Goal: Use online tool/utility: Utilize a website feature to perform a specific function

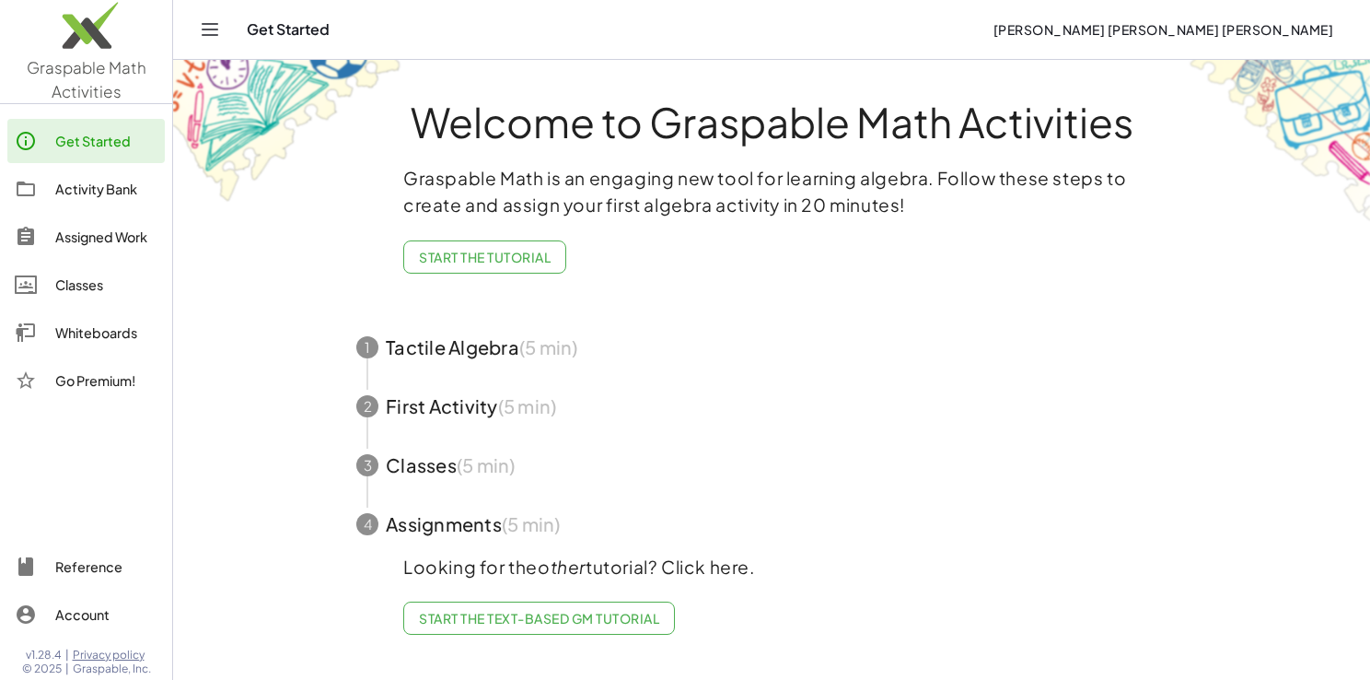
click at [89, 337] on div "Whiteboards" at bounding box center [106, 332] width 102 height 22
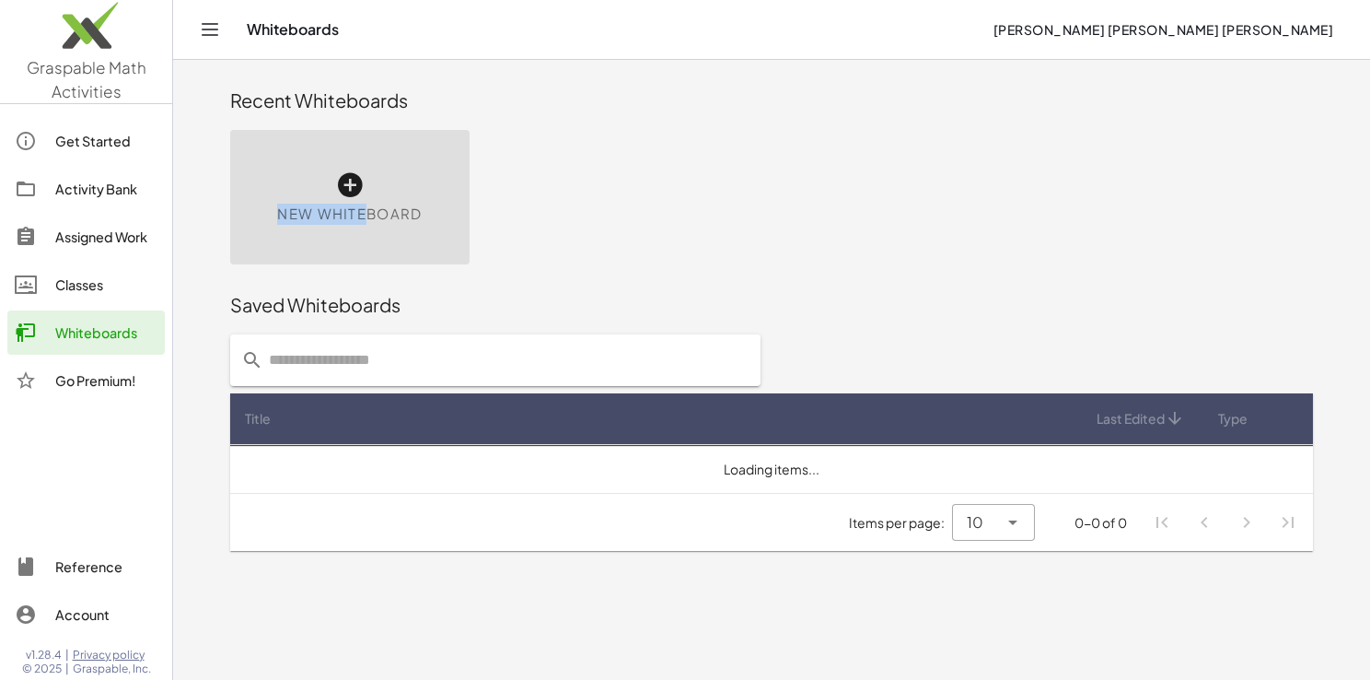
click at [367, 197] on div "New Whiteboard" at bounding box center [349, 197] width 239 height 134
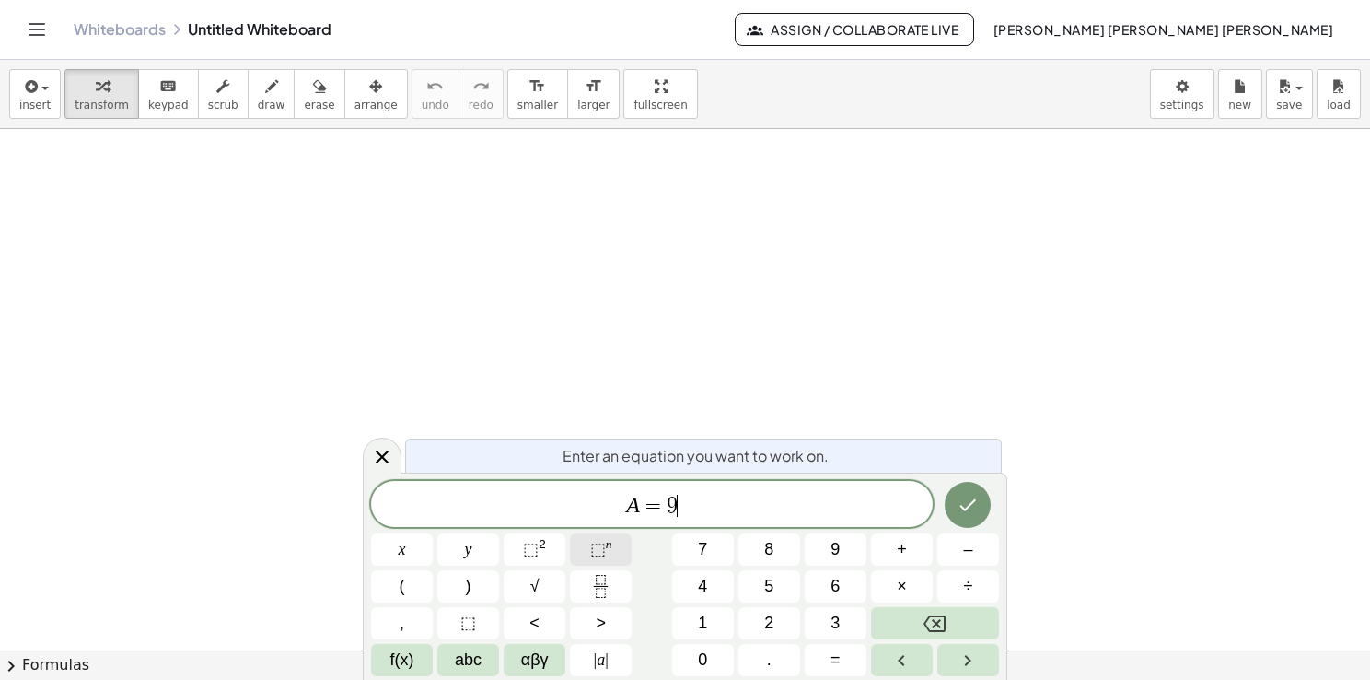
click at [602, 553] on span "⬚" at bounding box center [598, 549] width 16 height 18
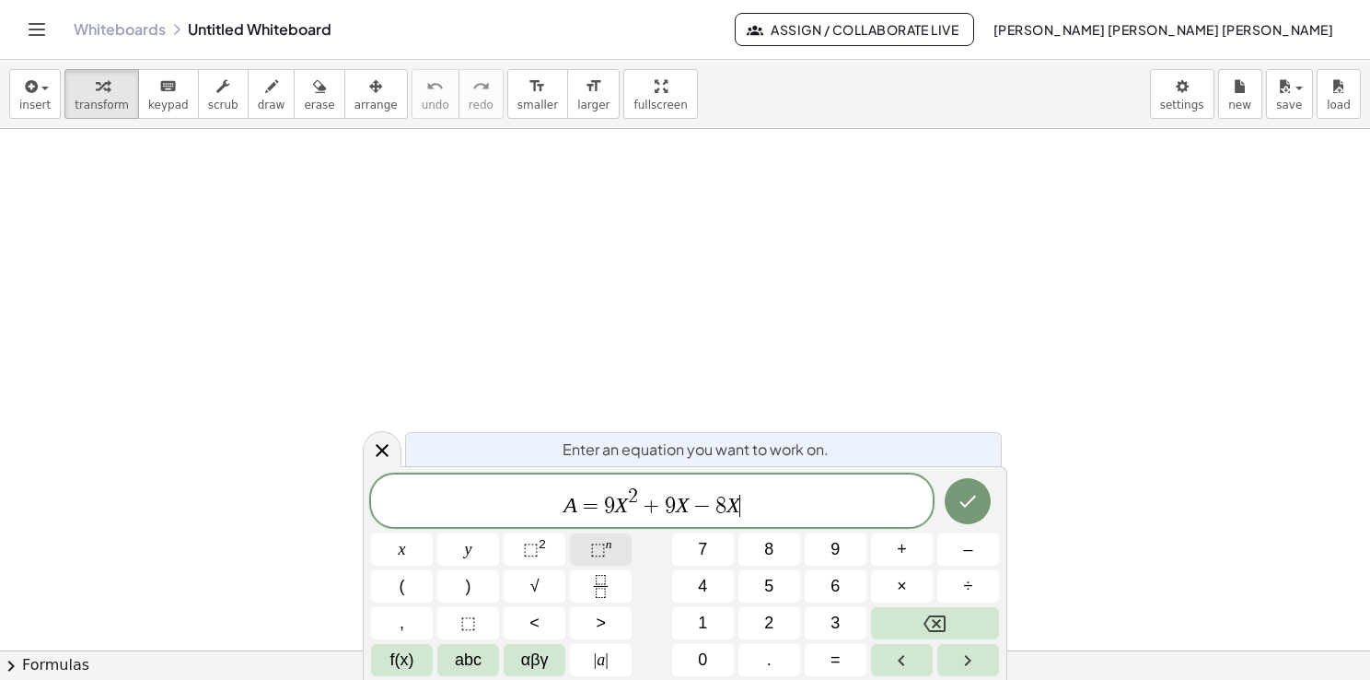
click at [604, 552] on span "⬚ n" at bounding box center [601, 549] width 22 height 25
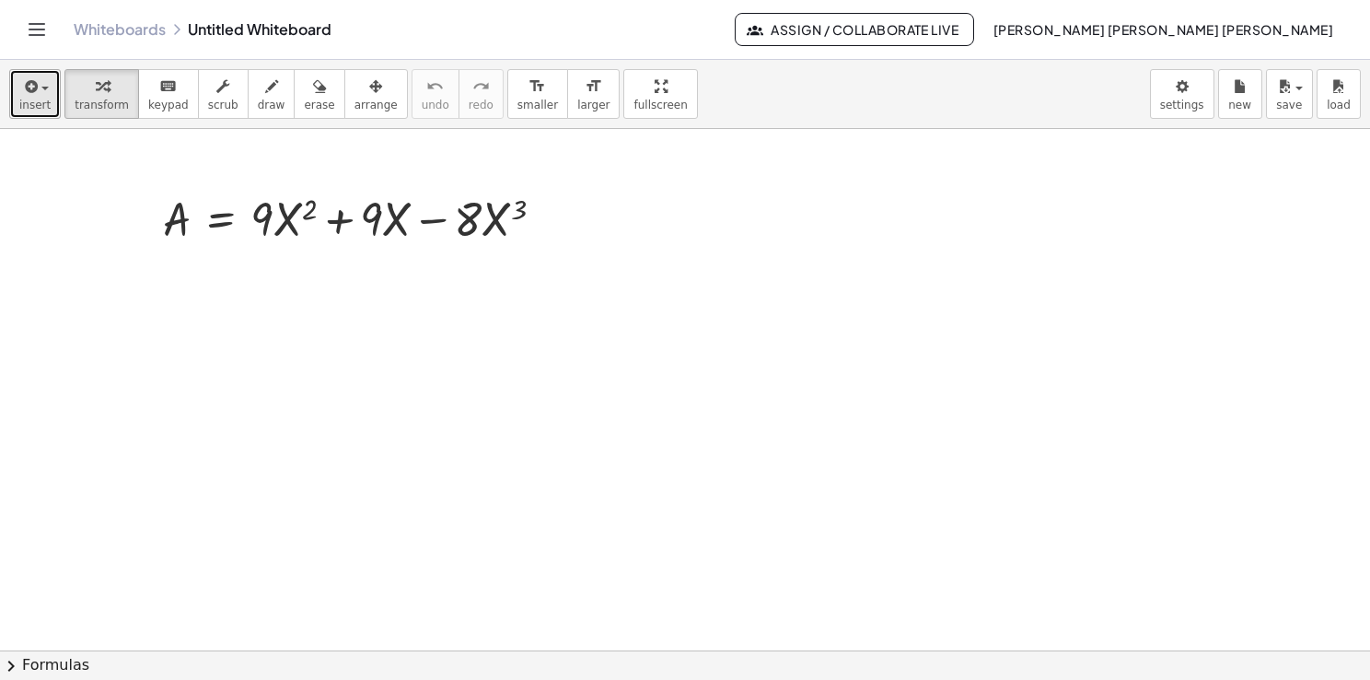
click at [31, 110] on span "insert" at bounding box center [34, 105] width 31 height 13
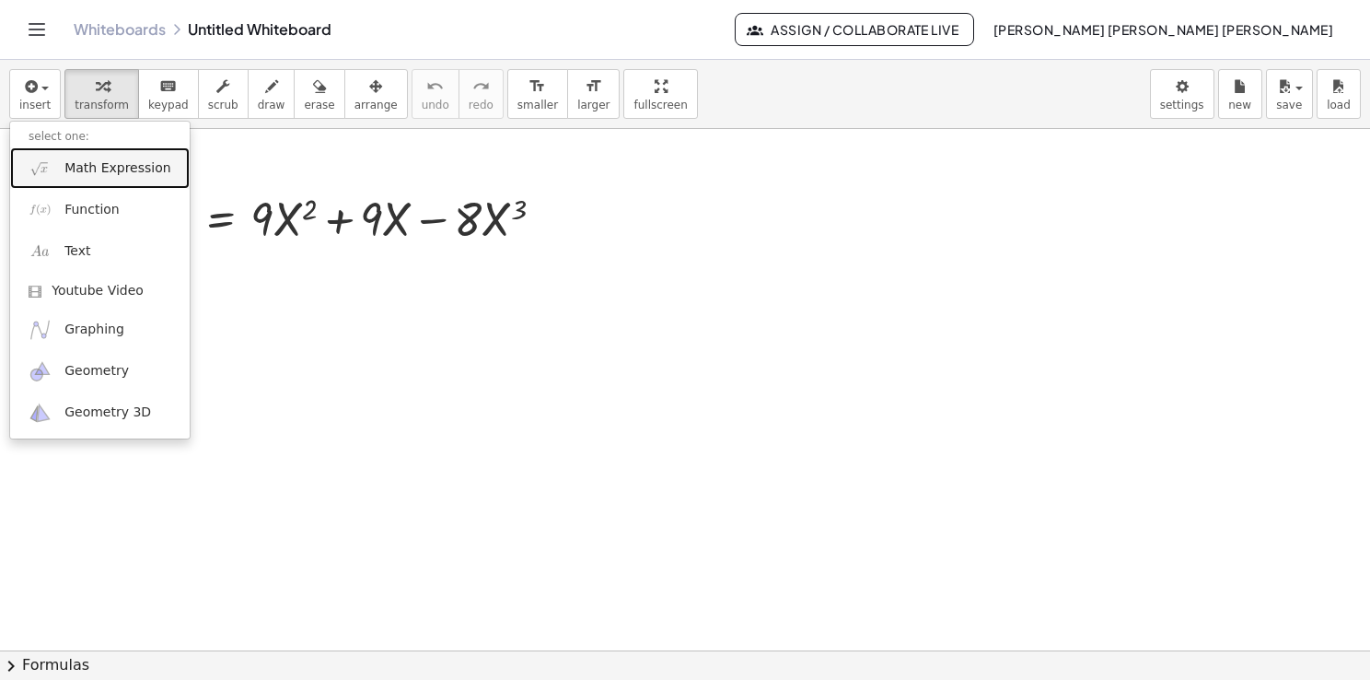
click at [56, 170] on link "Math Expression" at bounding box center [100, 167] width 180 height 41
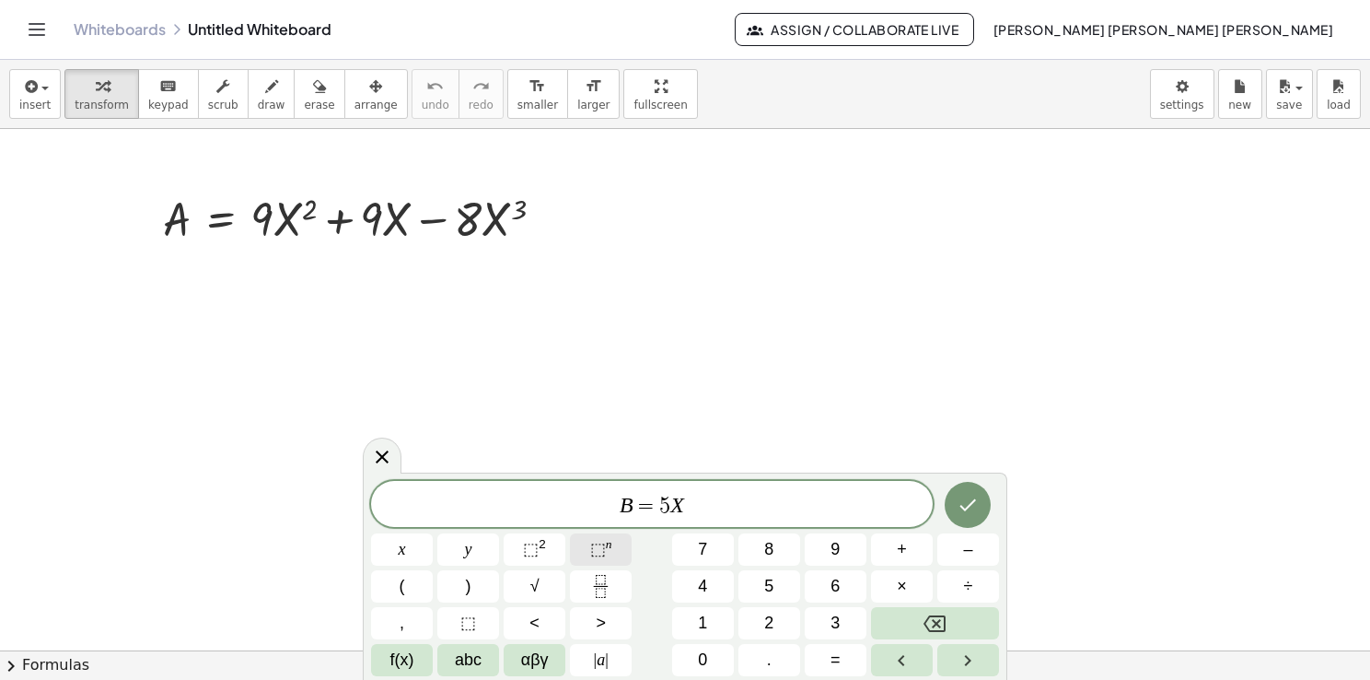
click at [606, 548] on sup "n" at bounding box center [609, 544] width 6 height 14
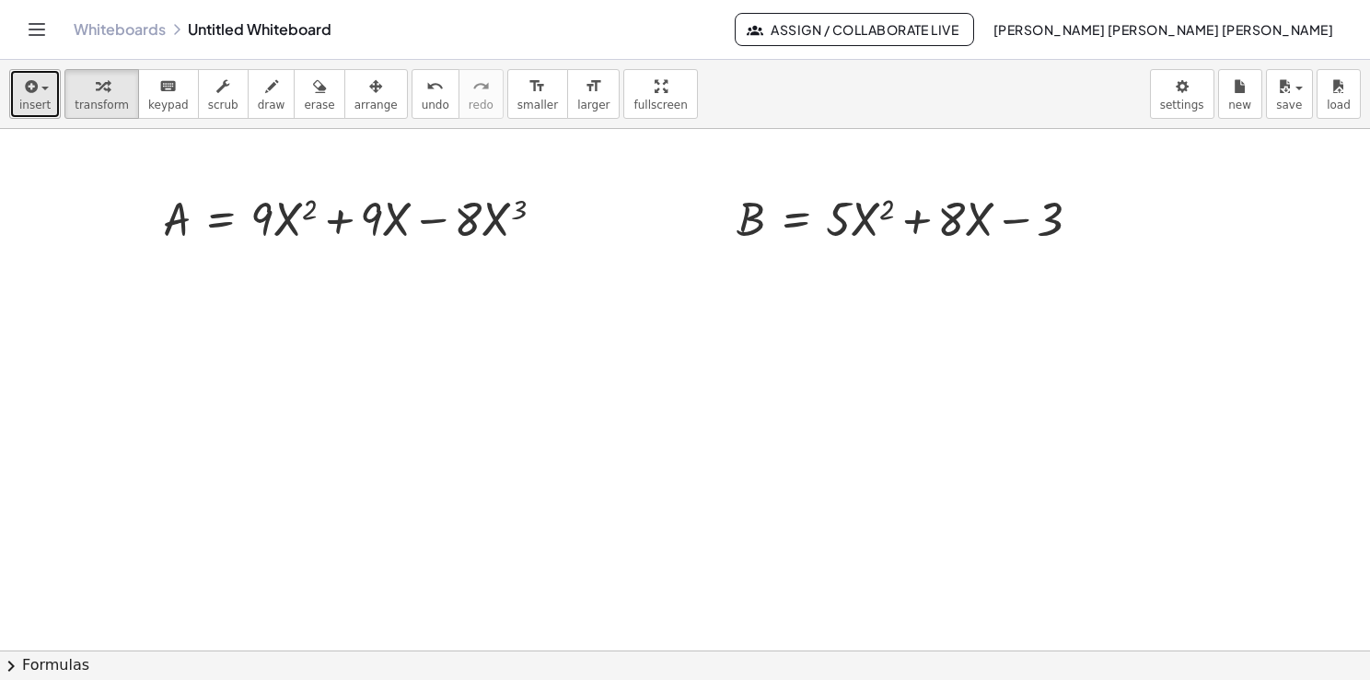
click at [54, 109] on button "insert" at bounding box center [35, 94] width 52 height 50
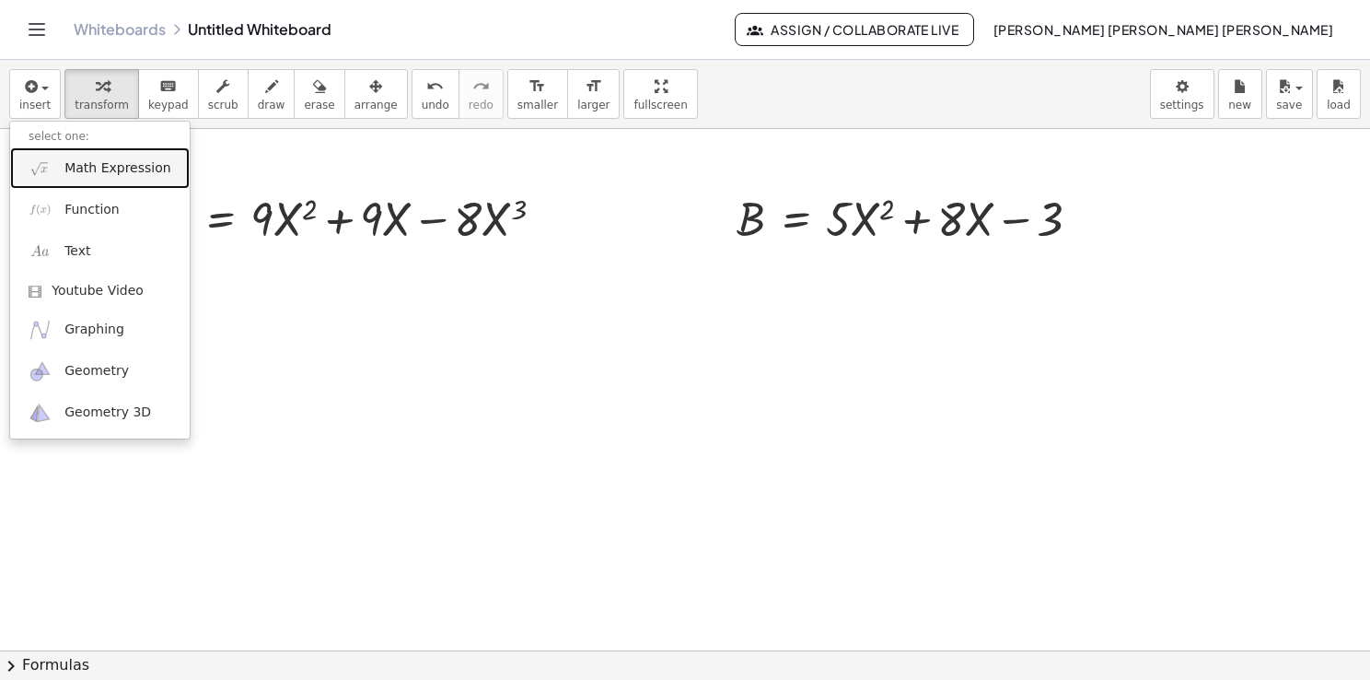
click at [74, 165] on span "Math Expression" at bounding box center [117, 168] width 106 height 18
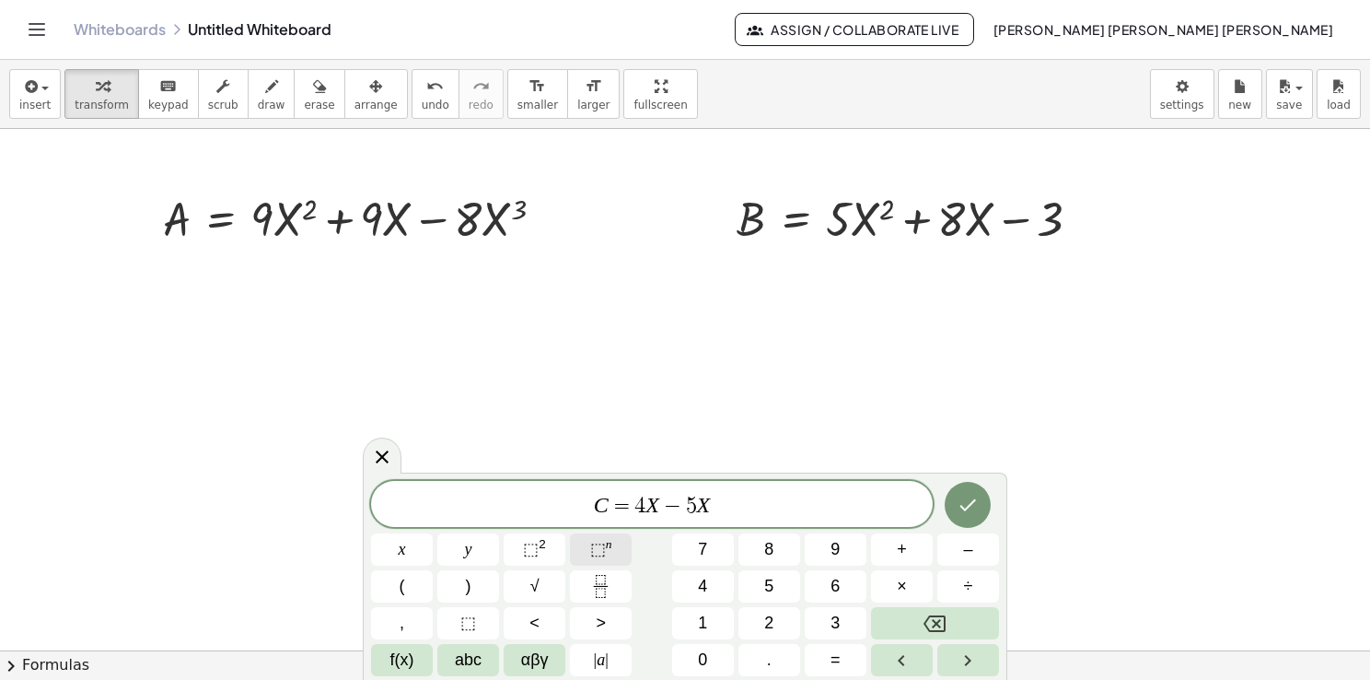
click at [590, 549] on span "⬚" at bounding box center [598, 549] width 16 height 18
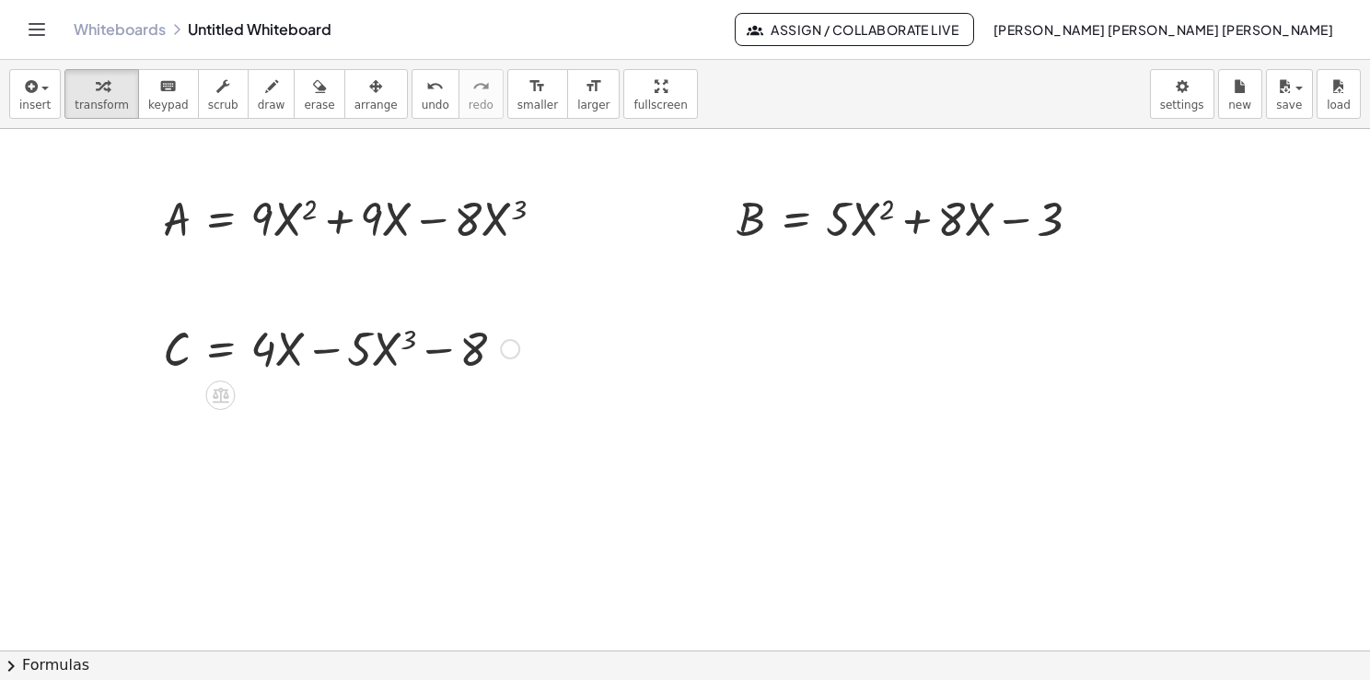
click at [347, 348] on div at bounding box center [341, 347] width 375 height 63
click at [232, 328] on div at bounding box center [341, 347] width 375 height 63
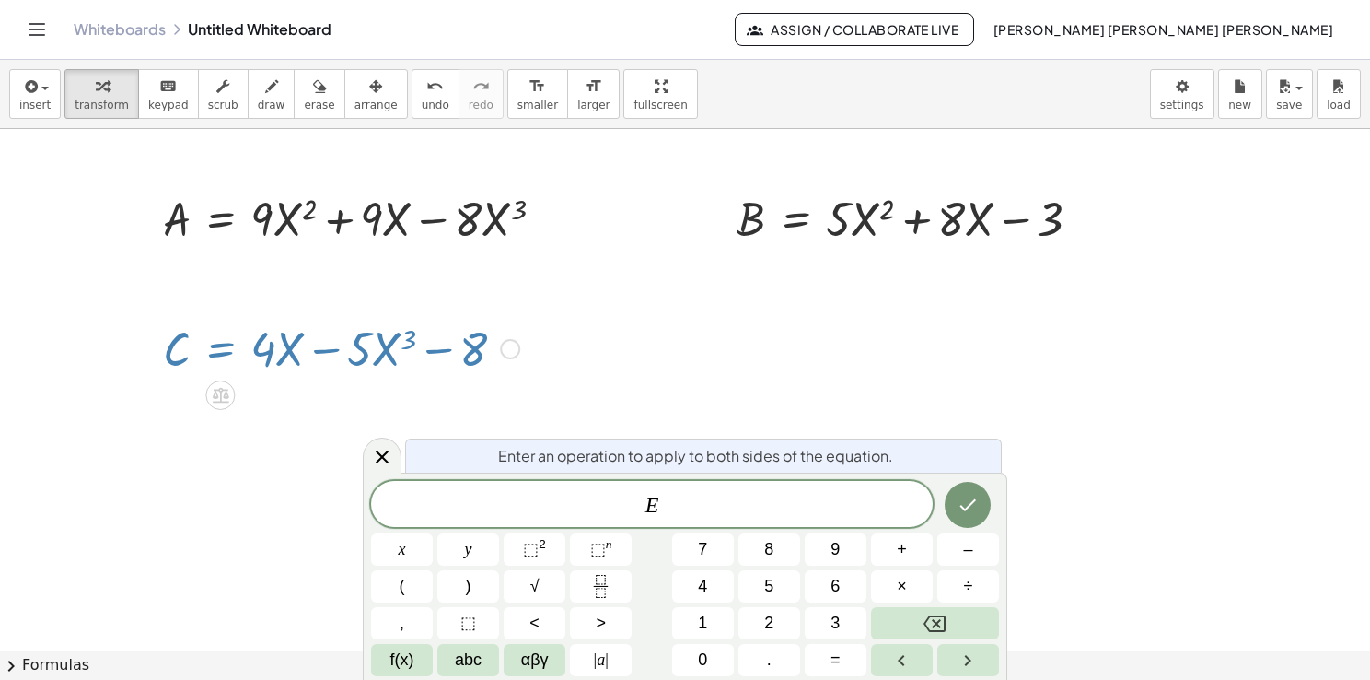
click at [180, 324] on div at bounding box center [341, 347] width 375 height 63
click at [135, 315] on div at bounding box center [149, 347] width 28 height 72
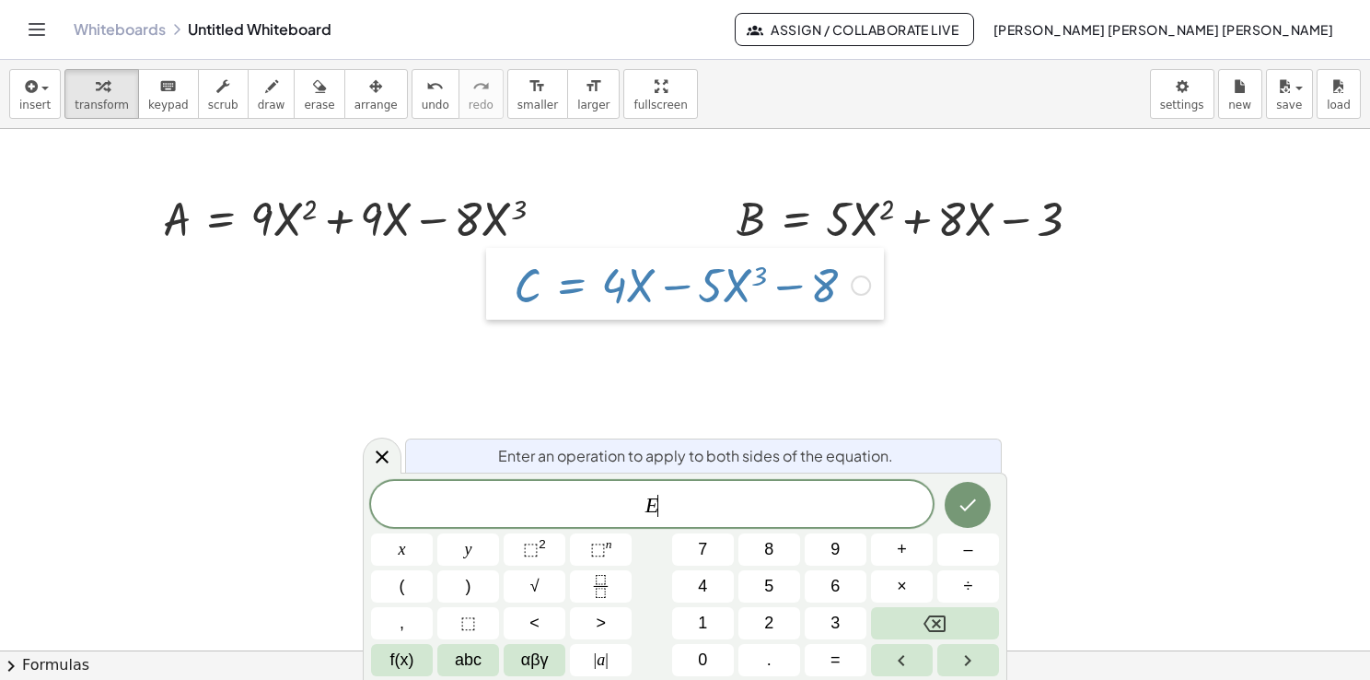
drag, startPoint x: 145, startPoint y: 324, endPoint x: 509, endPoint y: 254, distance: 371.3
click at [509, 254] on div at bounding box center [500, 284] width 28 height 72
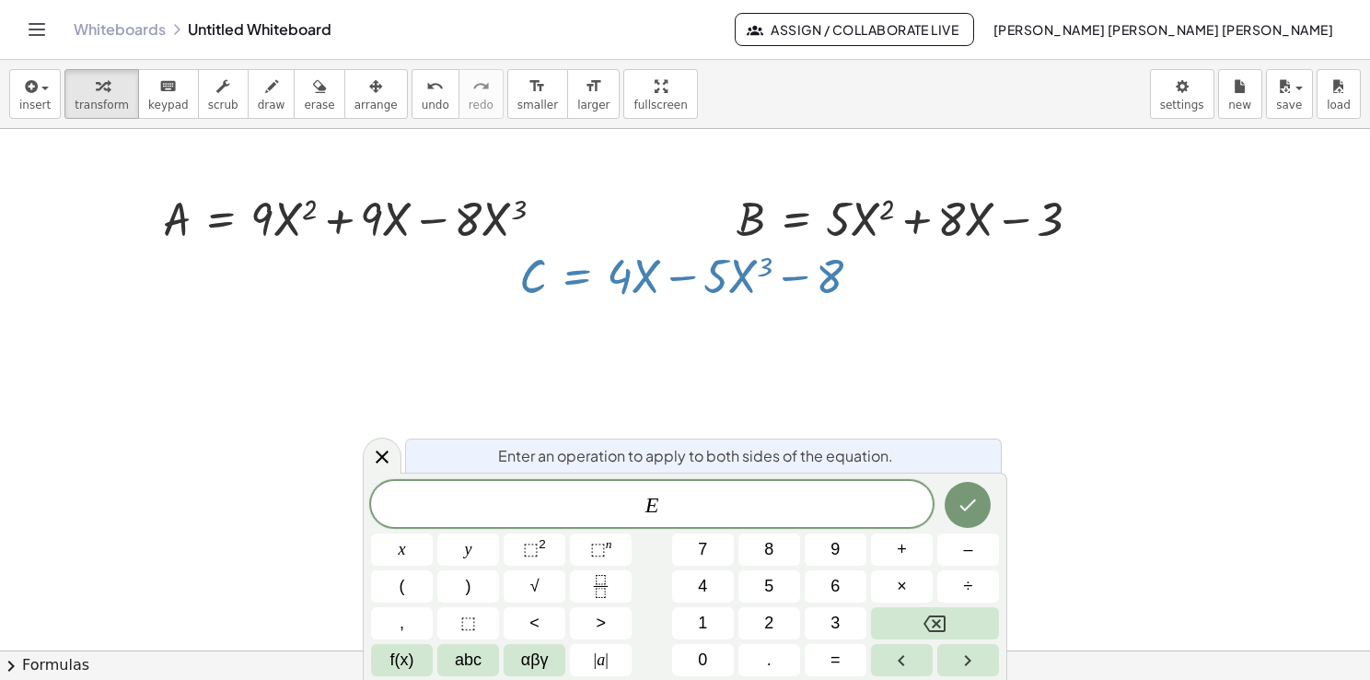
click at [493, 340] on div at bounding box center [685, 651] width 1370 height 1044
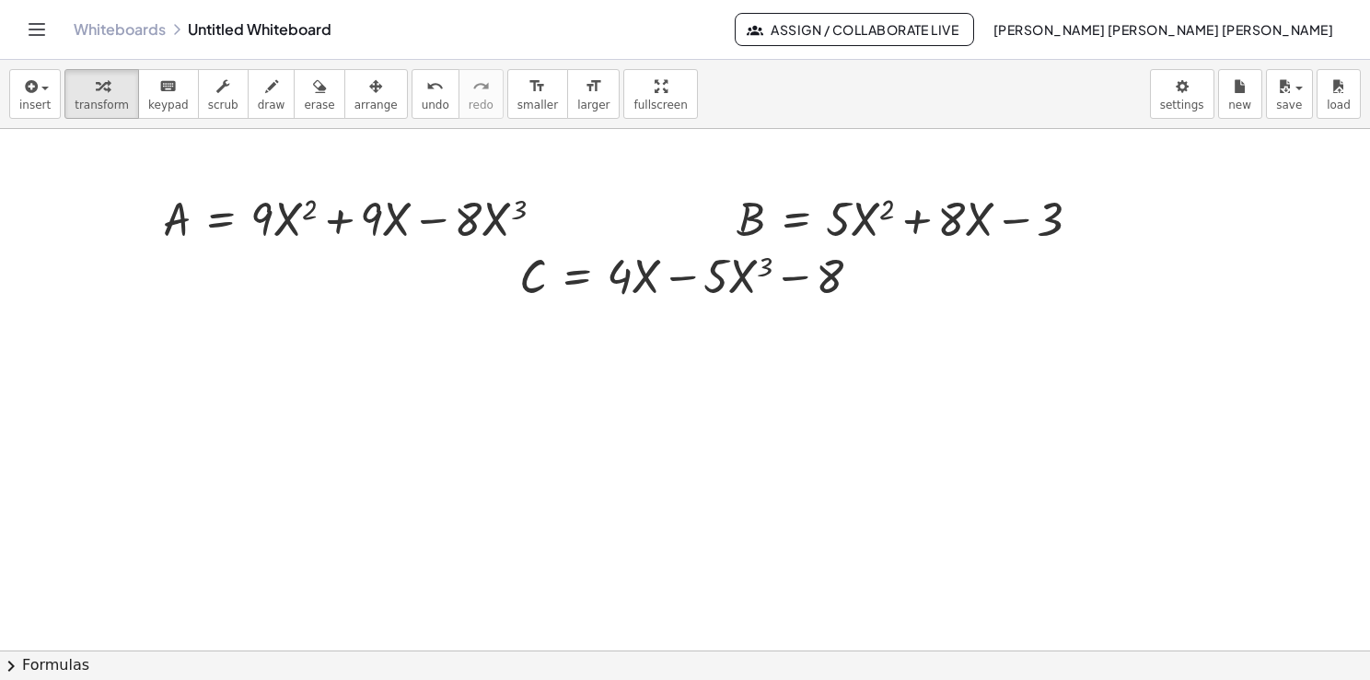
click at [194, 359] on div at bounding box center [685, 651] width 1370 height 1044
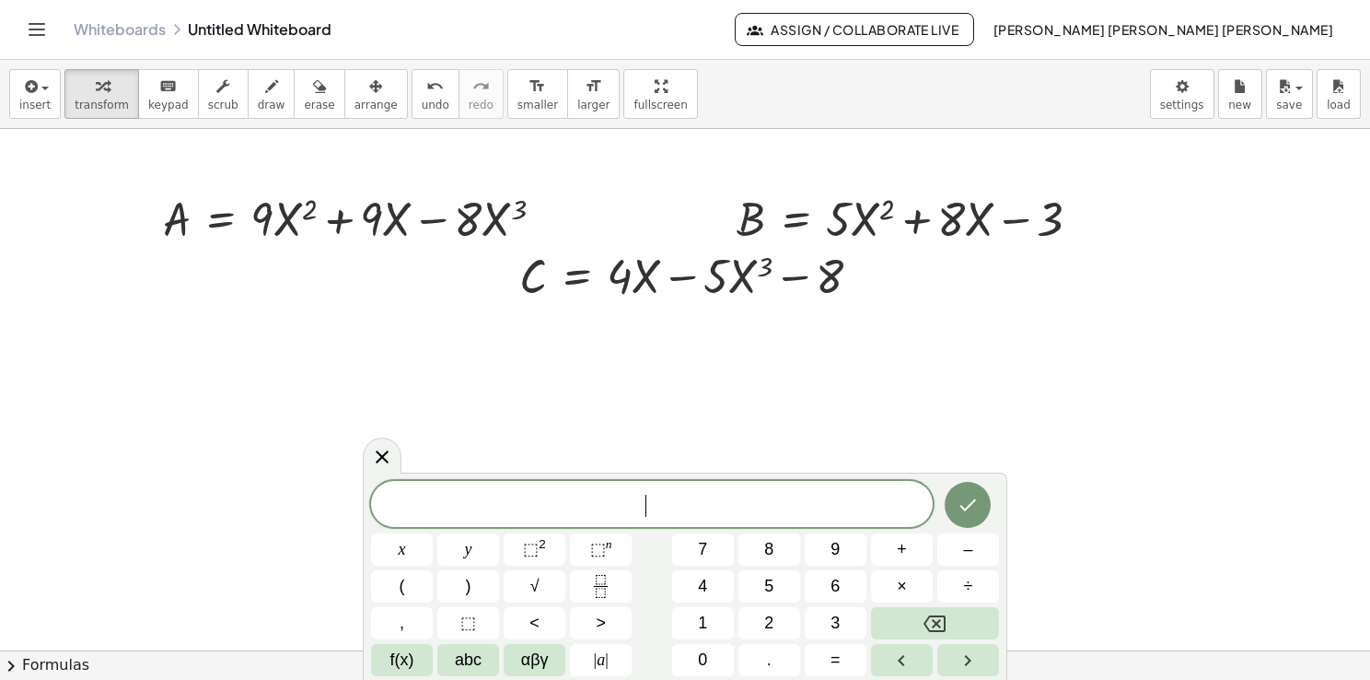
click at [194, 359] on div at bounding box center [685, 651] width 1370 height 1044
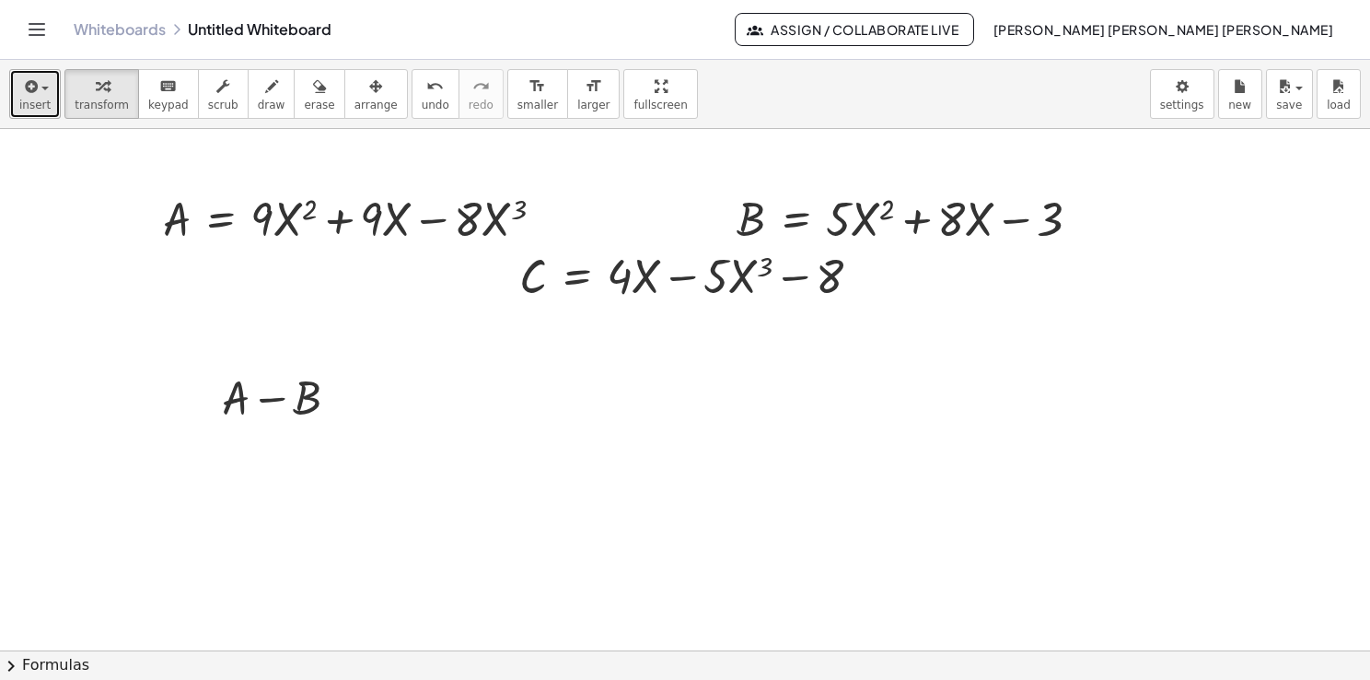
click at [48, 87] on button "insert" at bounding box center [35, 94] width 52 height 50
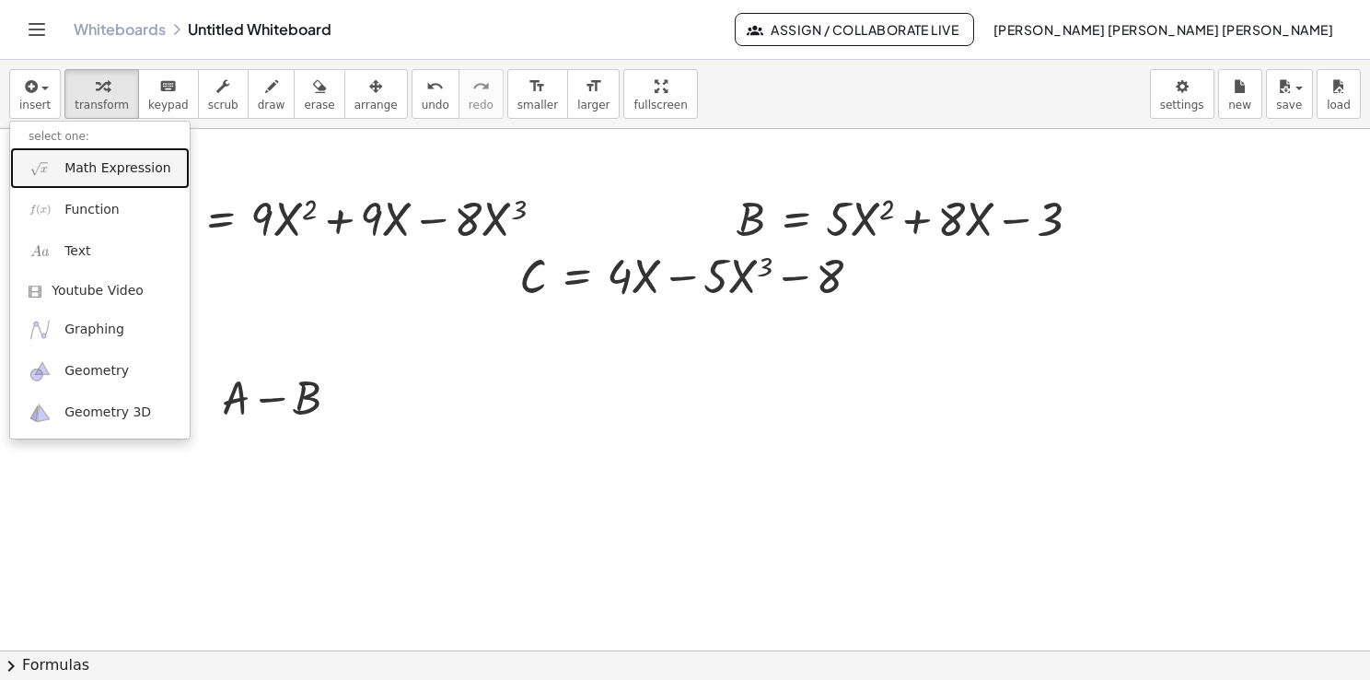
click at [98, 174] on span "Math Expression" at bounding box center [117, 168] width 106 height 18
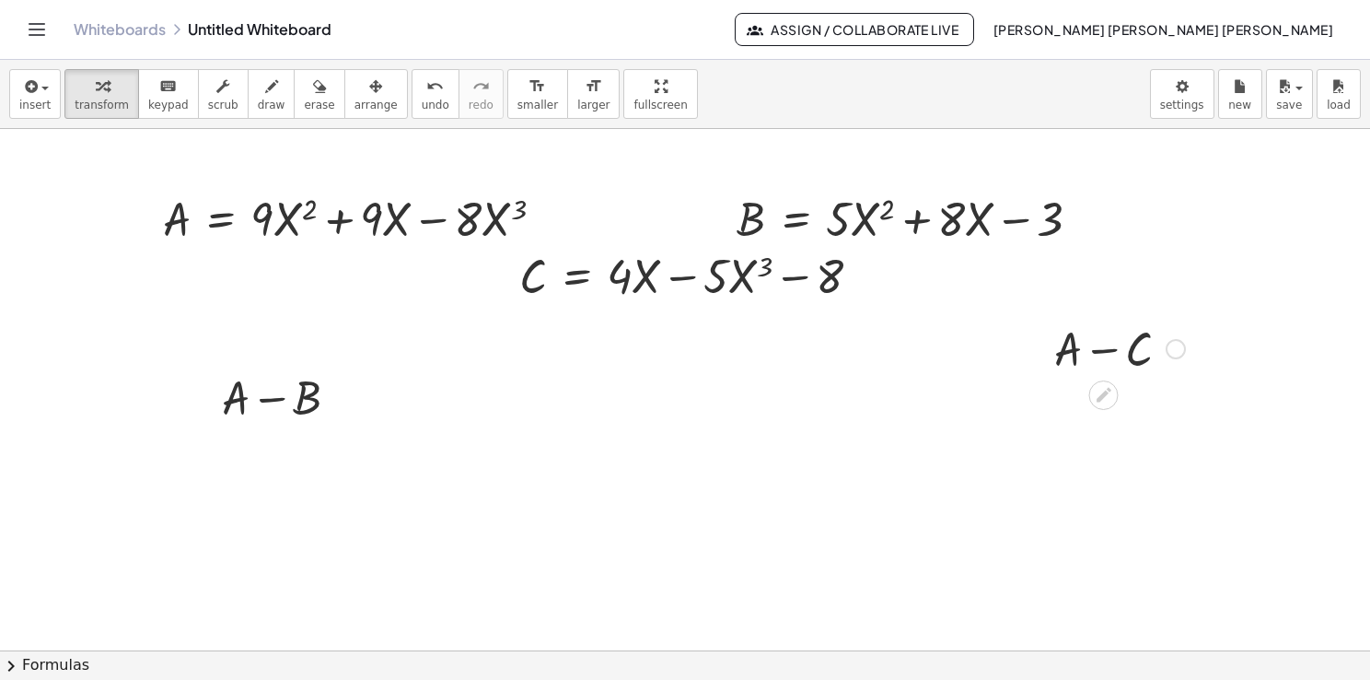
click at [1077, 324] on div at bounding box center [1119, 347] width 149 height 63
click at [1083, 342] on div at bounding box center [1119, 347] width 149 height 63
click at [1078, 374] on div at bounding box center [1119, 347] width 149 height 63
drag, startPoint x: 1064, startPoint y: 373, endPoint x: 1072, endPoint y: 352, distance: 22.4
click at [1063, 368] on div at bounding box center [1119, 347] width 149 height 63
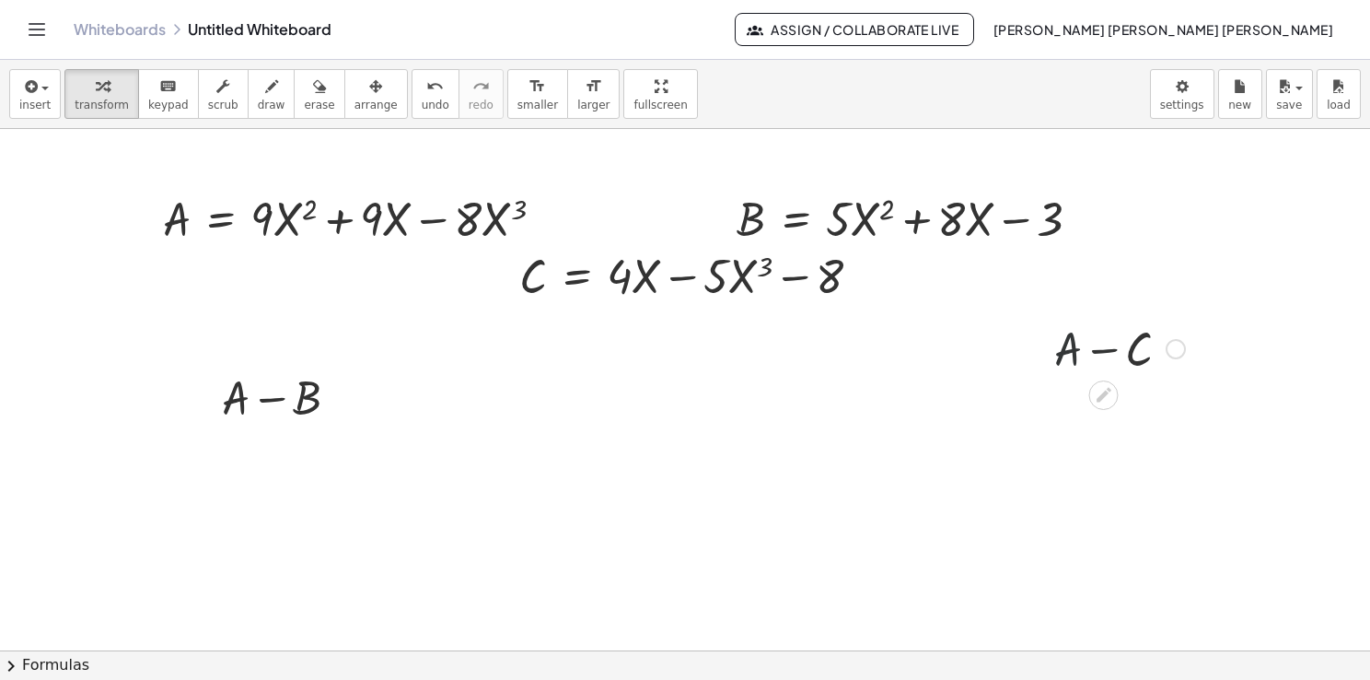
click at [1076, 346] on div at bounding box center [1119, 347] width 149 height 63
click at [1051, 343] on div "+ A − C" at bounding box center [1113, 347] width 172 height 72
drag, startPoint x: 1043, startPoint y: 344, endPoint x: 548, endPoint y: 388, distance: 497.3
click at [548, 388] on div at bounding box center [543, 391] width 28 height 72
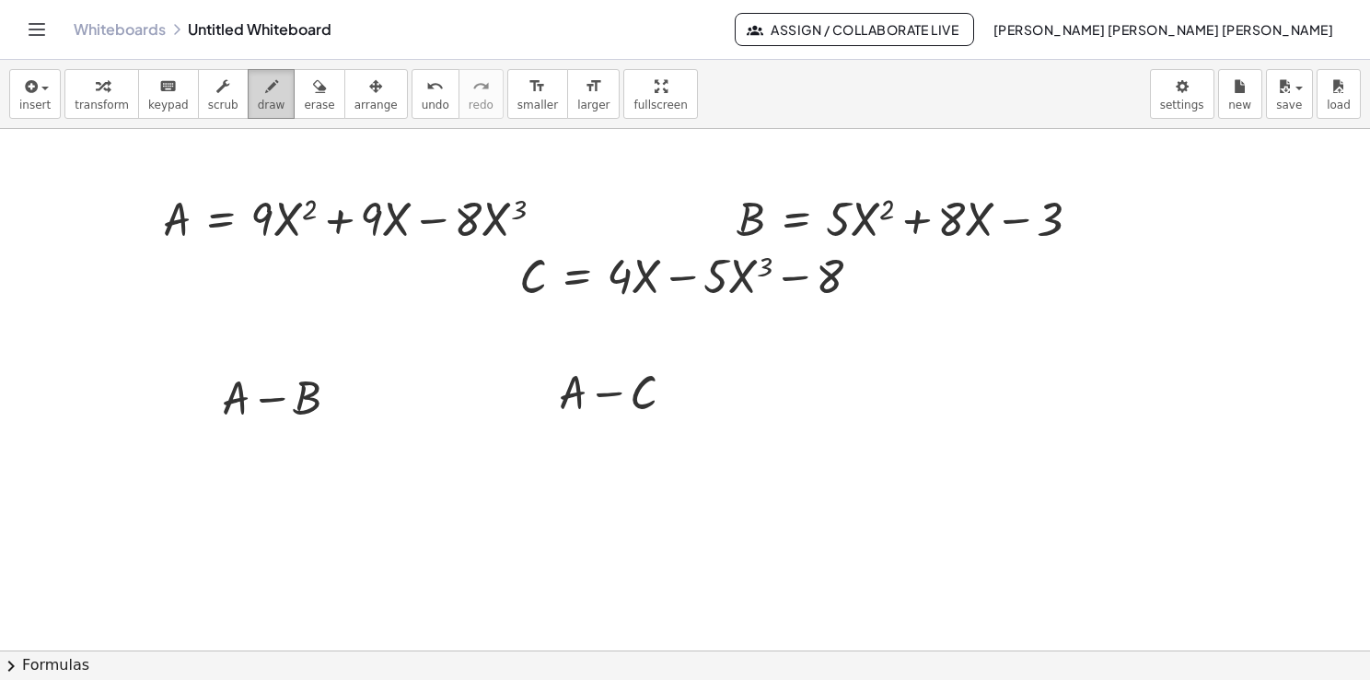
click at [265, 97] on button "draw" at bounding box center [272, 94] width 48 height 50
drag, startPoint x: 163, startPoint y: 384, endPoint x: 173, endPoint y: 397, distance: 16.4
click at [173, 397] on div at bounding box center [685, 651] width 1370 height 1044
drag, startPoint x: 175, startPoint y: 387, endPoint x: 165, endPoint y: 392, distance: 11.5
click at [165, 392] on div at bounding box center [685, 651] width 1370 height 1044
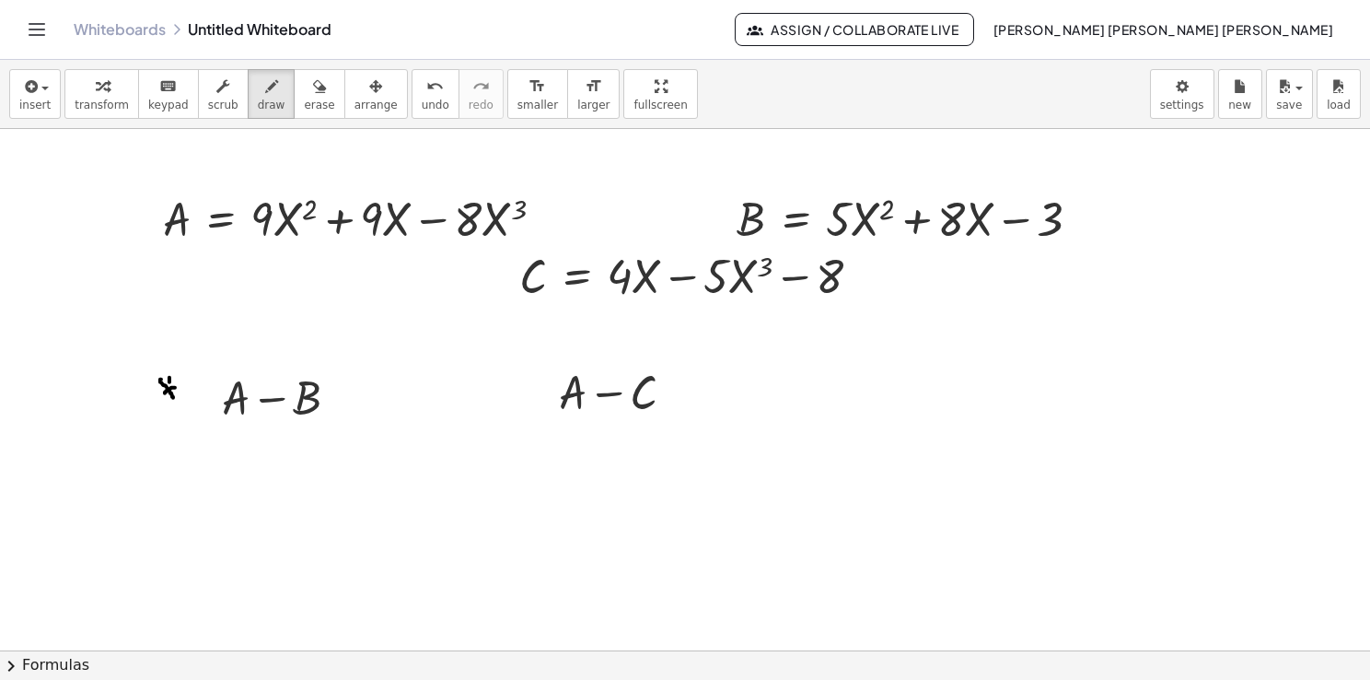
drag, startPoint x: 169, startPoint y: 381, endPoint x: 169, endPoint y: 392, distance: 11.0
click at [169, 392] on div at bounding box center [685, 651] width 1370 height 1044
drag, startPoint x: 165, startPoint y: 388, endPoint x: 174, endPoint y: 387, distance: 9.3
click at [174, 387] on div at bounding box center [685, 651] width 1370 height 1044
drag, startPoint x: 510, startPoint y: 387, endPoint x: 519, endPoint y: 403, distance: 19.0
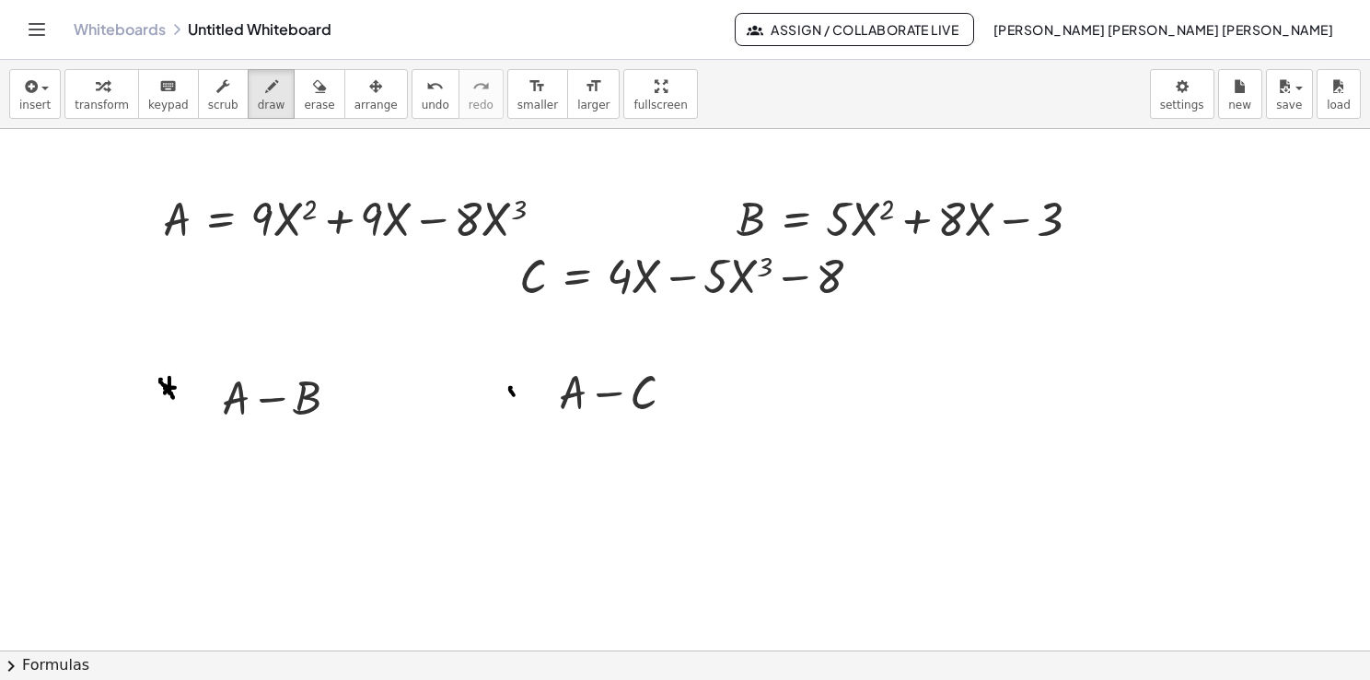
click at [519, 403] on div at bounding box center [685, 651] width 1370 height 1044
drag, startPoint x: 518, startPoint y: 392, endPoint x: 511, endPoint y: 401, distance: 11.1
click at [511, 401] on div at bounding box center [685, 651] width 1370 height 1044
drag, startPoint x: 518, startPoint y: 384, endPoint x: 518, endPoint y: 400, distance: 15.7
click at [518, 400] on div at bounding box center [685, 651] width 1370 height 1044
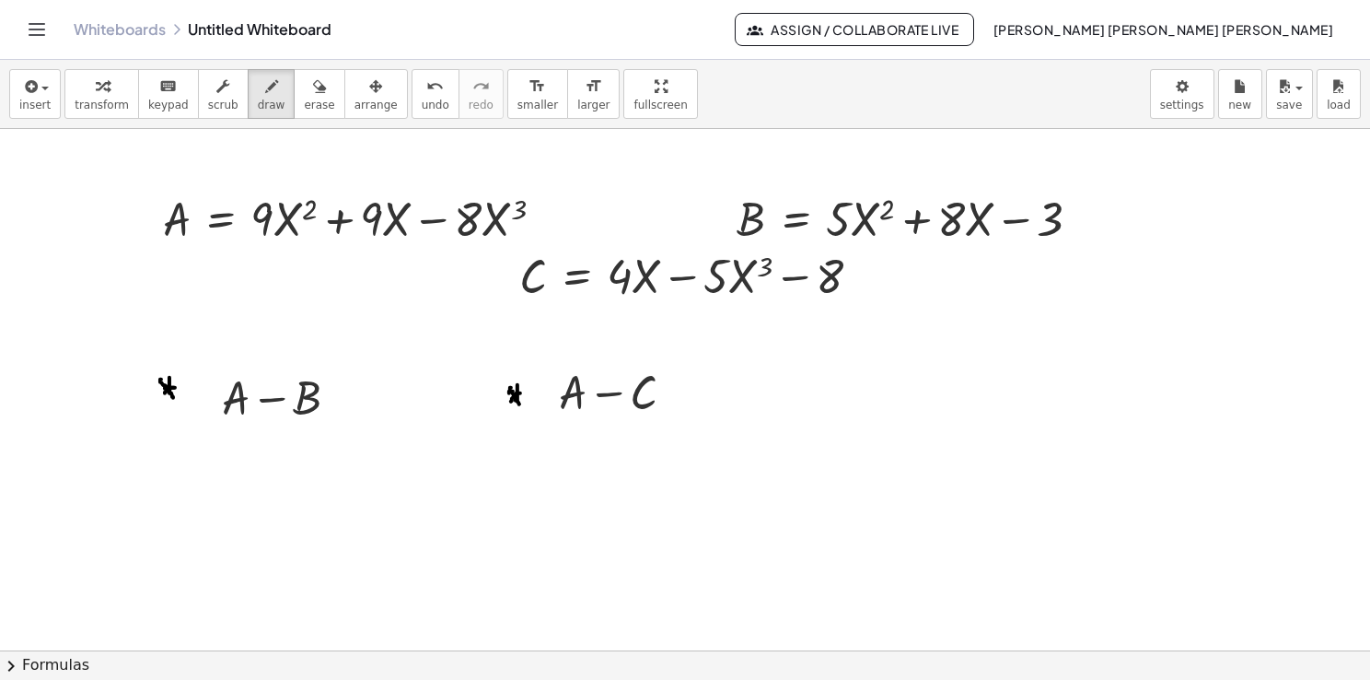
drag, startPoint x: 509, startPoint y: 390, endPoint x: 520, endPoint y: 390, distance: 11.0
click at [520, 390] on div at bounding box center [685, 651] width 1370 height 1044
click at [287, 205] on div at bounding box center [685, 651] width 1370 height 1044
click at [345, 119] on div "insert select one: Math Expression Function Text Youtube Video Graphing Geometr…" at bounding box center [685, 94] width 1370 height 69
click at [345, 110] on button "arrange" at bounding box center [376, 94] width 64 height 50
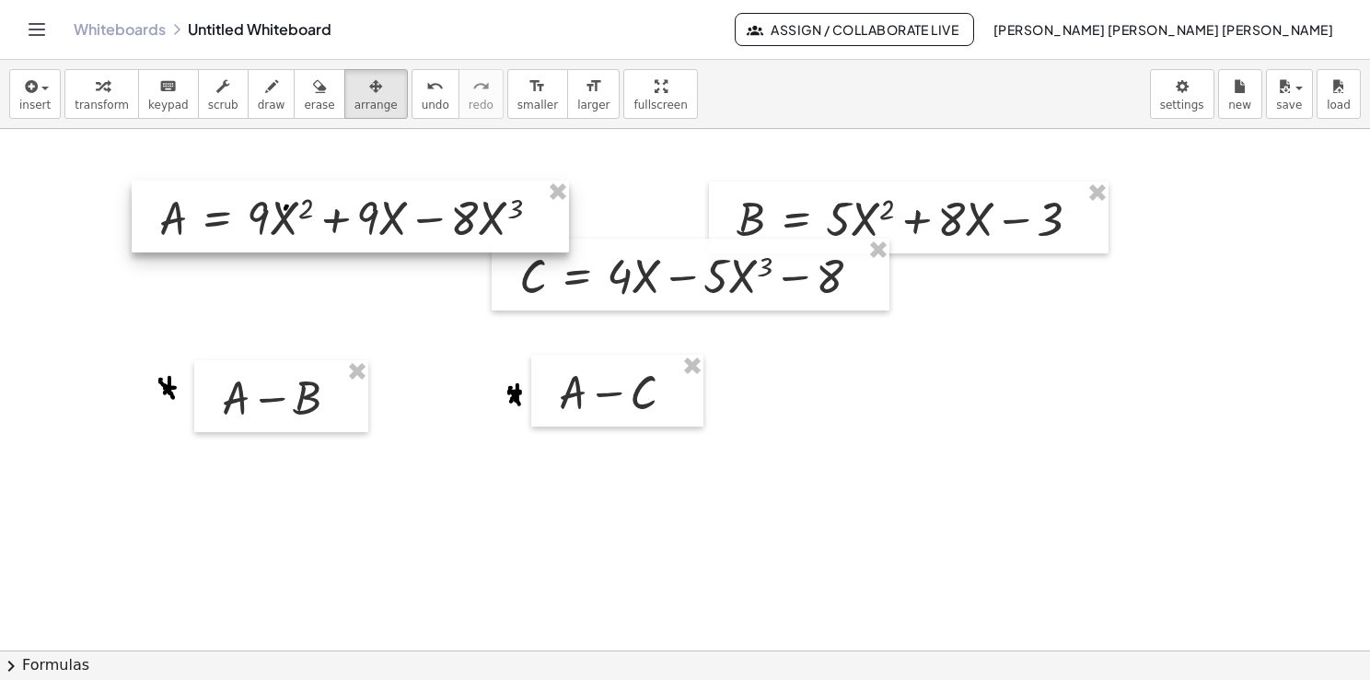
click at [237, 200] on div at bounding box center [350, 216] width 437 height 72
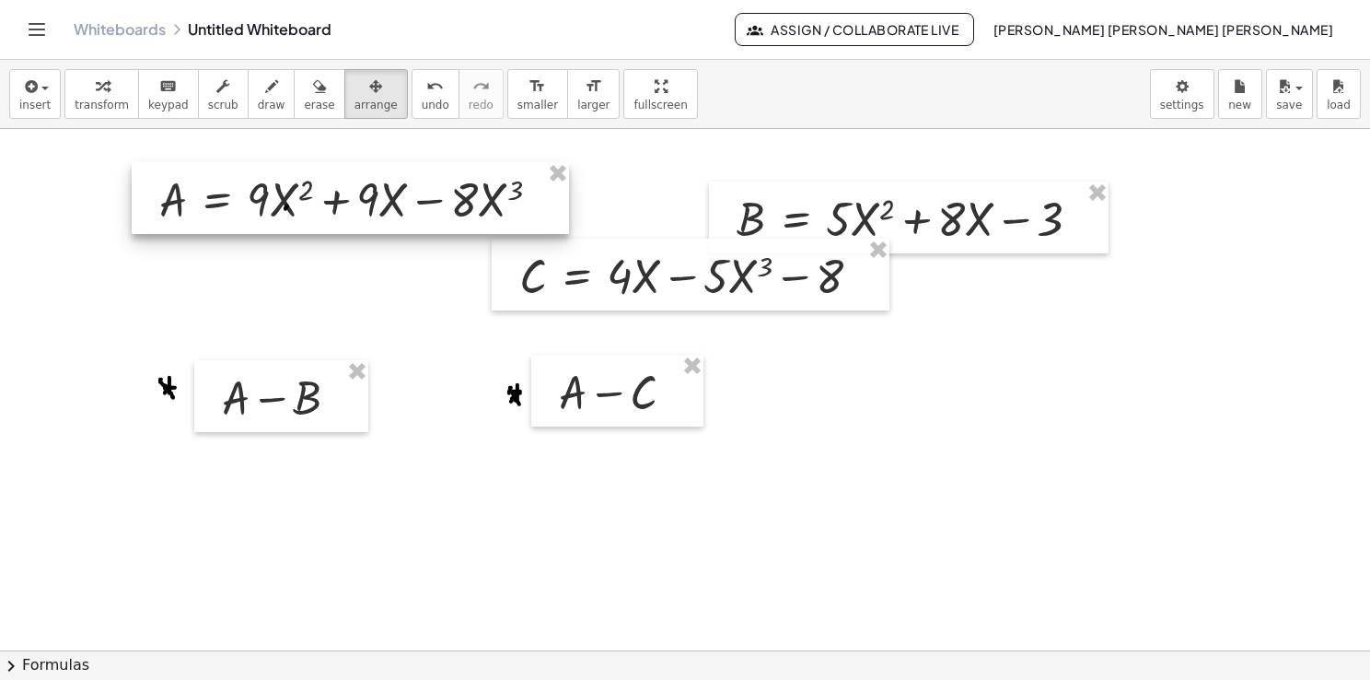
drag, startPoint x: 238, startPoint y: 197, endPoint x: 238, endPoint y: 179, distance: 18.4
click at [238, 179] on div at bounding box center [350, 198] width 437 height 72
click at [265, 558] on div at bounding box center [685, 651] width 1370 height 1044
click at [504, 556] on div at bounding box center [685, 651] width 1370 height 1044
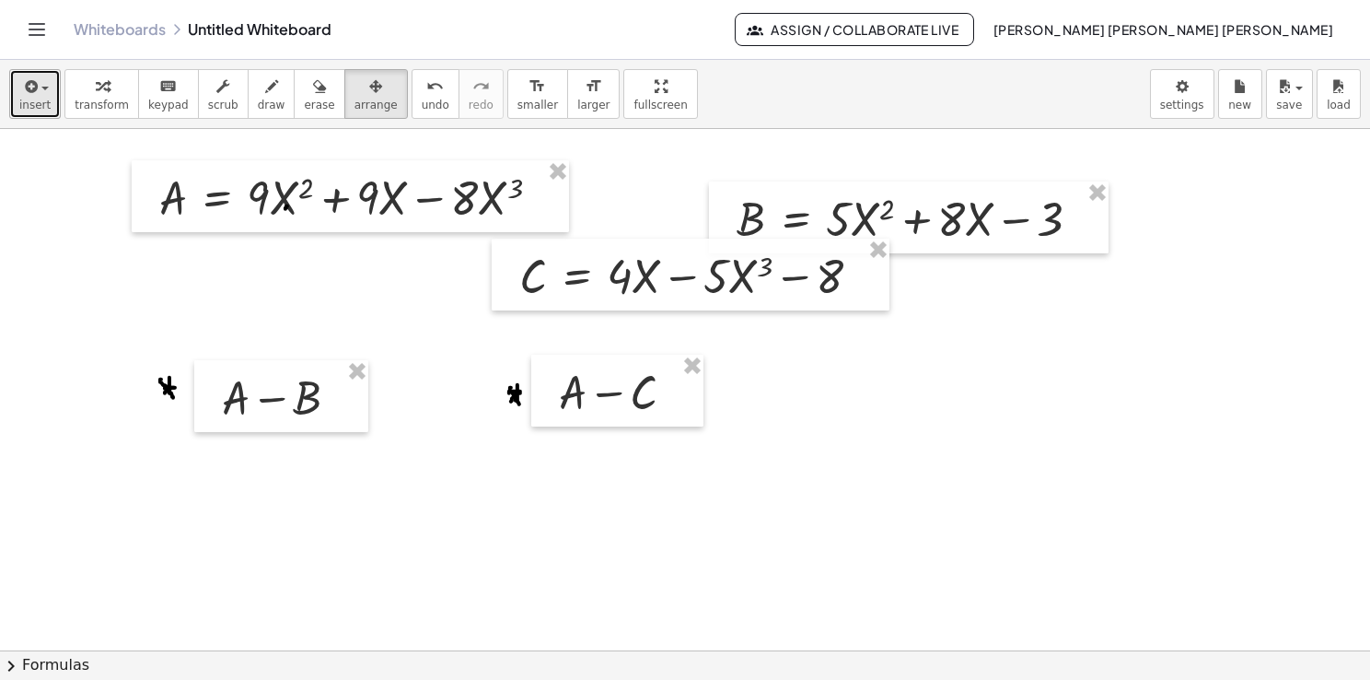
click at [44, 114] on button "insert" at bounding box center [35, 94] width 52 height 50
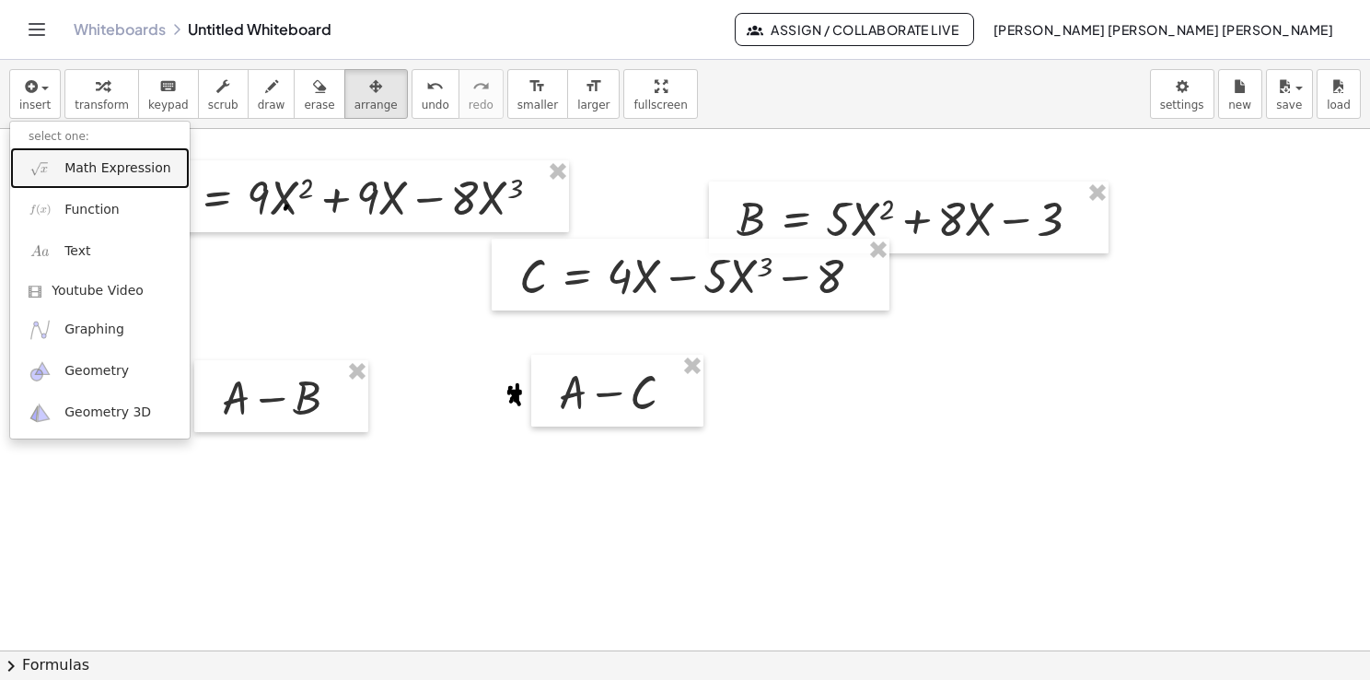
click at [118, 177] on link "Math Expression" at bounding box center [100, 167] width 180 height 41
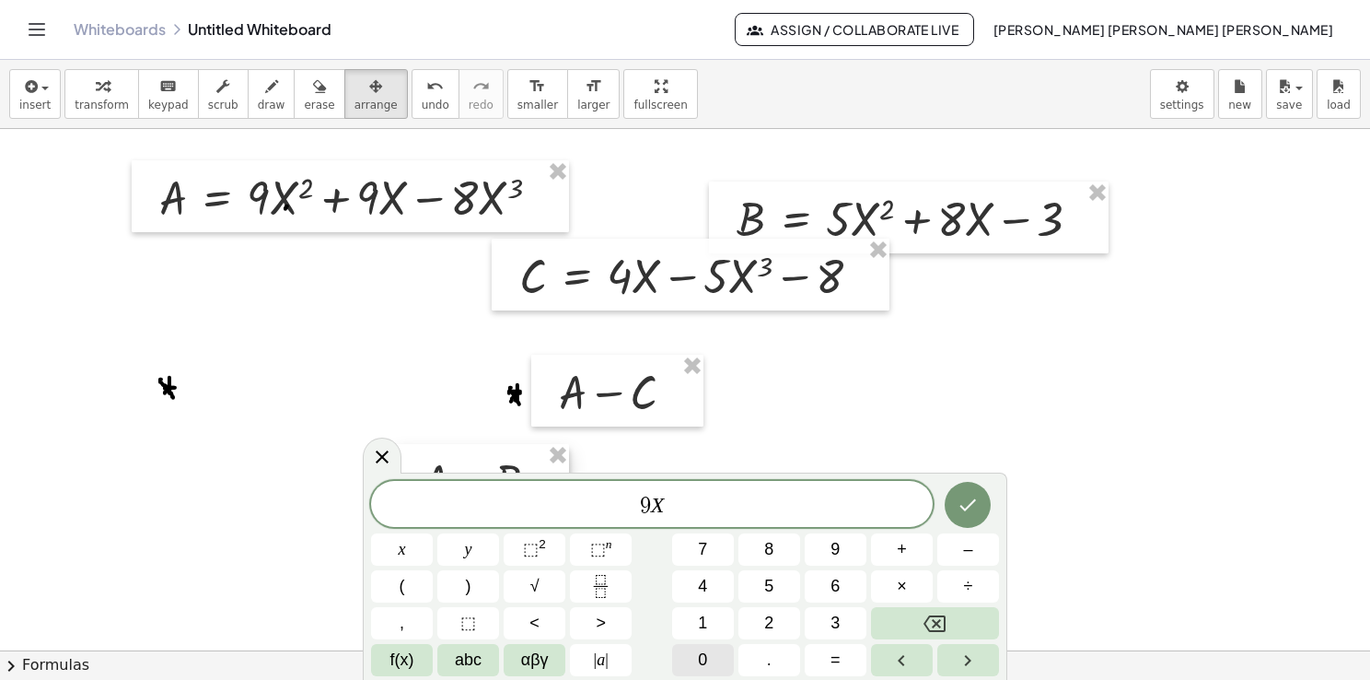
drag, startPoint x: 357, startPoint y: 420, endPoint x: 681, endPoint y: 657, distance: 401.3
click at [681, 657] on body "Graspable Math Activities Get Started Activity Bank Assigned Work Classes White…" at bounding box center [685, 340] width 1370 height 680
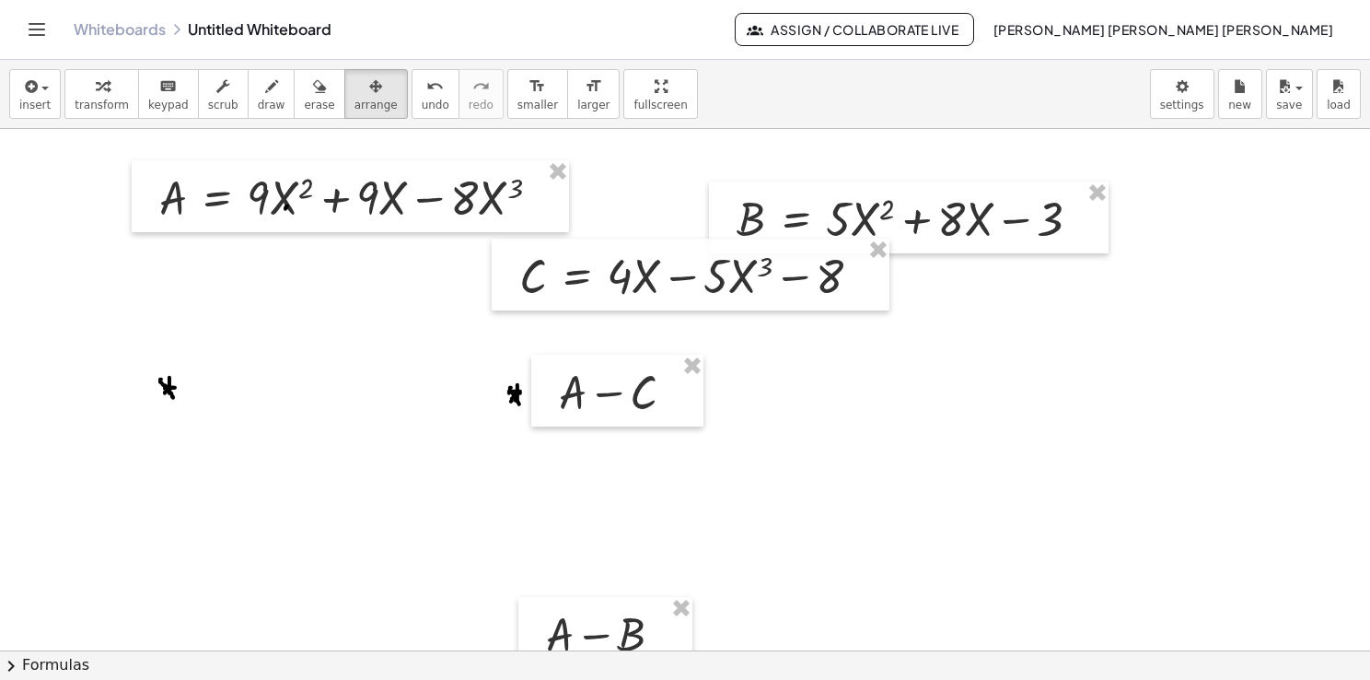
click at [247, 337] on div at bounding box center [685, 651] width 1370 height 1044
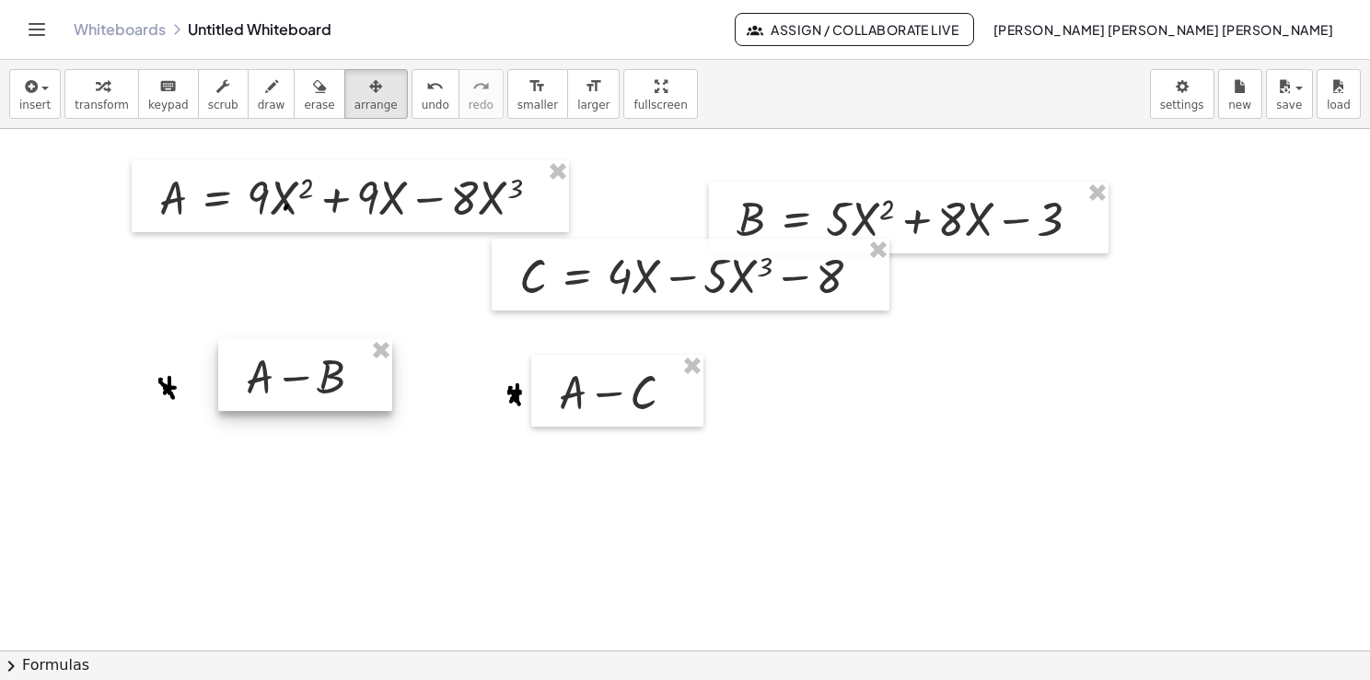
drag, startPoint x: 595, startPoint y: 616, endPoint x: 297, endPoint y: 360, distance: 392.4
click at [297, 357] on div at bounding box center [305, 375] width 174 height 72
click at [22, 87] on icon "button" at bounding box center [29, 87] width 17 height 22
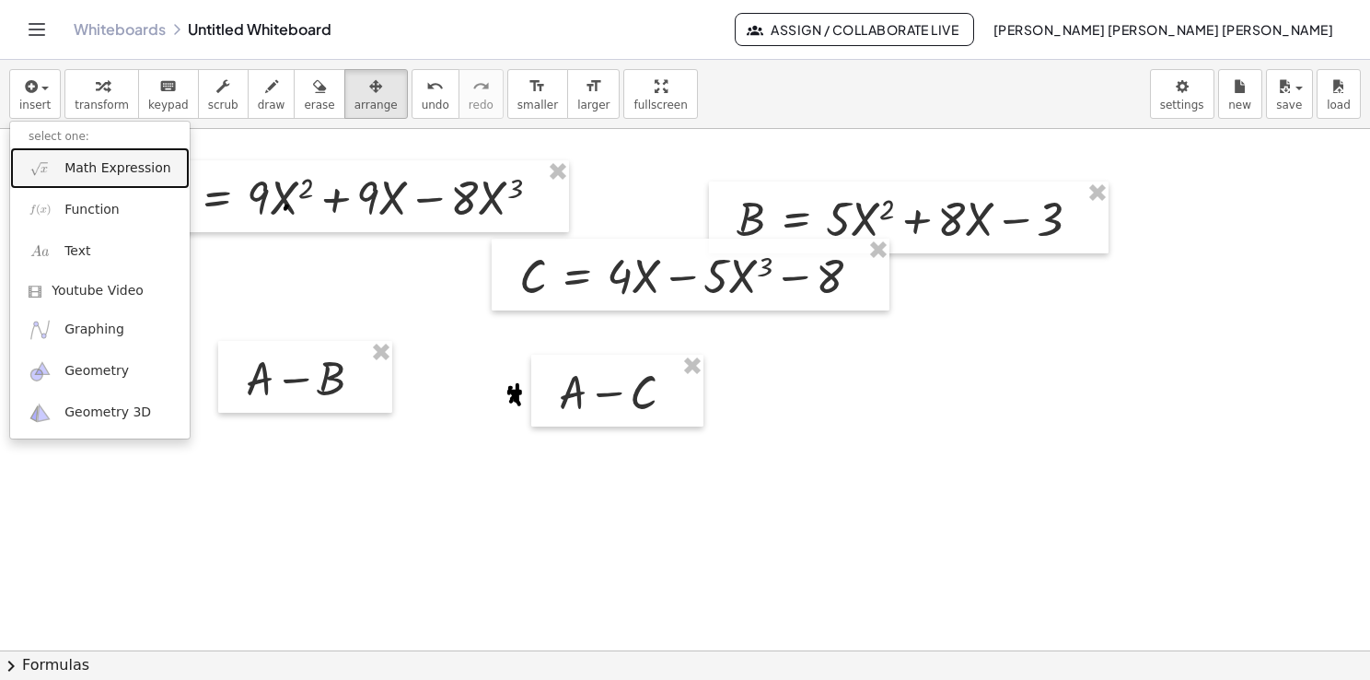
click at [151, 164] on span "Math Expression" at bounding box center [117, 168] width 106 height 18
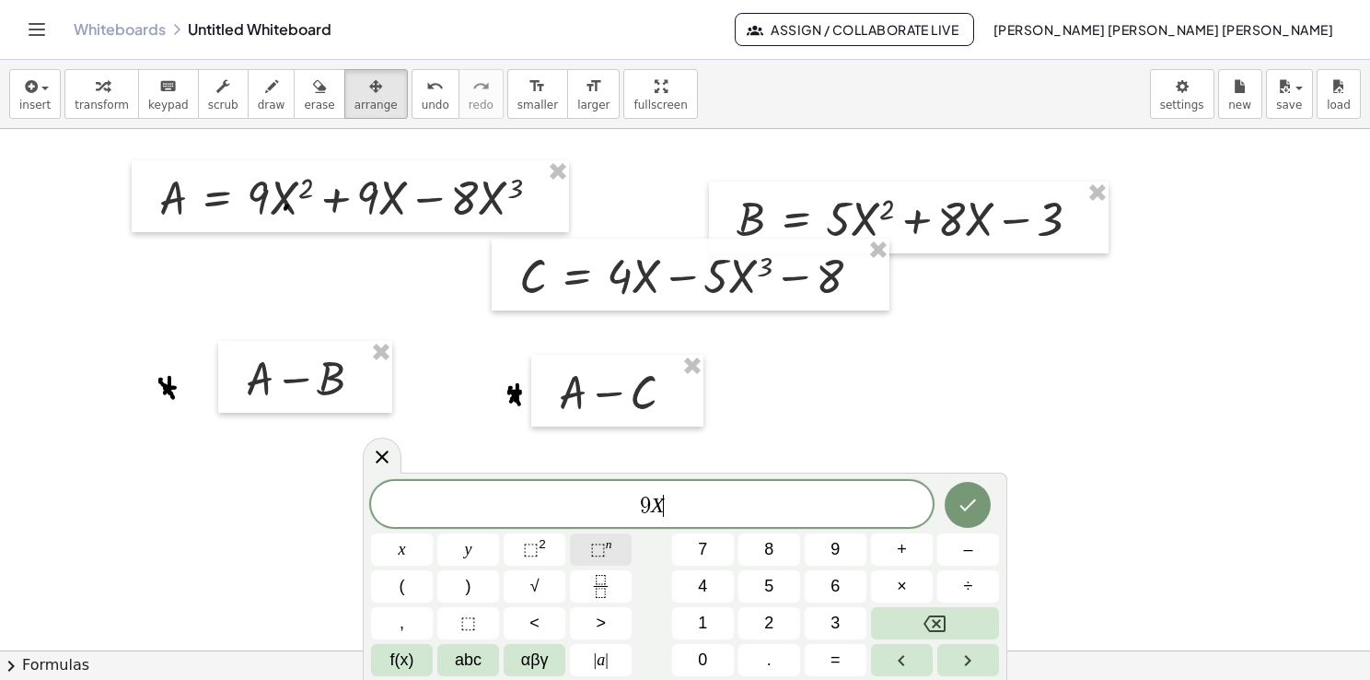
click at [600, 560] on button "⬚ n" at bounding box center [601, 549] width 62 height 32
click at [594, 547] on span "⬚" at bounding box center [598, 549] width 16 height 18
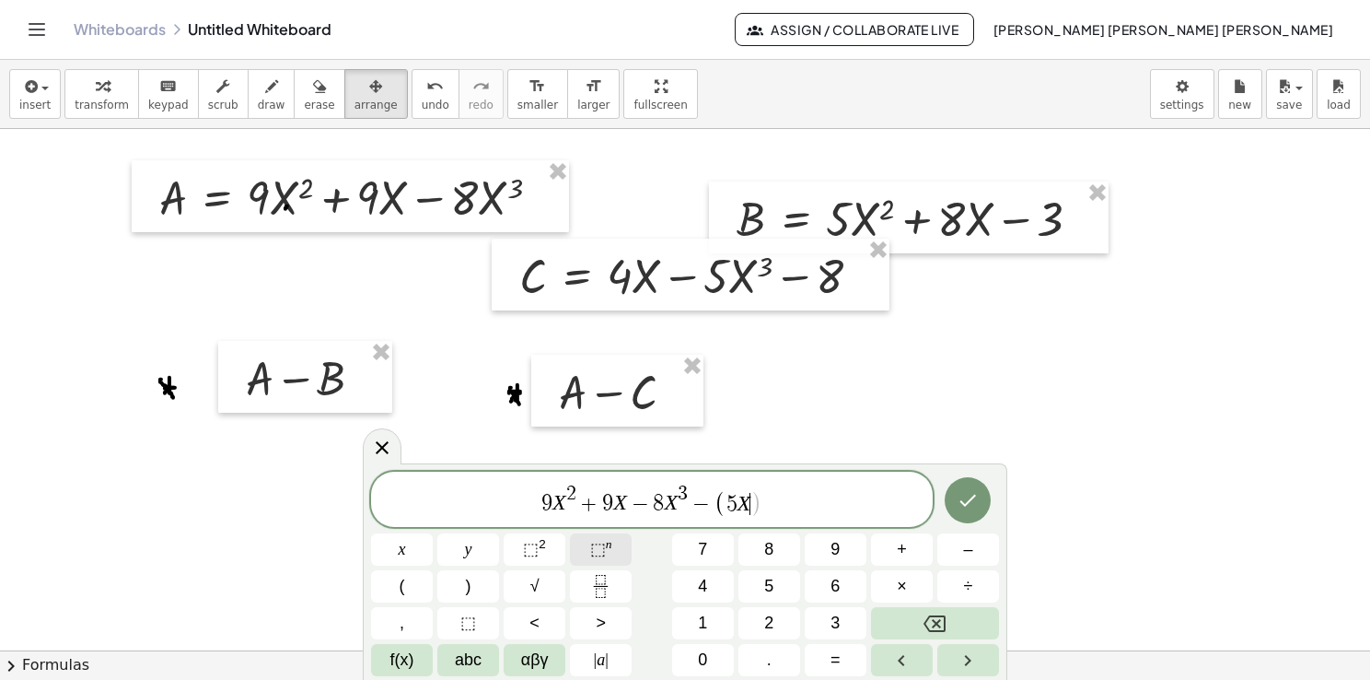
click at [602, 540] on span "⬚" at bounding box center [598, 549] width 16 height 18
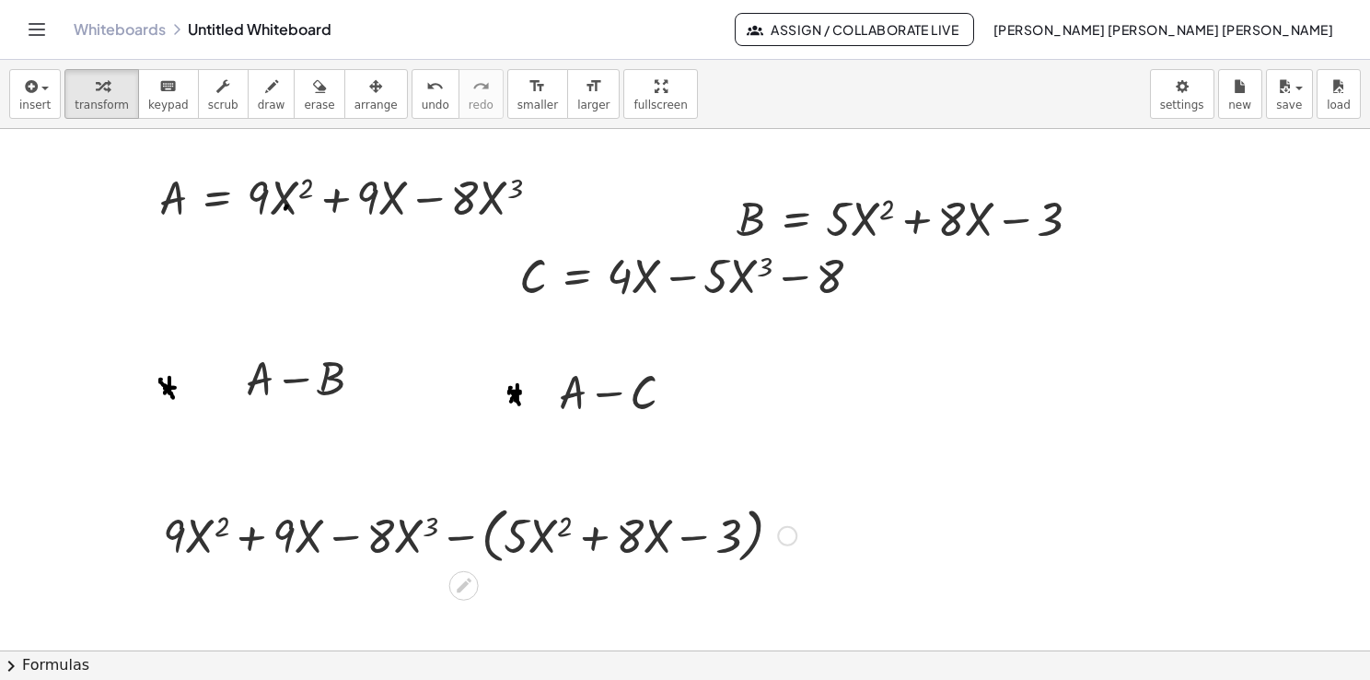
click at [241, 508] on div at bounding box center [480, 534] width 652 height 70
click at [199, 526] on div at bounding box center [480, 534] width 652 height 70
click at [170, 533] on div at bounding box center [480, 534] width 652 height 70
click at [169, 535] on div at bounding box center [480, 534] width 652 height 70
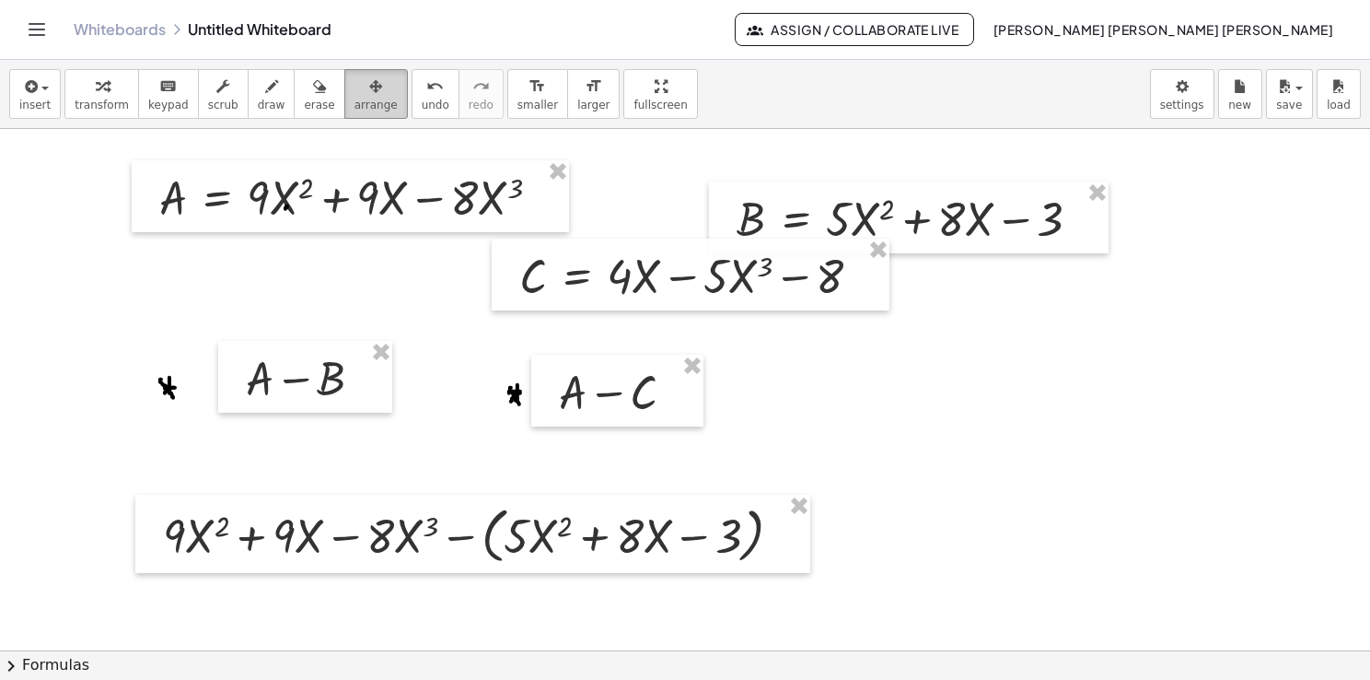
click at [355, 101] on span "arrange" at bounding box center [376, 105] width 43 height 13
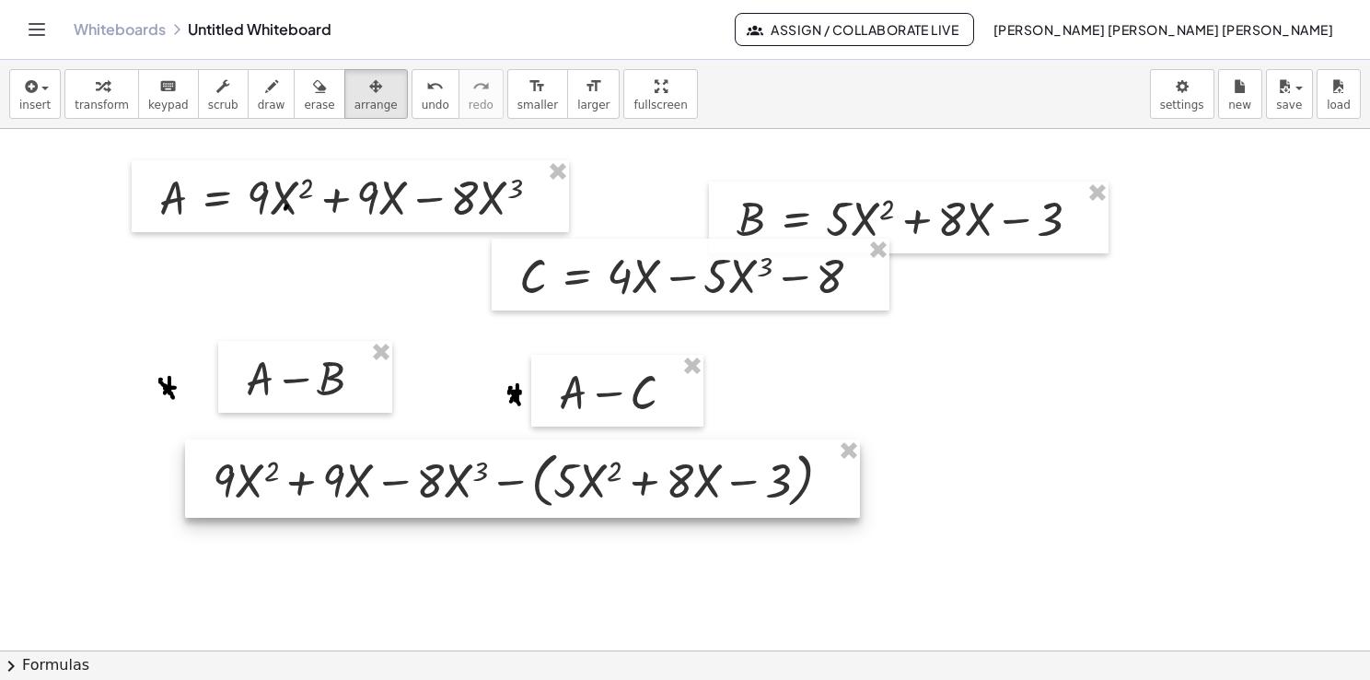
drag, startPoint x: 223, startPoint y: 515, endPoint x: 273, endPoint y: 459, distance: 75.0
click at [273, 459] on div at bounding box center [522, 478] width 675 height 79
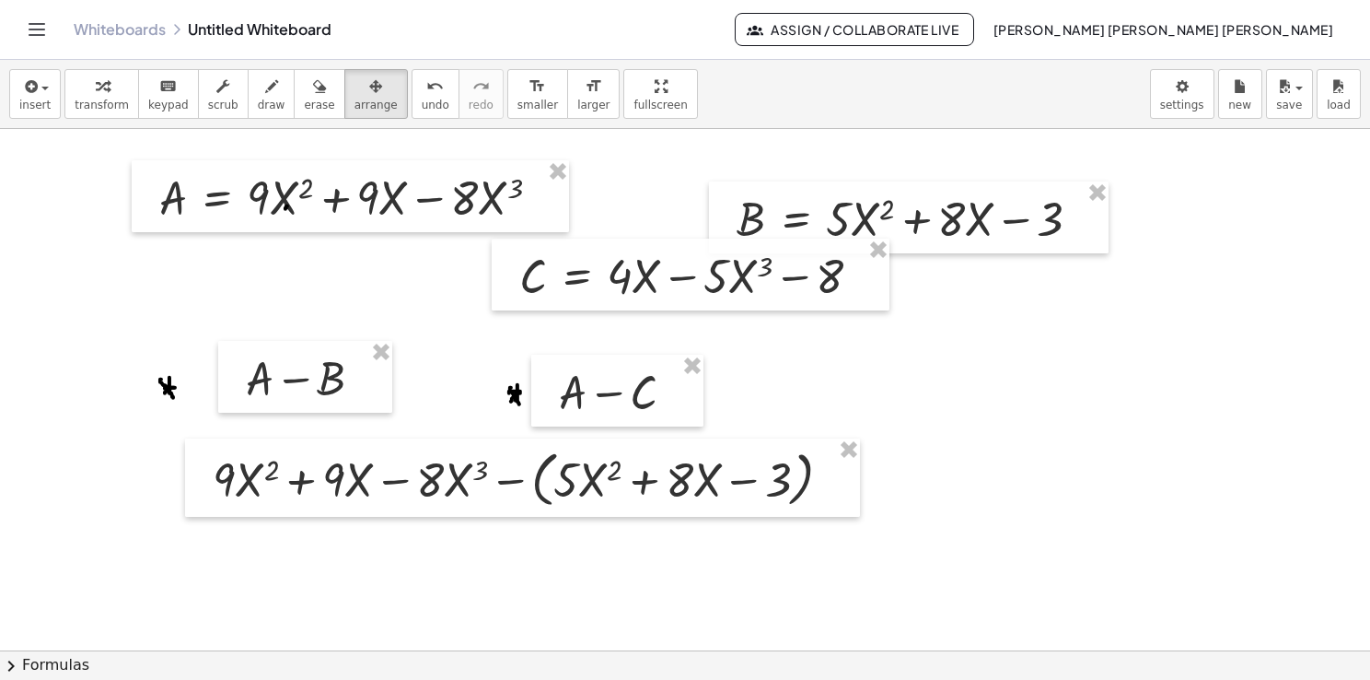
click at [391, 600] on div at bounding box center [685, 651] width 1370 height 1044
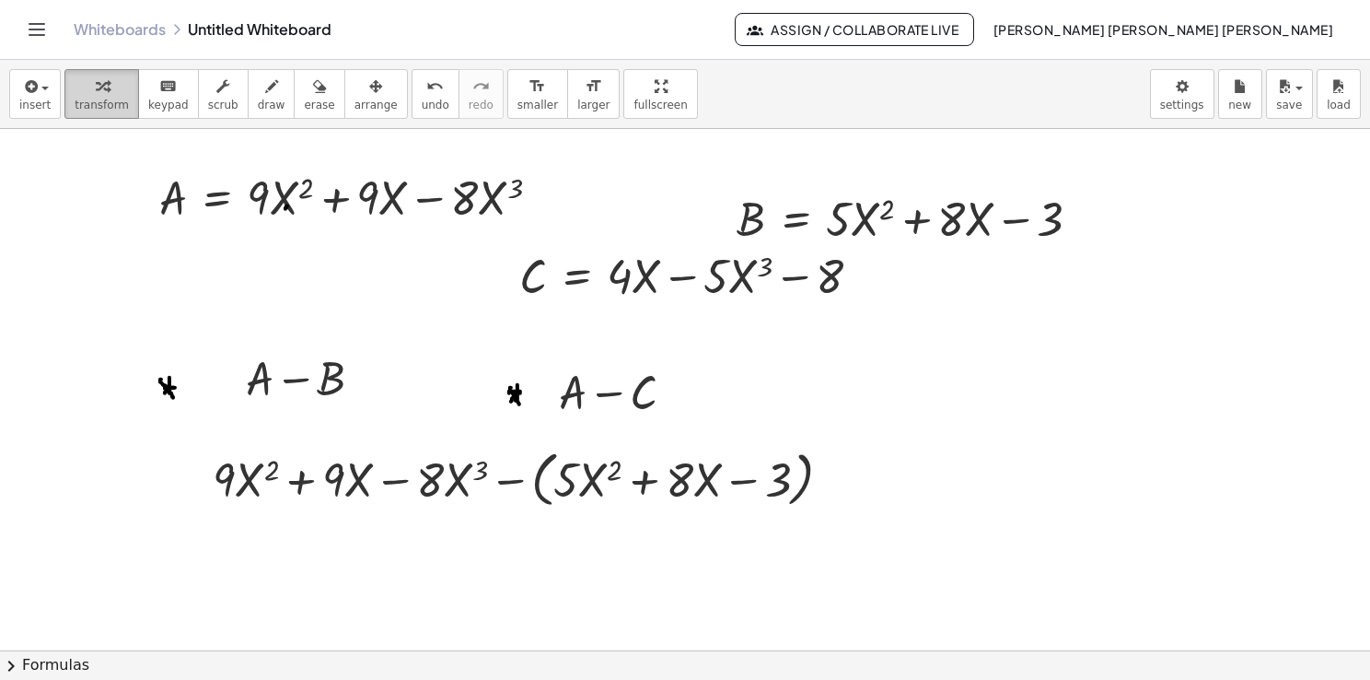
click at [103, 110] on span "transform" at bounding box center [102, 105] width 54 height 13
click at [451, 486] on div at bounding box center [530, 478] width 652 height 70
click at [435, 478] on div at bounding box center [530, 478] width 652 height 70
click at [311, 467] on div at bounding box center [530, 478] width 652 height 70
click at [376, 462] on div at bounding box center [530, 478] width 652 height 70
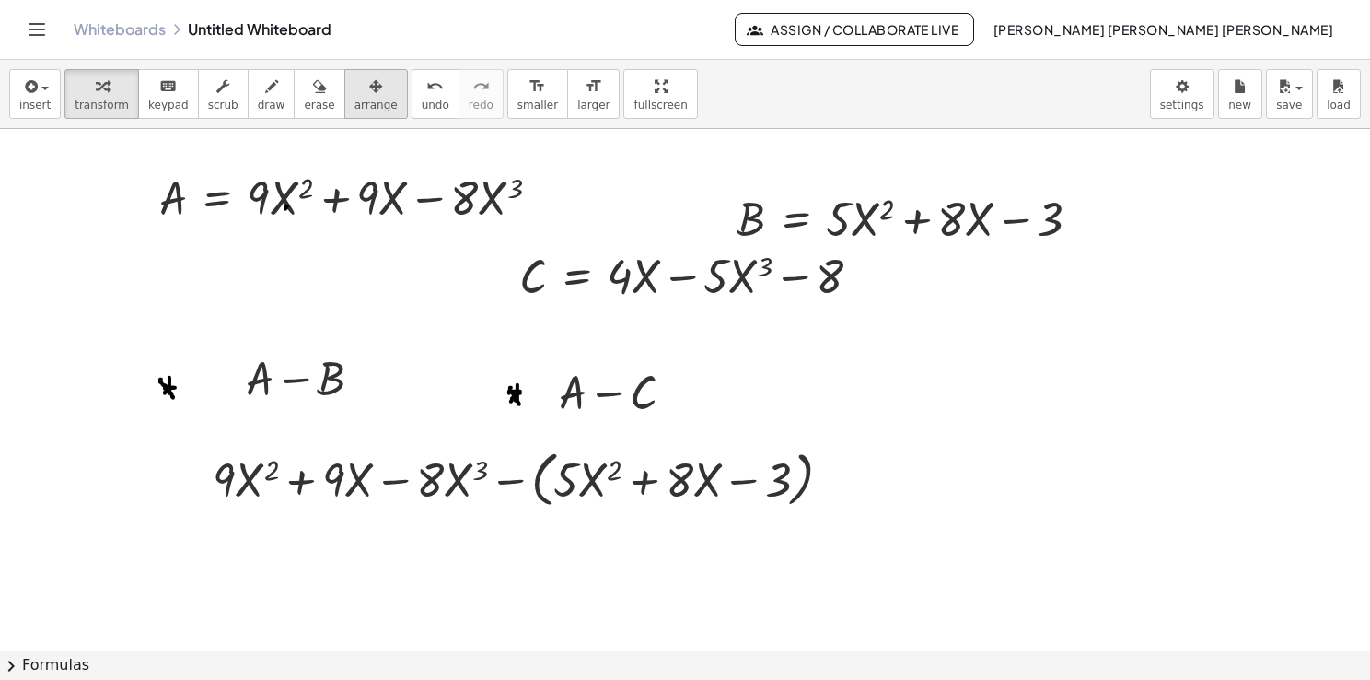
click at [355, 99] on span "arrange" at bounding box center [376, 105] width 43 height 13
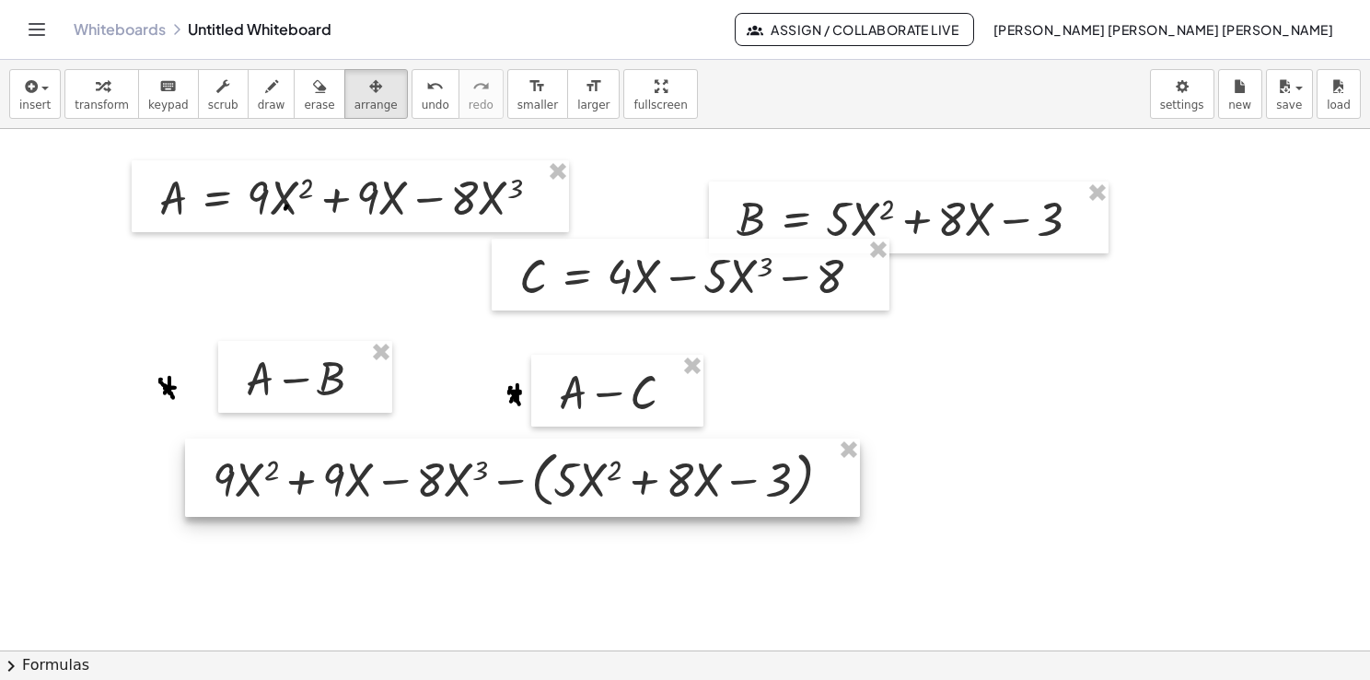
click at [371, 462] on div at bounding box center [522, 477] width 675 height 79
click at [291, 441] on div at bounding box center [522, 477] width 675 height 79
click at [267, 442] on div at bounding box center [521, 477] width 675 height 79
click at [218, 448] on div at bounding box center [517, 477] width 675 height 79
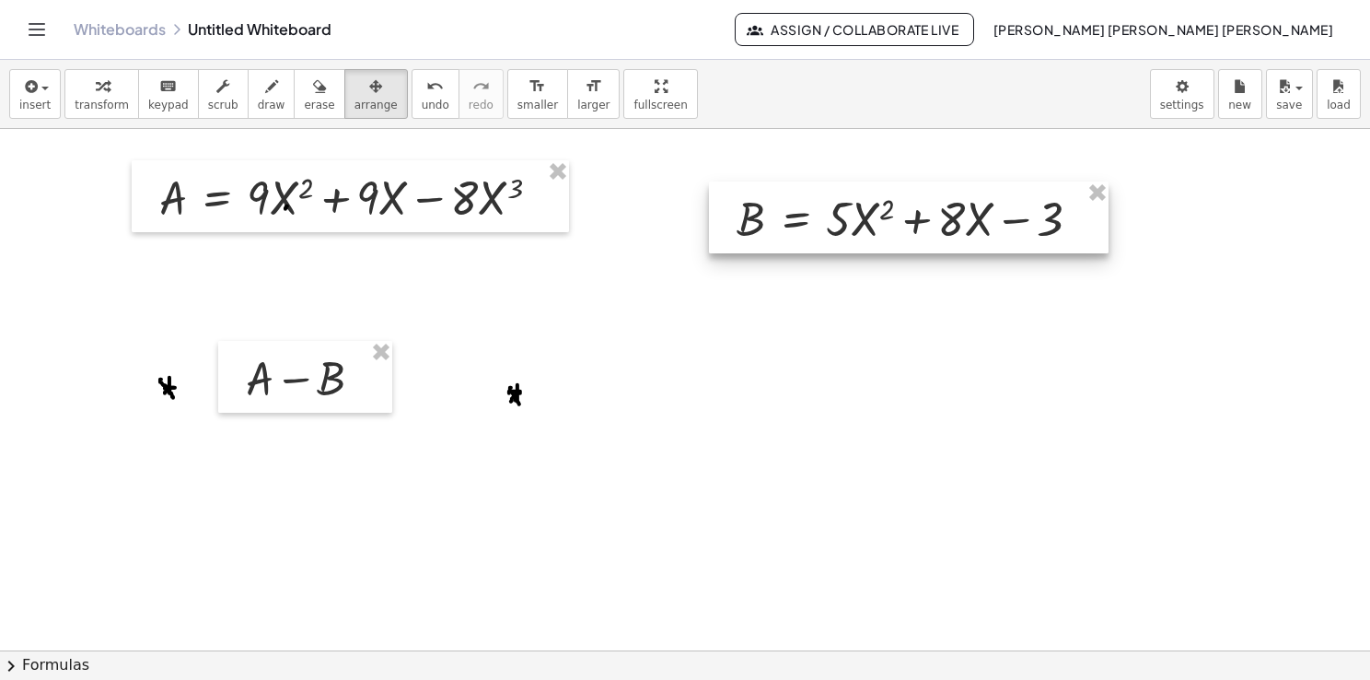
click at [1045, 192] on div at bounding box center [909, 217] width 400 height 72
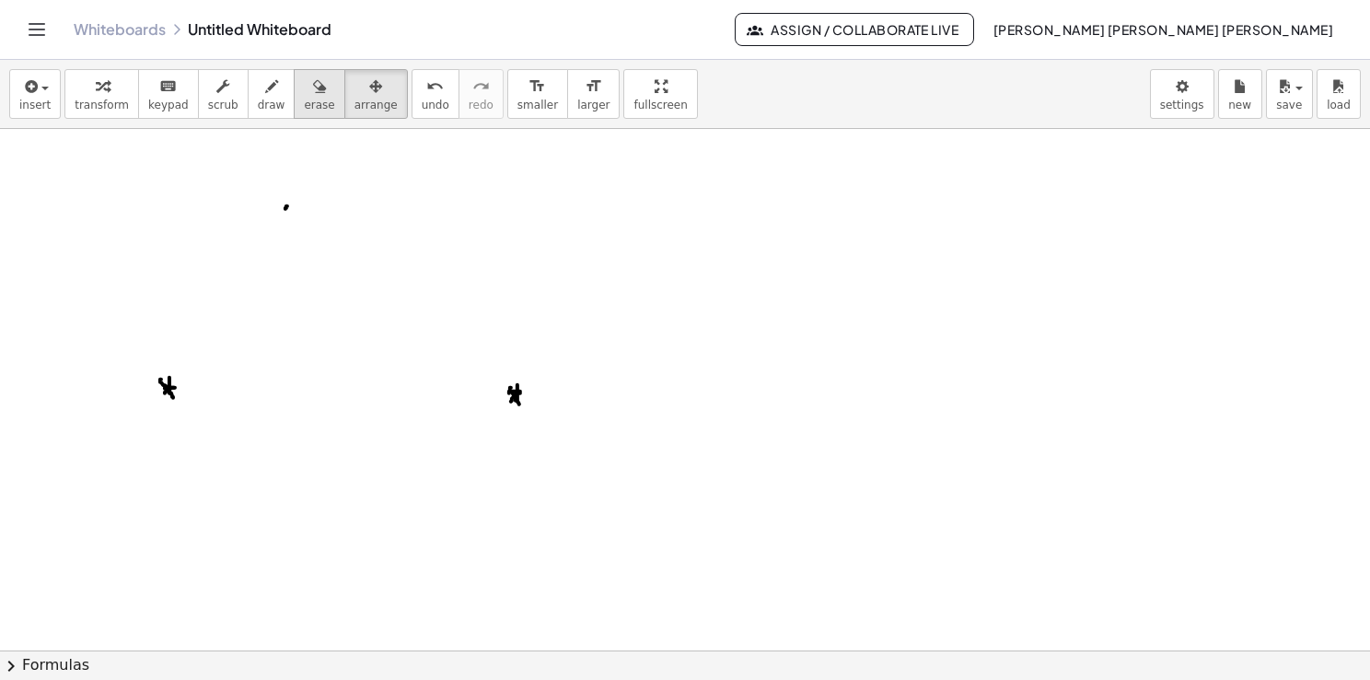
click at [313, 87] on icon "button" at bounding box center [319, 87] width 13 height 22
drag, startPoint x: 552, startPoint y: 378, endPoint x: 210, endPoint y: 378, distance: 341.6
click at [173, 443] on div at bounding box center [685, 651] width 1370 height 1044
click at [41, 105] on span "insert" at bounding box center [34, 105] width 31 height 13
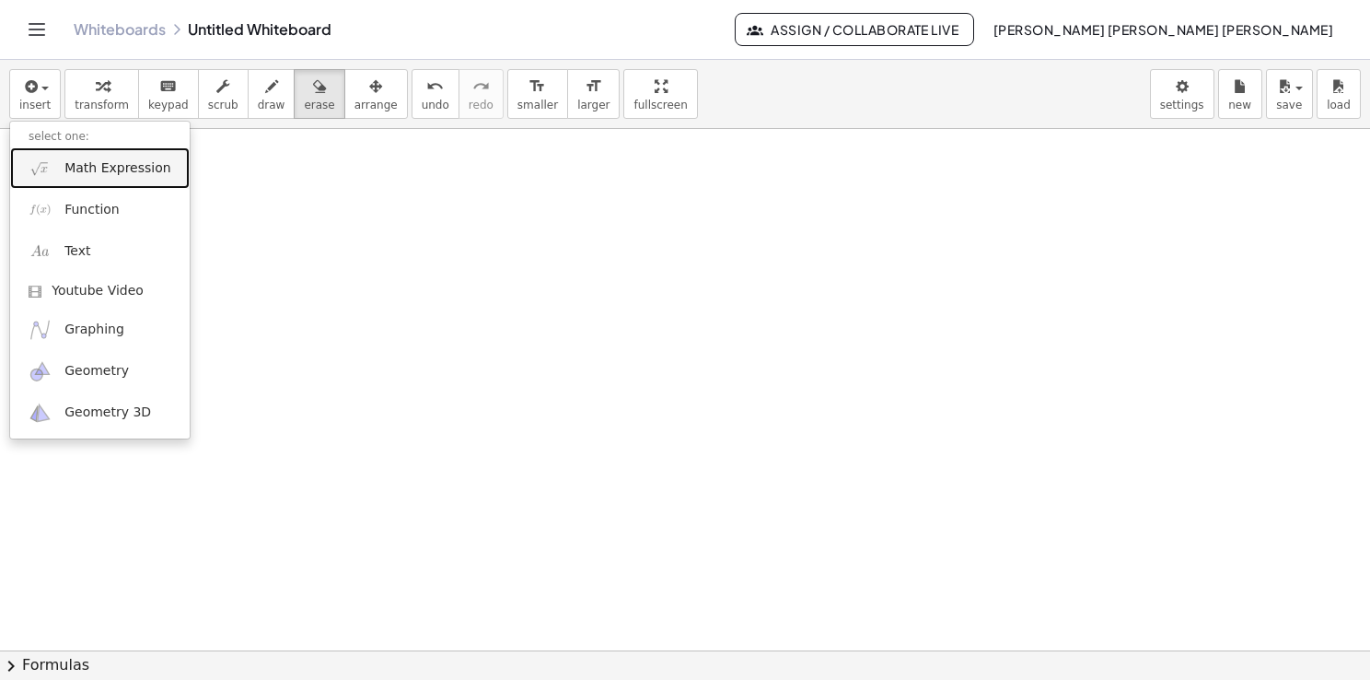
click at [145, 174] on span "Math Expression" at bounding box center [117, 168] width 106 height 18
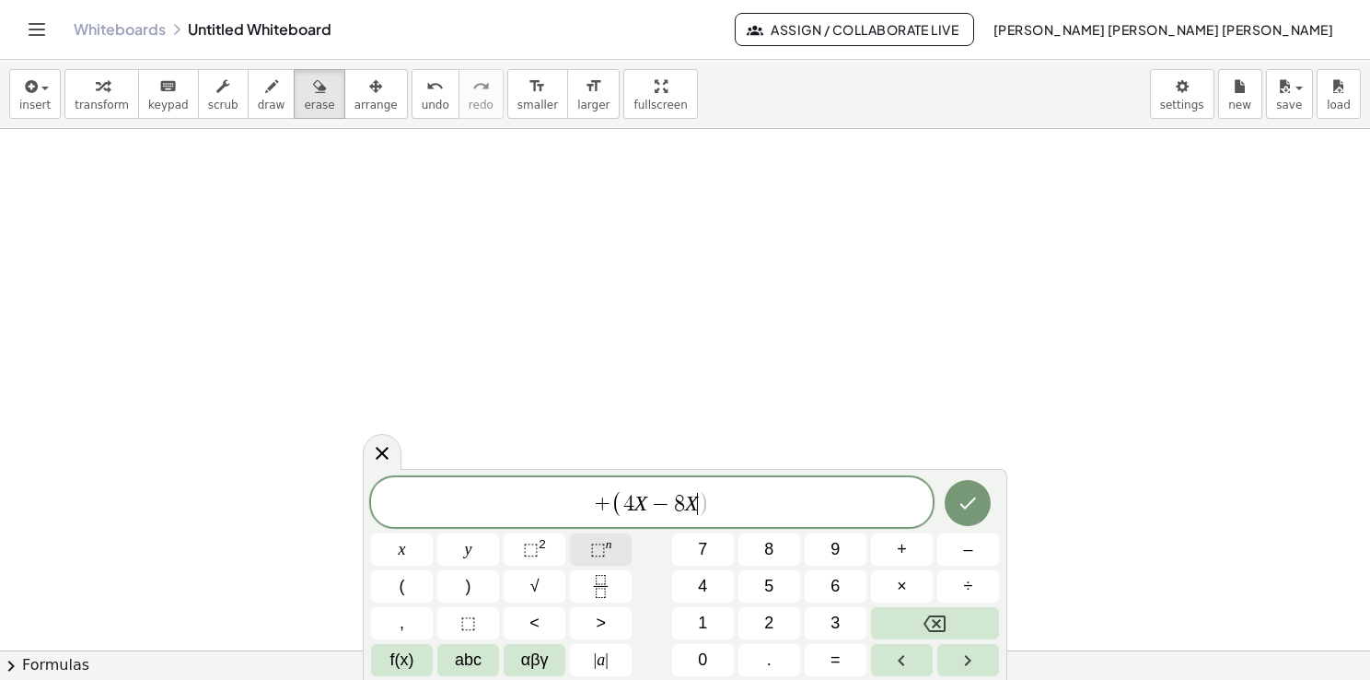
click at [590, 553] on span "⬚" at bounding box center [598, 549] width 16 height 18
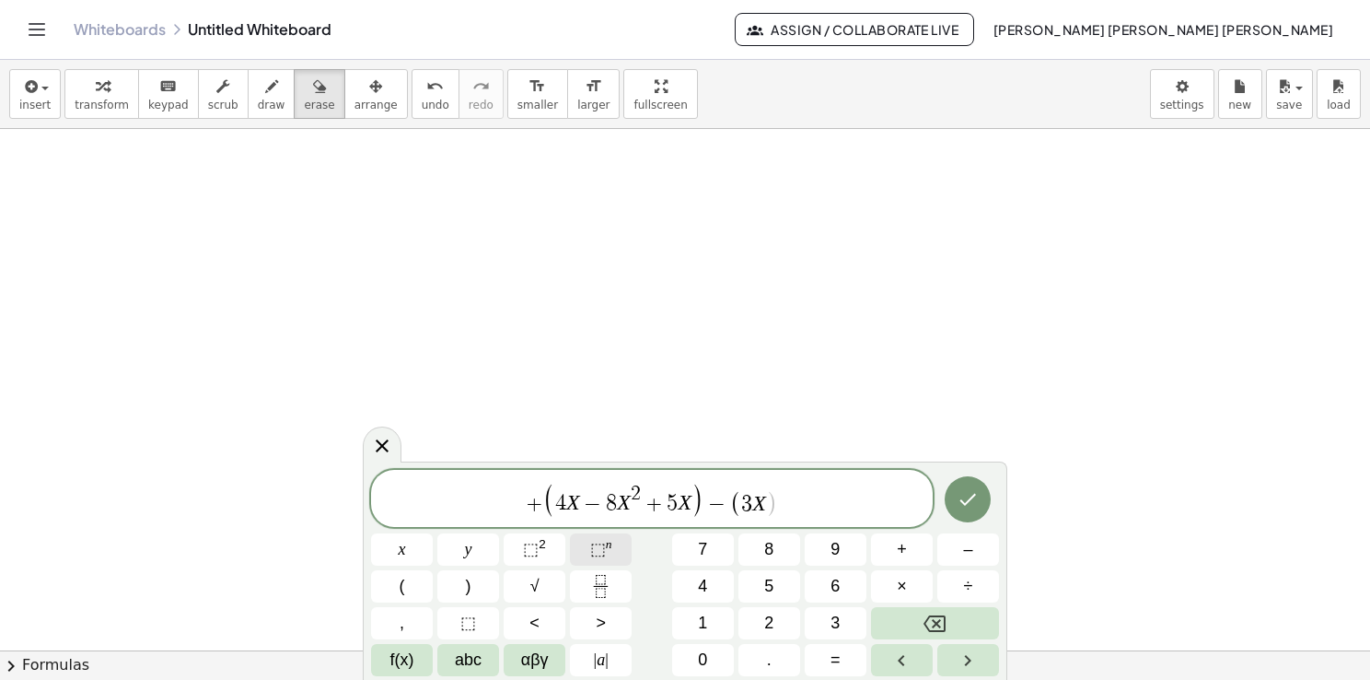
click at [605, 556] on span "⬚ n" at bounding box center [601, 549] width 22 height 25
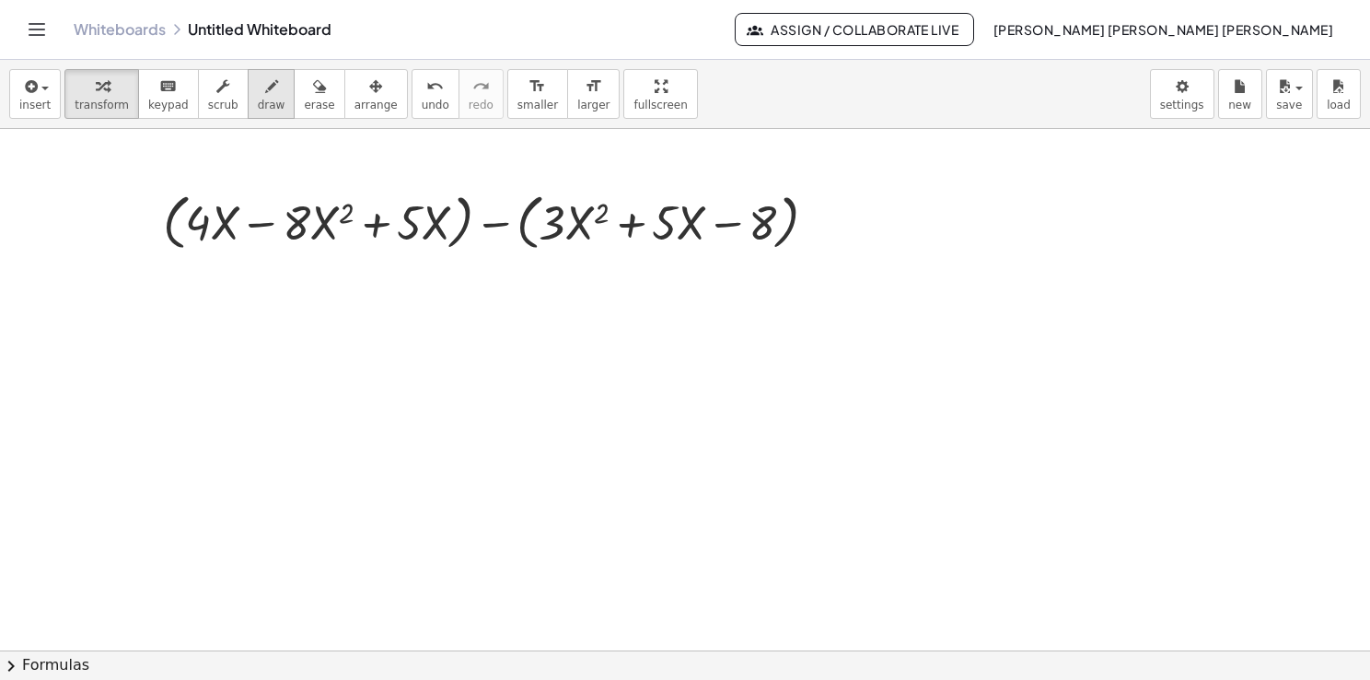
click at [258, 95] on div "button" at bounding box center [272, 86] width 28 height 22
drag, startPoint x: 129, startPoint y: 224, endPoint x: 149, endPoint y: 219, distance: 20.8
click at [149, 219] on div at bounding box center [685, 651] width 1370 height 1044
drag, startPoint x: 133, startPoint y: 203, endPoint x: 139, endPoint y: 232, distance: 30.2
click at [139, 232] on div at bounding box center [685, 651] width 1370 height 1044
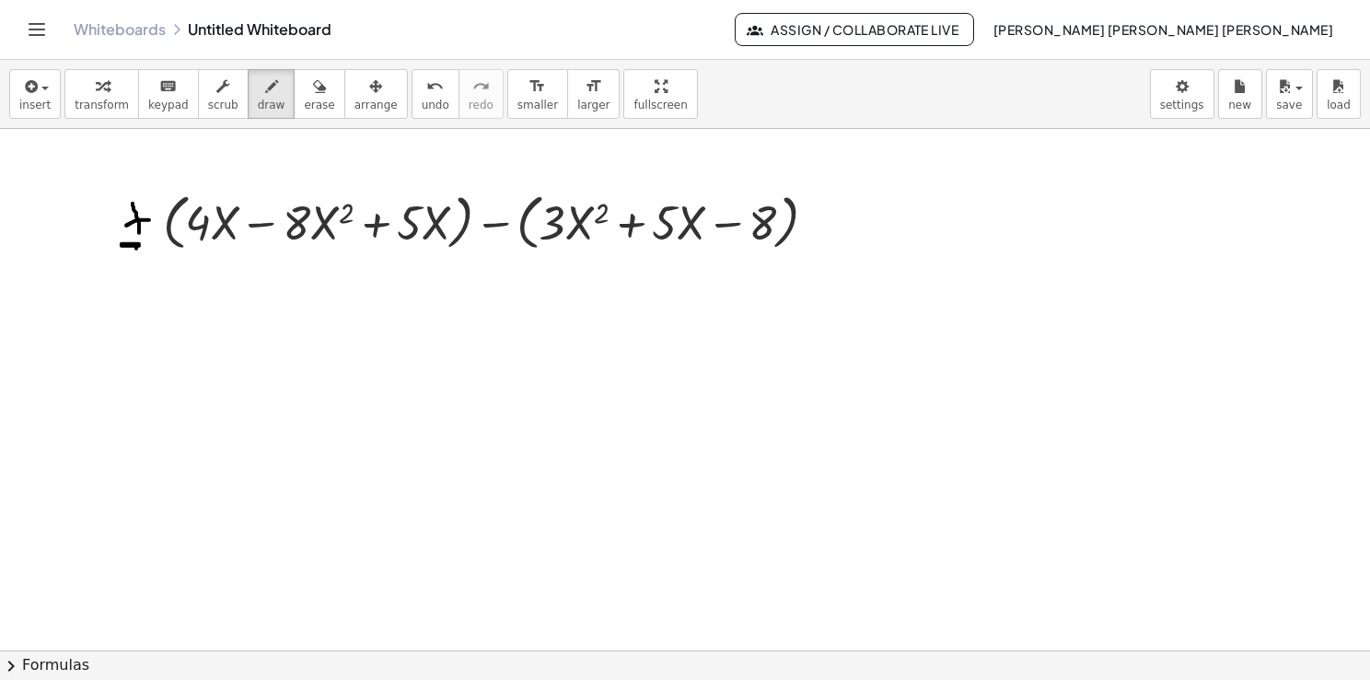
click at [140, 243] on div at bounding box center [685, 651] width 1370 height 1044
click at [488, 249] on div at bounding box center [685, 651] width 1370 height 1044
click at [41, 94] on div "button" at bounding box center [34, 86] width 31 height 22
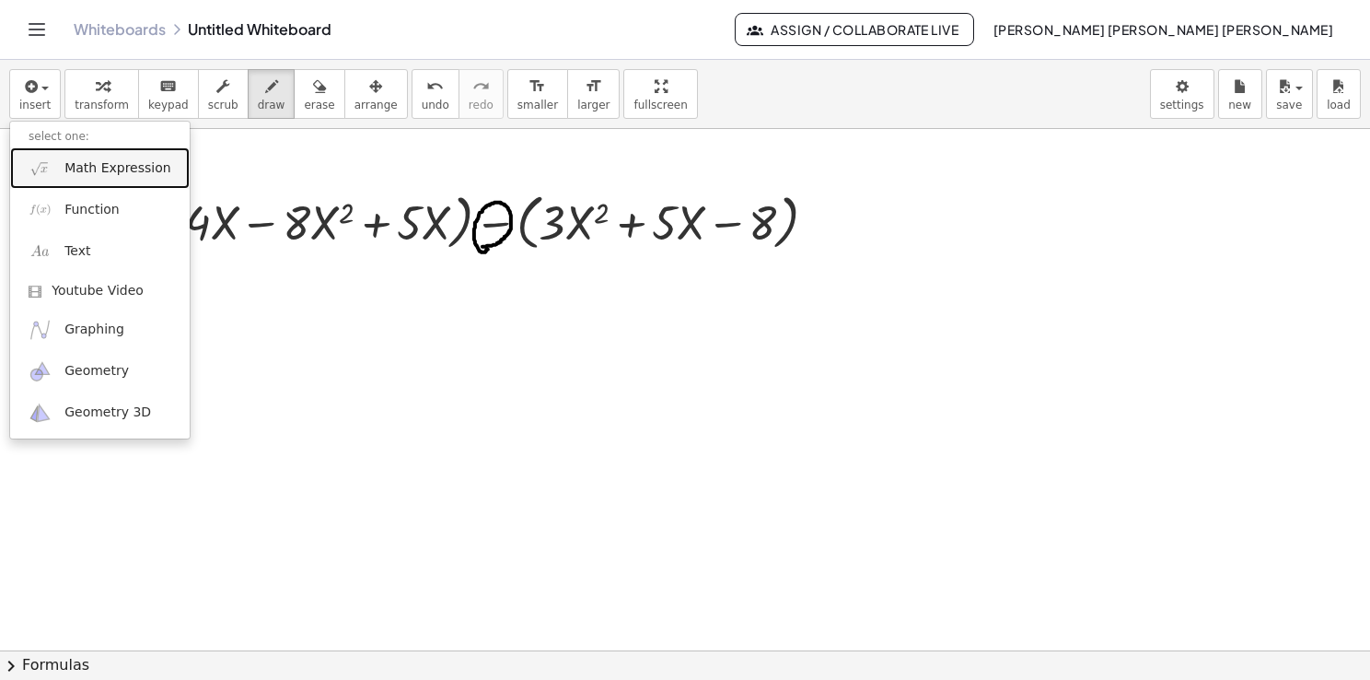
click at [88, 171] on span "Math Expression" at bounding box center [117, 168] width 106 height 18
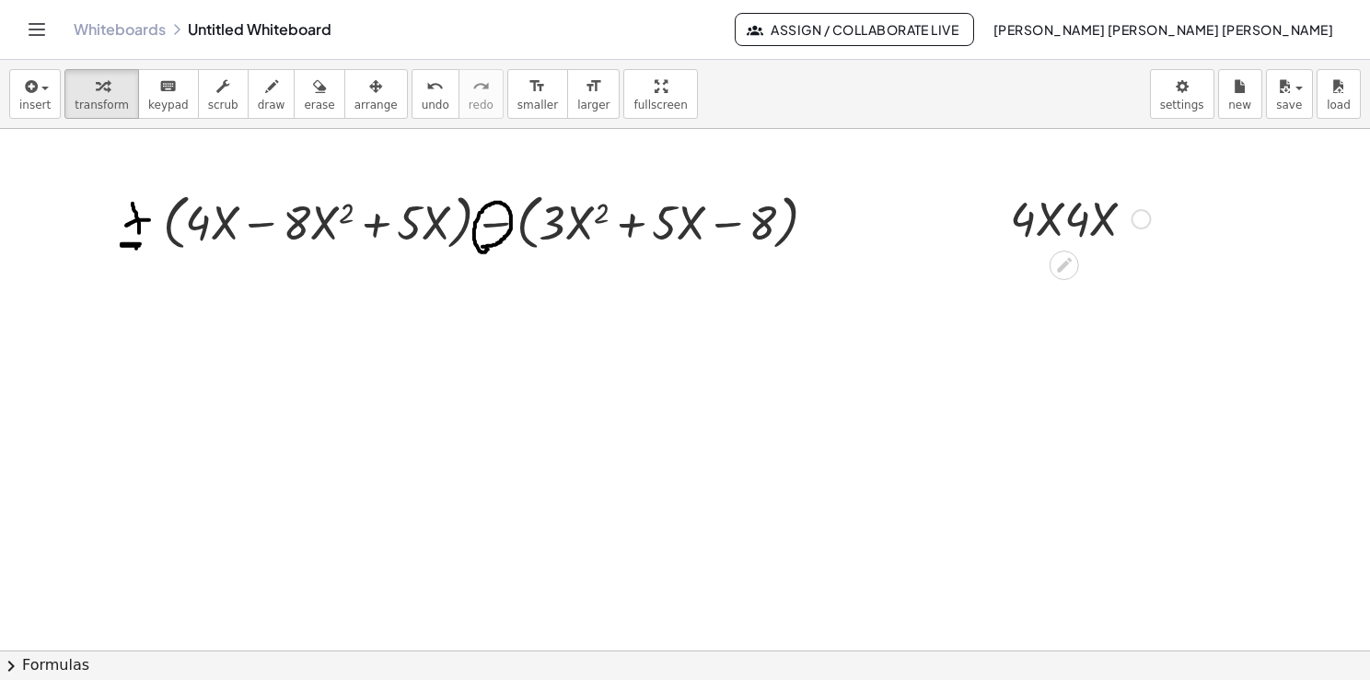
click at [1046, 225] on div at bounding box center [1080, 217] width 159 height 63
click at [263, 106] on button "draw" at bounding box center [272, 94] width 48 height 50
drag, startPoint x: 220, startPoint y: 298, endPoint x: 234, endPoint y: 324, distance: 29.2
click at [233, 325] on div at bounding box center [685, 651] width 1370 height 1044
drag, startPoint x: 236, startPoint y: 308, endPoint x: 236, endPoint y: 347, distance: 39.6
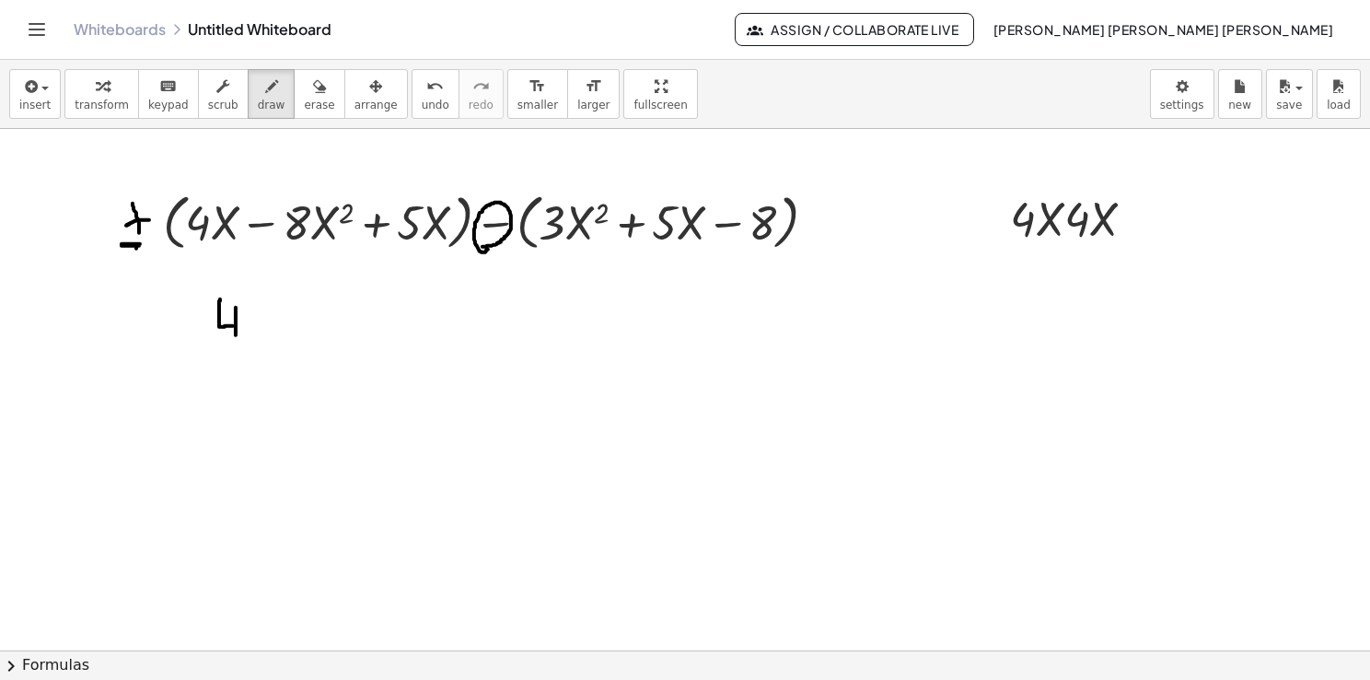
click at [236, 347] on div at bounding box center [685, 651] width 1370 height 1044
drag, startPoint x: 762, startPoint y: 259, endPoint x: 807, endPoint y: 176, distance: 94.4
click at [807, 176] on div at bounding box center [685, 651] width 1370 height 1044
drag, startPoint x: 254, startPoint y: 317, endPoint x: 265, endPoint y: 339, distance: 24.7
click at [263, 339] on div at bounding box center [685, 651] width 1370 height 1044
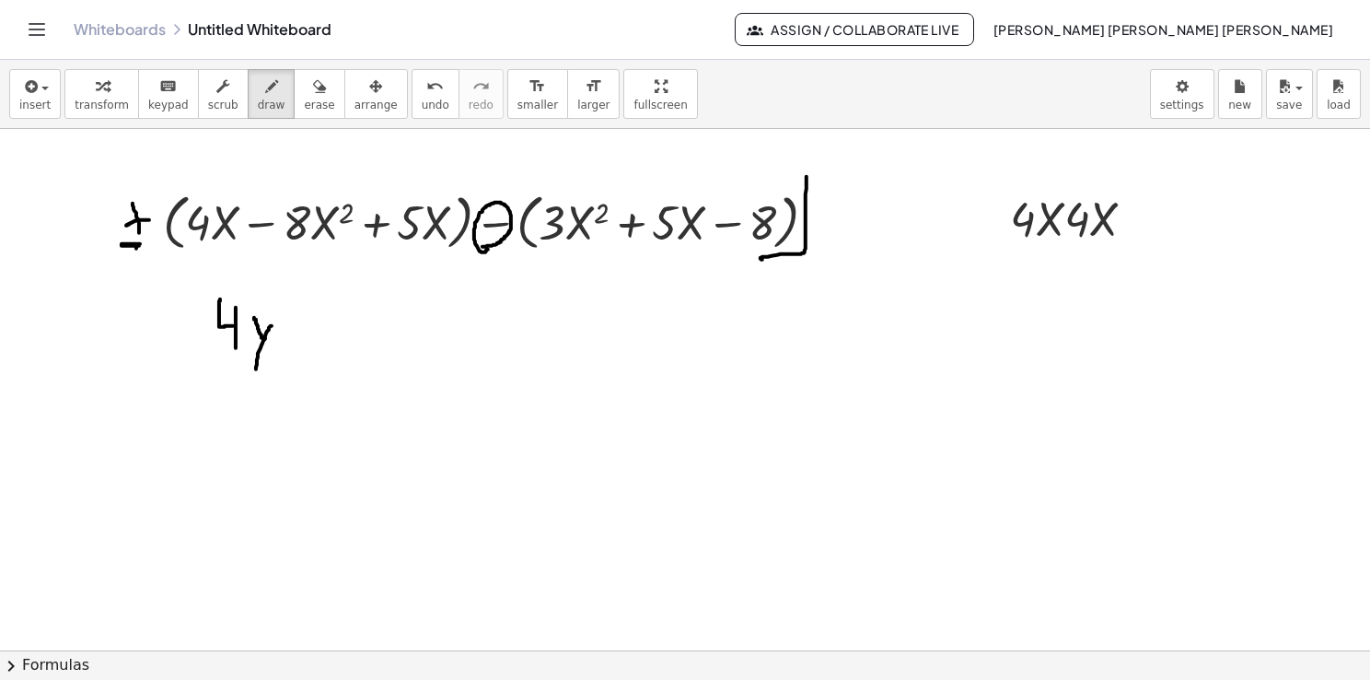
drag, startPoint x: 269, startPoint y: 327, endPoint x: 256, endPoint y: 373, distance: 47.8
click at [256, 373] on div at bounding box center [685, 651] width 1370 height 1044
click at [309, 336] on div at bounding box center [685, 651] width 1370 height 1044
drag, startPoint x: 337, startPoint y: 300, endPoint x: 351, endPoint y: 320, distance: 23.8
click at [351, 320] on div at bounding box center [685, 651] width 1370 height 1044
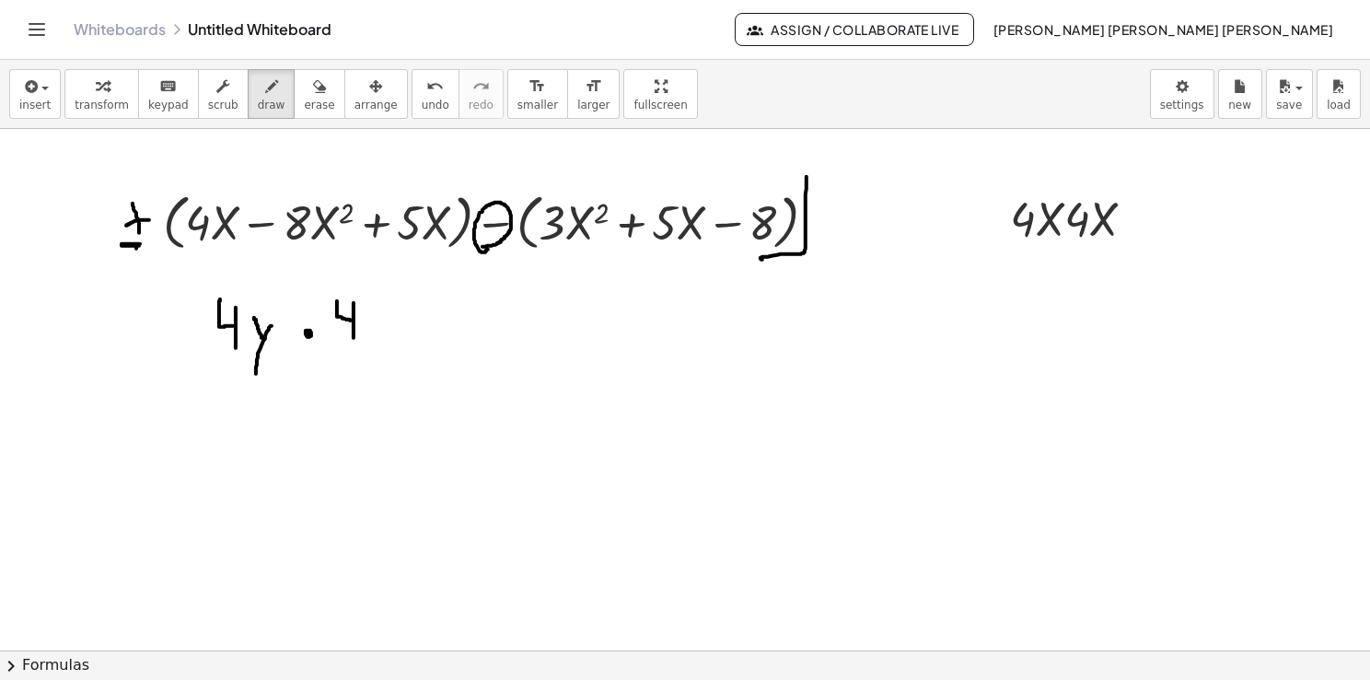
drag, startPoint x: 354, startPoint y: 302, endPoint x: 355, endPoint y: 344, distance: 42.4
click at [355, 344] on div at bounding box center [685, 651] width 1370 height 1044
drag, startPoint x: 371, startPoint y: 329, endPoint x: 381, endPoint y: 341, distance: 15.7
click at [380, 341] on div at bounding box center [685, 651] width 1370 height 1044
drag, startPoint x: 388, startPoint y: 329, endPoint x: 376, endPoint y: 361, distance: 34.4
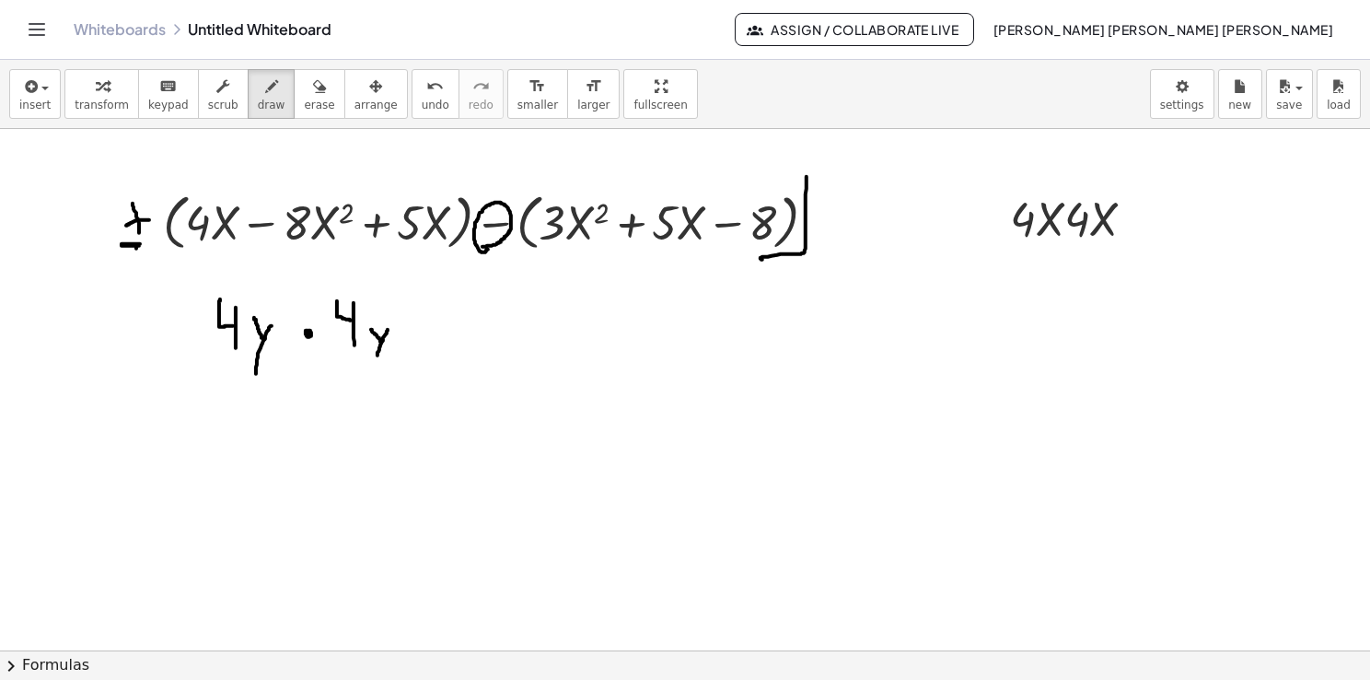
click at [376, 361] on div at bounding box center [685, 651] width 1370 height 1044
drag, startPoint x: 406, startPoint y: 330, endPoint x: 416, endPoint y: 324, distance: 11.5
click at [416, 324] on div at bounding box center [685, 651] width 1370 height 1044
click at [417, 337] on div at bounding box center [685, 651] width 1370 height 1044
drag, startPoint x: 215, startPoint y: 285, endPoint x: 237, endPoint y: 285, distance: 21.2
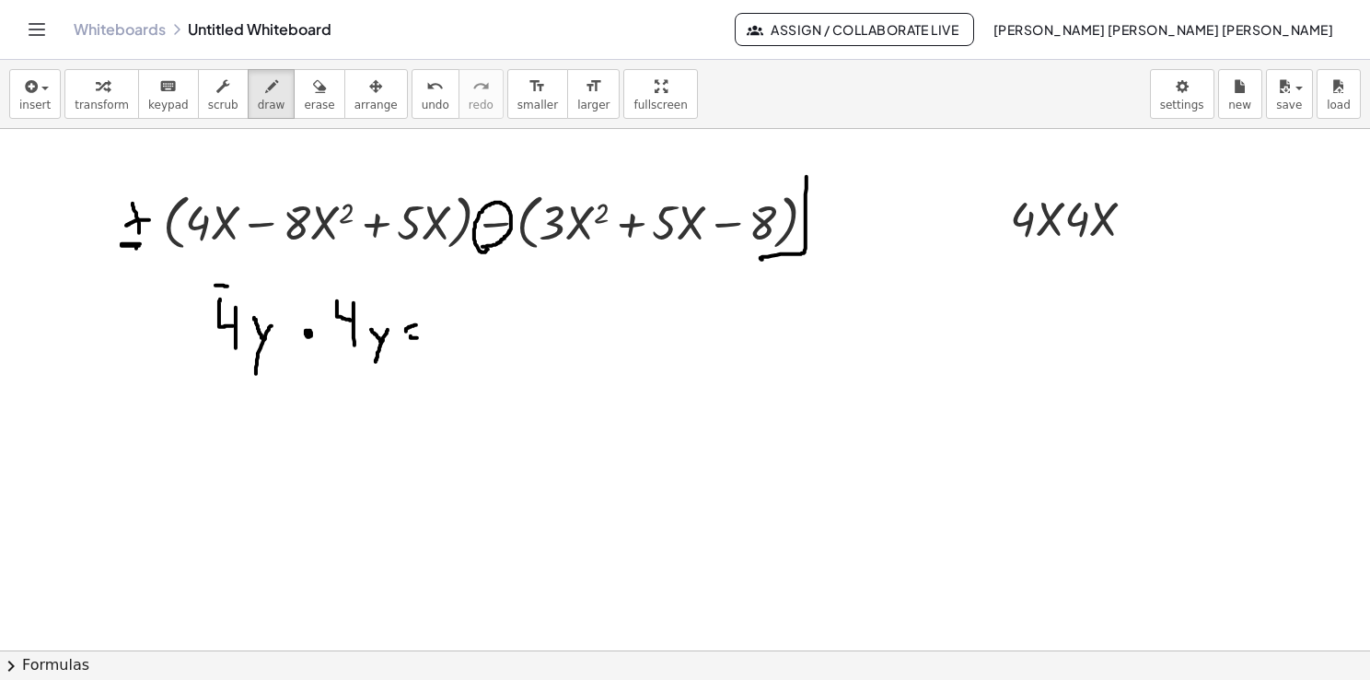
click at [237, 285] on div at bounding box center [685, 651] width 1370 height 1044
drag, startPoint x: 331, startPoint y: 285, endPoint x: 354, endPoint y: 282, distance: 23.3
click at [354, 282] on div at bounding box center [685, 651] width 1370 height 1044
drag, startPoint x: 251, startPoint y: 381, endPoint x: 265, endPoint y: 381, distance: 13.8
click at [265, 381] on div at bounding box center [685, 651] width 1370 height 1044
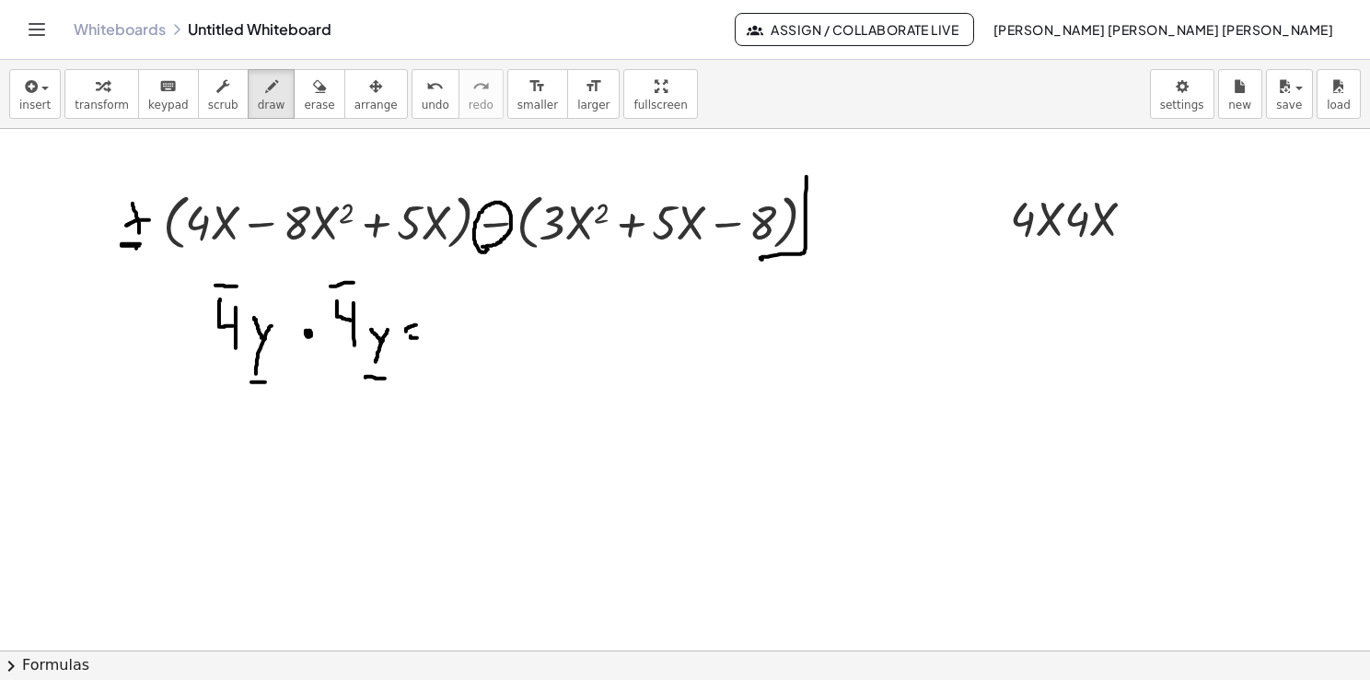
drag, startPoint x: 366, startPoint y: 376, endPoint x: 386, endPoint y: 378, distance: 20.3
click at [386, 378] on div at bounding box center [685, 651] width 1370 height 1044
click at [306, 331] on div at bounding box center [685, 651] width 1370 height 1044
drag, startPoint x: 453, startPoint y: 325, endPoint x: 468, endPoint y: 341, distance: 21.5
click at [468, 341] on div at bounding box center [685, 651] width 1370 height 1044
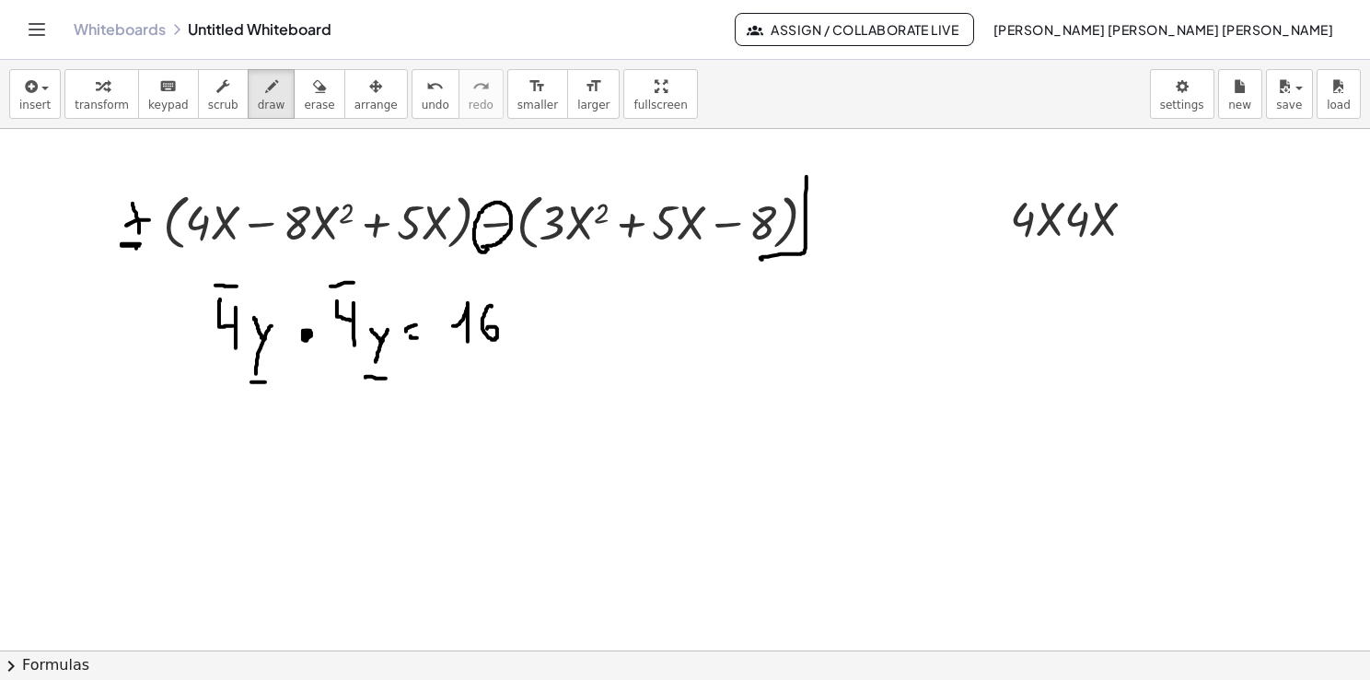
drag, startPoint x: 492, startPoint y: 305, endPoint x: 487, endPoint y: 333, distance: 28.9
click at [486, 332] on div at bounding box center [685, 651] width 1370 height 1044
drag, startPoint x: 511, startPoint y: 315, endPoint x: 519, endPoint y: 335, distance: 21.9
click at [517, 336] on div at bounding box center [685, 651] width 1370 height 1044
drag, startPoint x: 523, startPoint y: 323, endPoint x: 509, endPoint y: 355, distance: 35.1
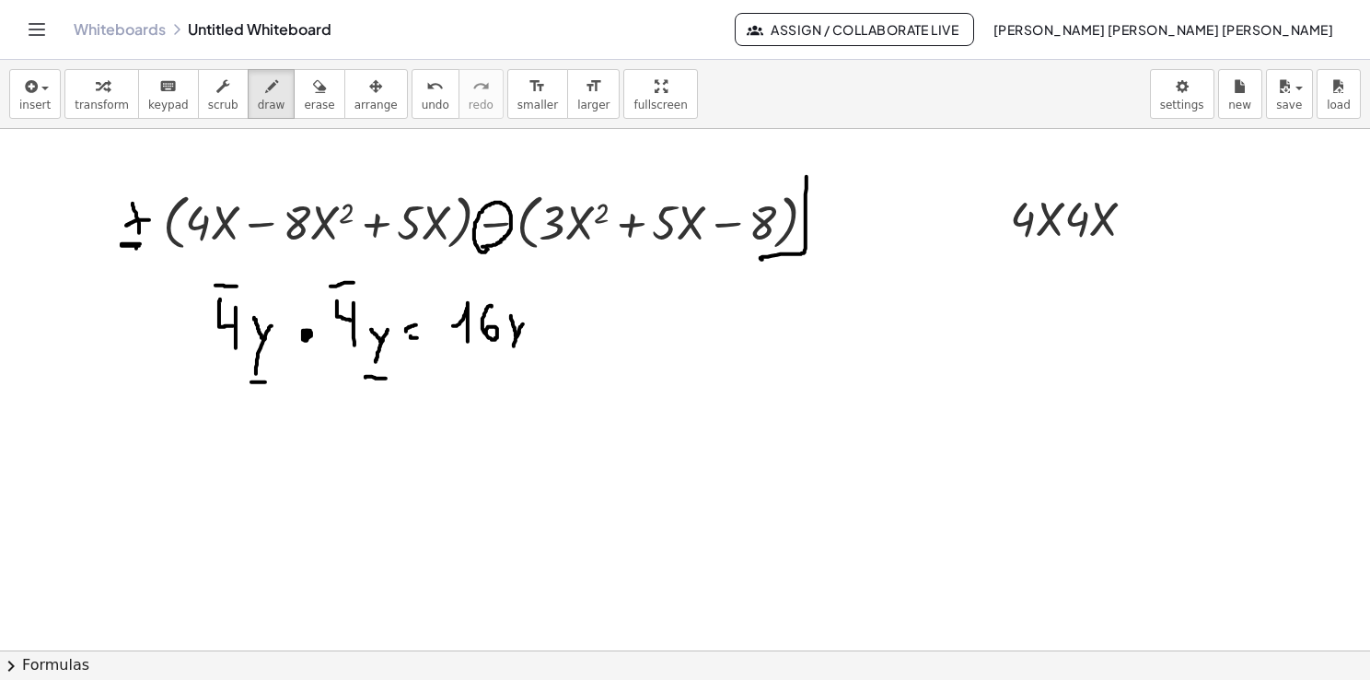
click at [509, 355] on div at bounding box center [685, 651] width 1370 height 1044
drag, startPoint x: 279, startPoint y: 307, endPoint x: 286, endPoint y: 317, distance: 12.5
click at [286, 317] on div at bounding box center [685, 651] width 1370 height 1044
drag, startPoint x: 387, startPoint y: 315, endPoint x: 398, endPoint y: 320, distance: 12.4
click at [398, 320] on div at bounding box center [685, 651] width 1370 height 1044
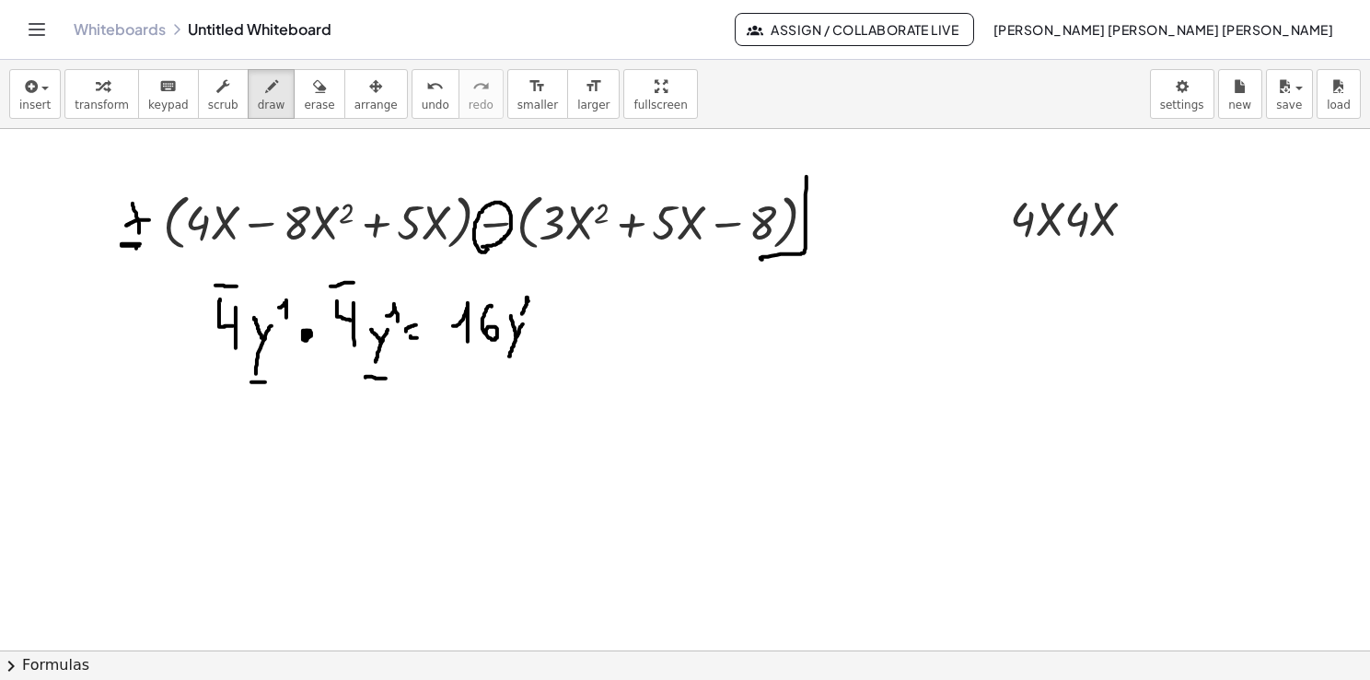
click at [530, 315] on div at bounding box center [685, 651] width 1370 height 1044
drag, startPoint x: 538, startPoint y: 306, endPoint x: 547, endPoint y: 305, distance: 9.3
click at [546, 306] on div at bounding box center [685, 651] width 1370 height 1044
drag, startPoint x: 541, startPoint y: 297, endPoint x: 543, endPoint y: 312, distance: 15.8
click at [543, 312] on div at bounding box center [685, 651] width 1370 height 1044
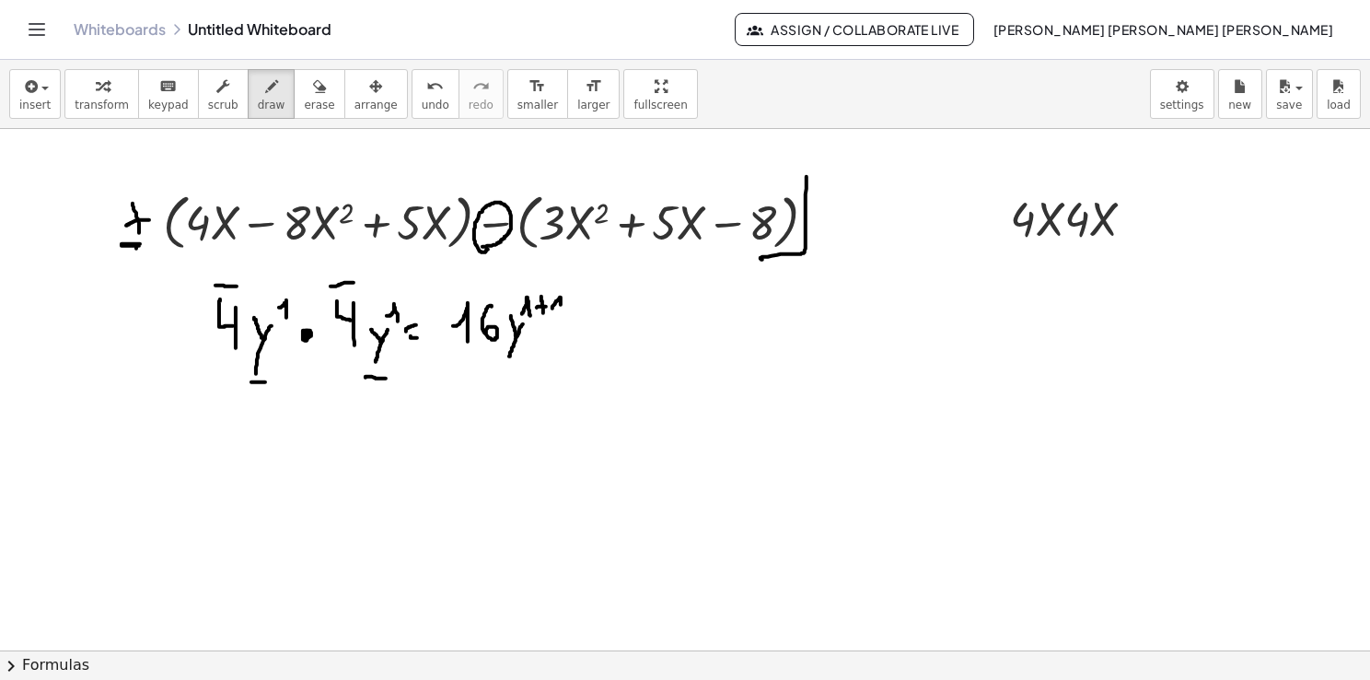
drag, startPoint x: 552, startPoint y: 308, endPoint x: 561, endPoint y: 316, distance: 11.7
click at [561, 315] on div at bounding box center [685, 651] width 1370 height 1044
drag, startPoint x: 583, startPoint y: 319, endPoint x: 601, endPoint y: 319, distance: 18.4
click at [600, 319] on div at bounding box center [685, 651] width 1370 height 1044
drag, startPoint x: 586, startPoint y: 330, endPoint x: 614, endPoint y: 337, distance: 29.5
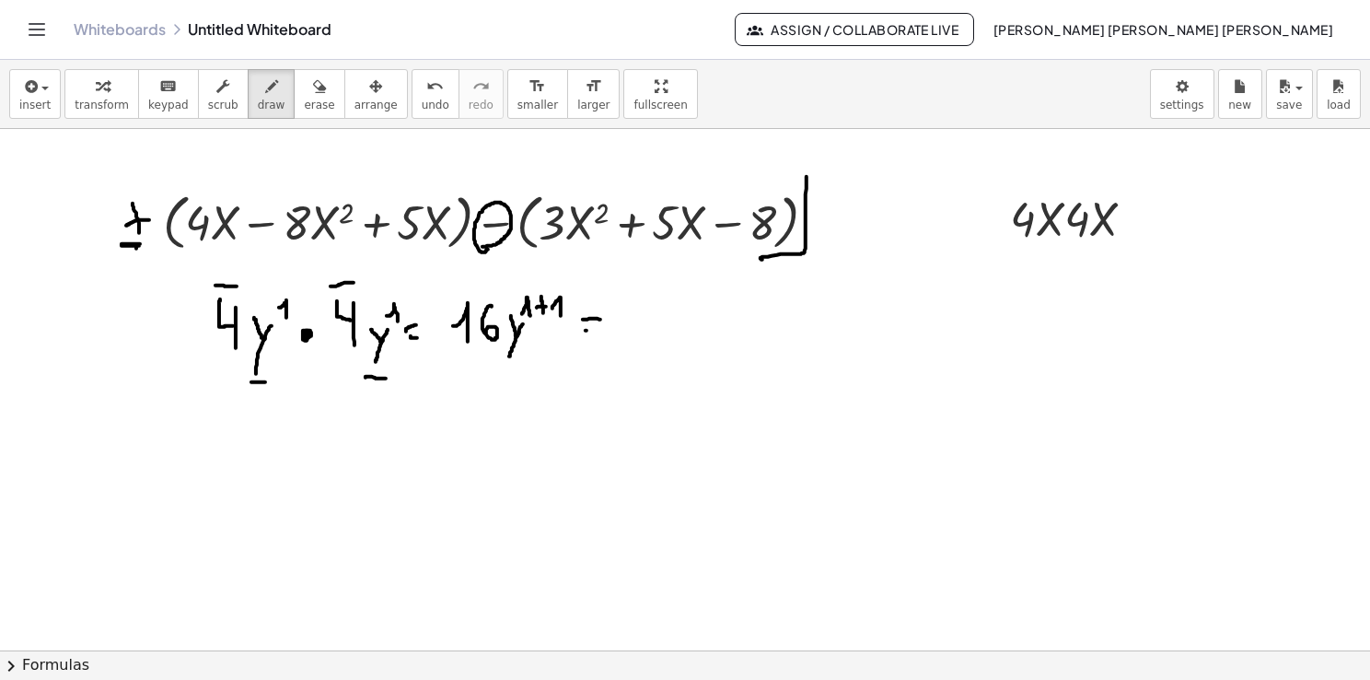
click at [613, 337] on div at bounding box center [685, 651] width 1370 height 1044
drag, startPoint x: 633, startPoint y: 320, endPoint x: 649, endPoint y: 334, distance: 21.6
click at [649, 334] on div at bounding box center [685, 651] width 1370 height 1044
drag, startPoint x: 663, startPoint y: 313, endPoint x: 669, endPoint y: 330, distance: 17.8
click at [670, 329] on div at bounding box center [685, 651] width 1370 height 1044
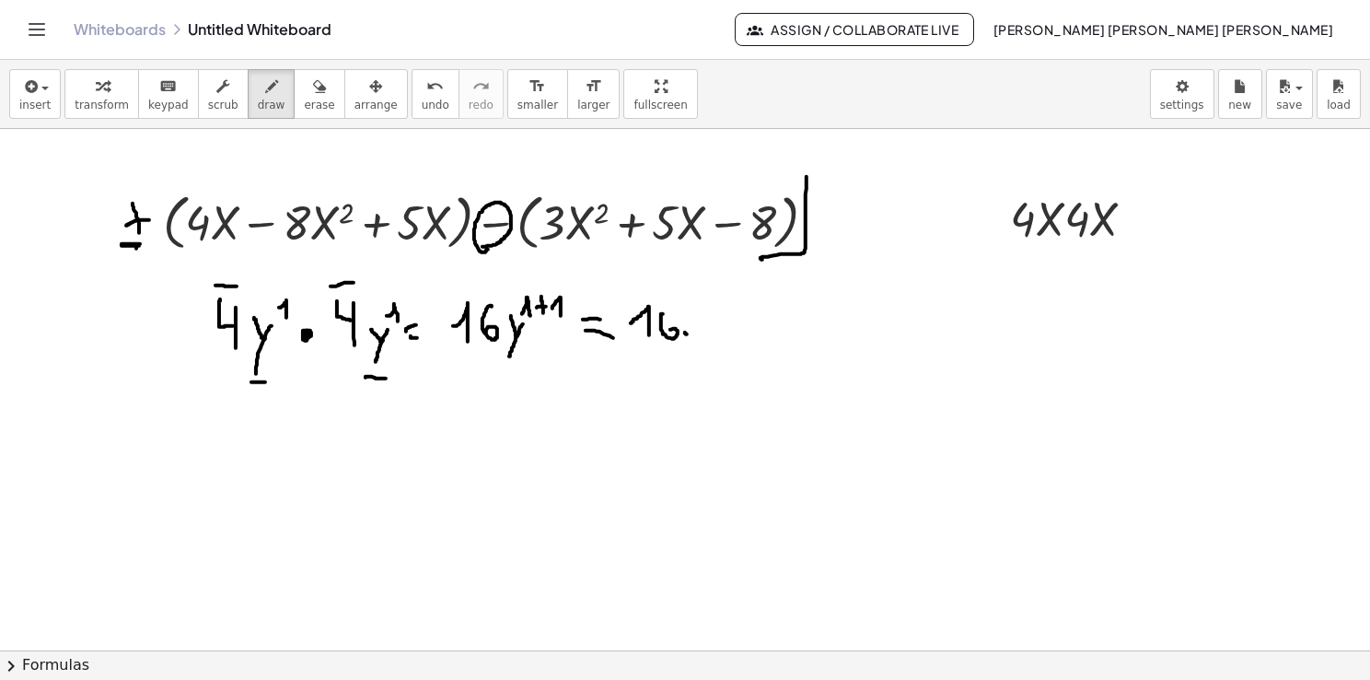
click at [689, 341] on div at bounding box center [685, 651] width 1370 height 1044
drag, startPoint x: 687, startPoint y: 355, endPoint x: 697, endPoint y: 332, distance: 25.2
click at [697, 332] on div at bounding box center [685, 651] width 1370 height 1044
drag, startPoint x: 706, startPoint y: 302, endPoint x: 717, endPoint y: 320, distance: 20.7
click at [717, 320] on div at bounding box center [685, 651] width 1370 height 1044
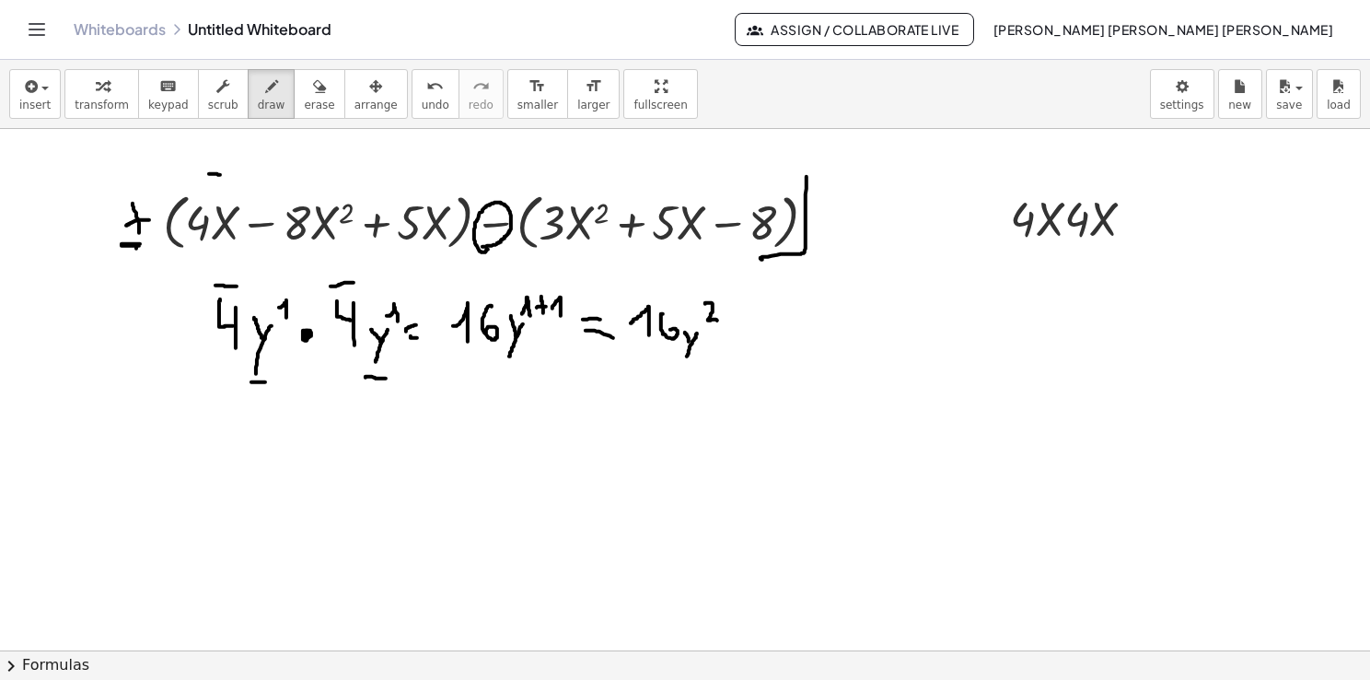
drag, startPoint x: 209, startPoint y: 173, endPoint x: 229, endPoint y: 176, distance: 20.4
click at [229, 176] on div at bounding box center [685, 651] width 1370 height 1044
drag, startPoint x: 202, startPoint y: 430, endPoint x: 214, endPoint y: 448, distance: 21.2
click at [214, 448] on div at bounding box center [685, 651] width 1370 height 1044
drag, startPoint x: 216, startPoint y: 428, endPoint x: 217, endPoint y: 475, distance: 47.0
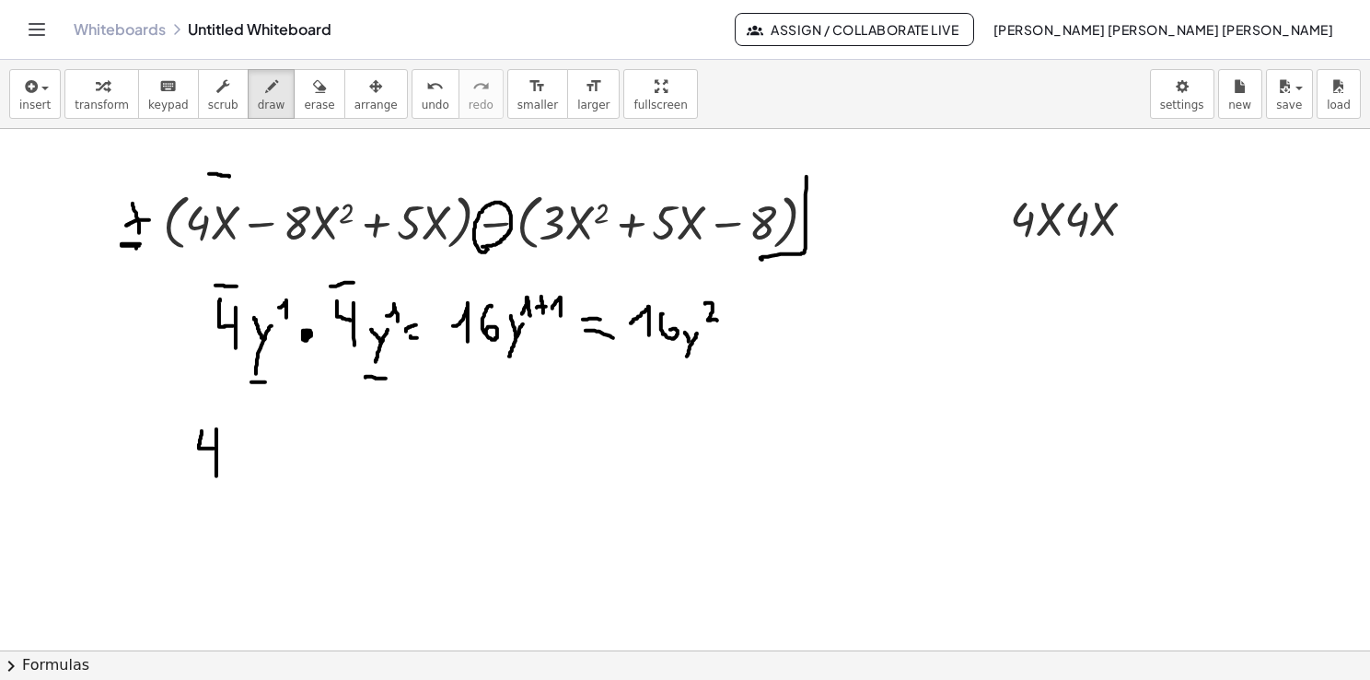
click at [216, 476] on div at bounding box center [685, 651] width 1370 height 1044
drag, startPoint x: 238, startPoint y: 472, endPoint x: 244, endPoint y: 446, distance: 27.3
click at [244, 447] on div at bounding box center [685, 651] width 1370 height 1044
drag, startPoint x: 232, startPoint y: 447, endPoint x: 247, endPoint y: 466, distance: 24.3
click at [247, 466] on div at bounding box center [685, 651] width 1370 height 1044
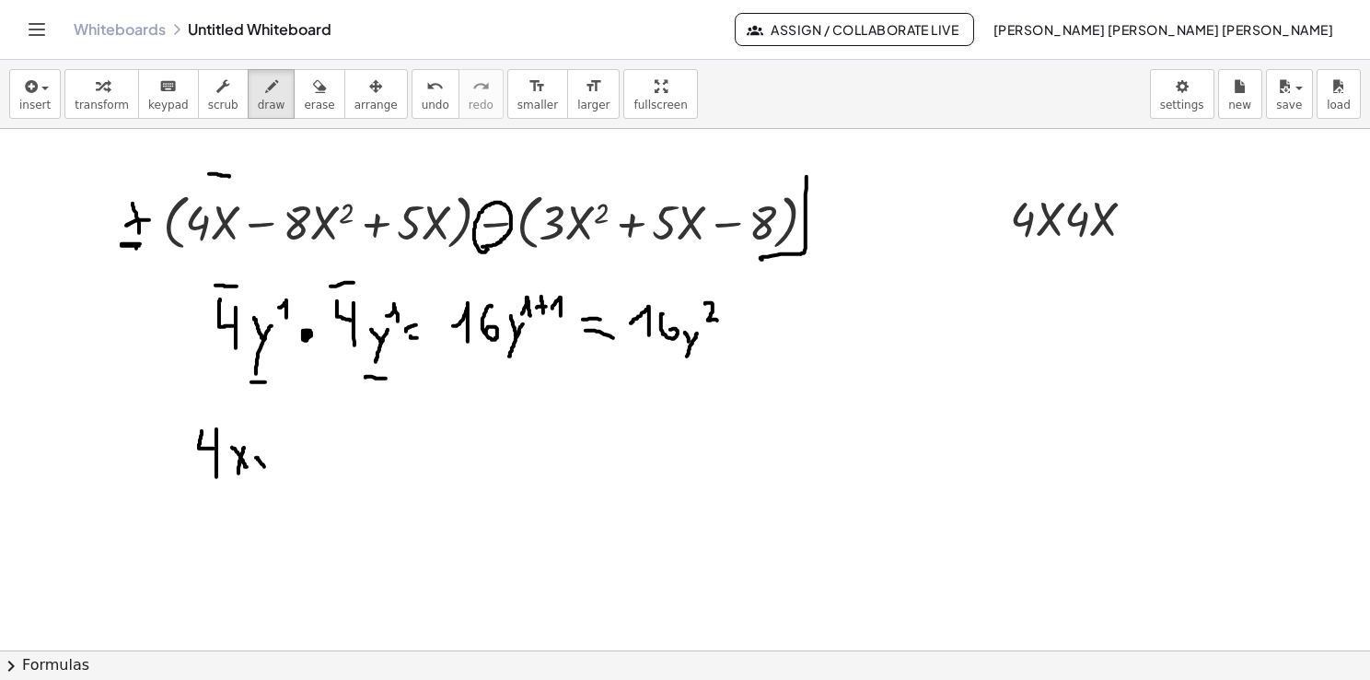
drag, startPoint x: 256, startPoint y: 457, endPoint x: 267, endPoint y: 469, distance: 16.3
click at [267, 469] on div at bounding box center [685, 651] width 1370 height 1044
drag, startPoint x: 273, startPoint y: 455, endPoint x: 262, endPoint y: 484, distance: 31.8
click at [261, 484] on div at bounding box center [685, 651] width 1370 height 1044
click at [302, 466] on div at bounding box center [685, 651] width 1370 height 1044
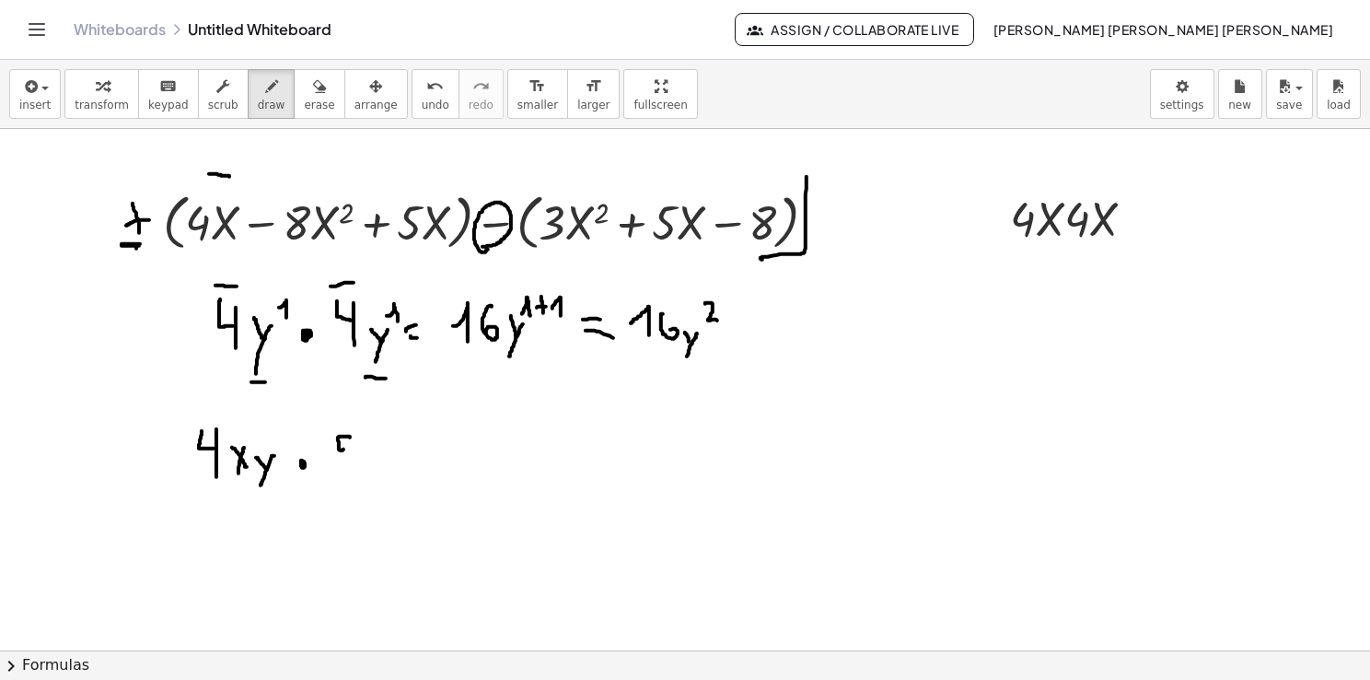
drag, startPoint x: 346, startPoint y: 436, endPoint x: 343, endPoint y: 457, distance: 21.5
click at [344, 459] on div at bounding box center [685, 651] width 1370 height 1044
drag, startPoint x: 363, startPoint y: 446, endPoint x: 372, endPoint y: 465, distance: 21.4
click at [372, 465] on div at bounding box center [685, 651] width 1370 height 1044
drag, startPoint x: 362, startPoint y: 463, endPoint x: 372, endPoint y: 440, distance: 25.2
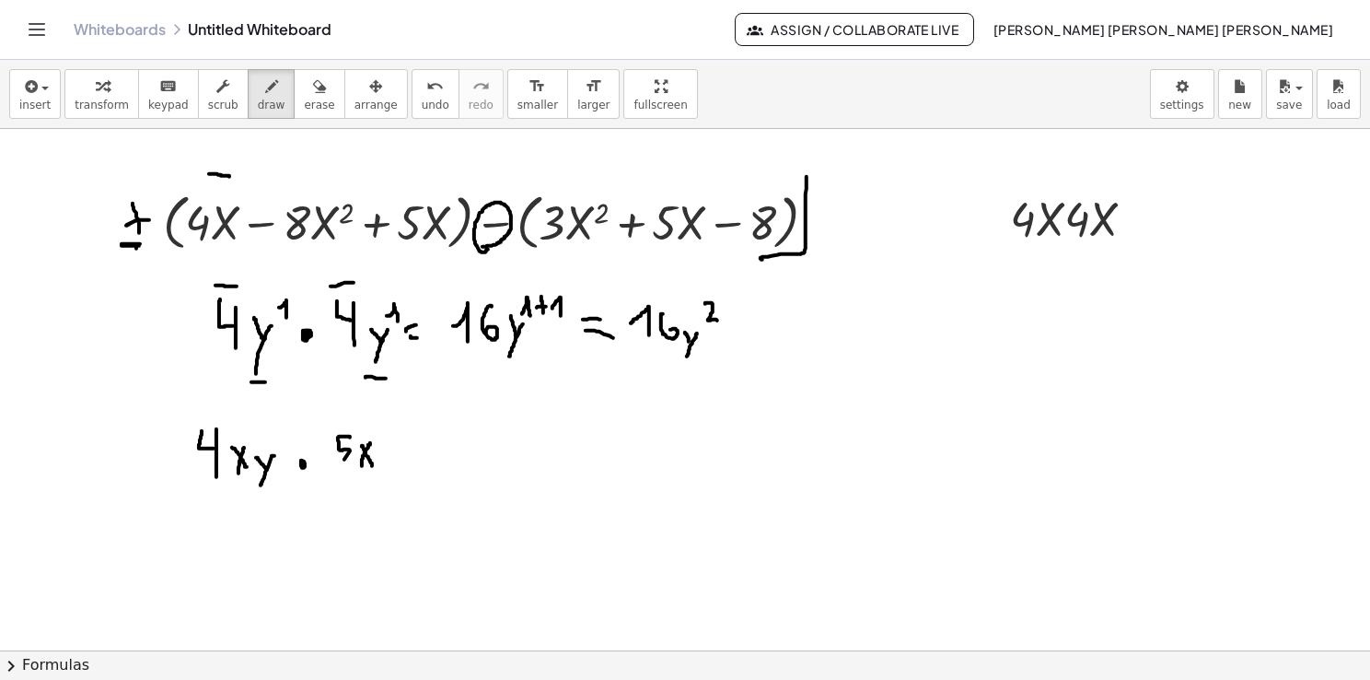
click at [372, 440] on div at bounding box center [685, 651] width 1370 height 1044
drag, startPoint x: 422, startPoint y: 452, endPoint x: 438, endPoint y: 459, distance: 17.8
click at [438, 459] on div at bounding box center [685, 651] width 1370 height 1044
drag, startPoint x: 425, startPoint y: 466, endPoint x: 438, endPoint y: 466, distance: 13.8
click at [438, 466] on div at bounding box center [685, 651] width 1370 height 1044
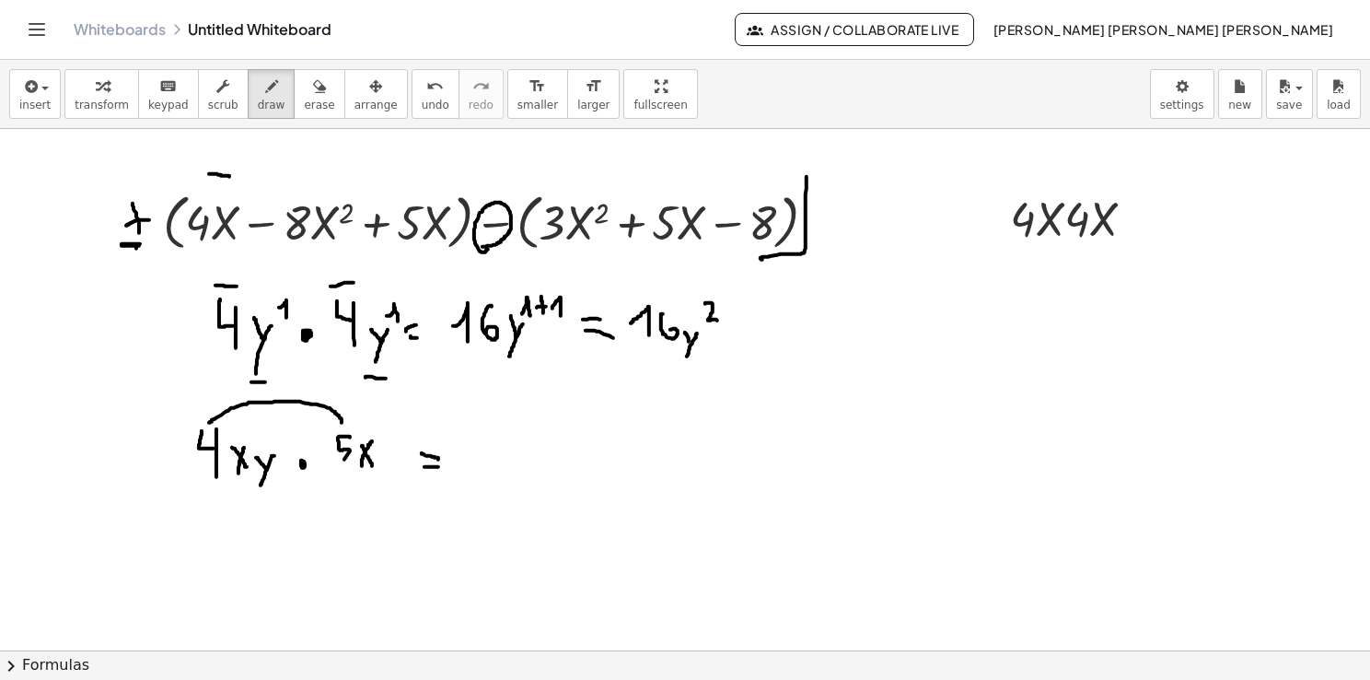
drag, startPoint x: 209, startPoint y: 422, endPoint x: 342, endPoint y: 427, distance: 132.7
click at [342, 427] on div at bounding box center [685, 651] width 1370 height 1044
drag, startPoint x: 459, startPoint y: 446, endPoint x: 471, endPoint y: 468, distance: 25.6
click at [471, 468] on div at bounding box center [685, 651] width 1370 height 1044
click at [486, 444] on div at bounding box center [685, 651] width 1370 height 1044
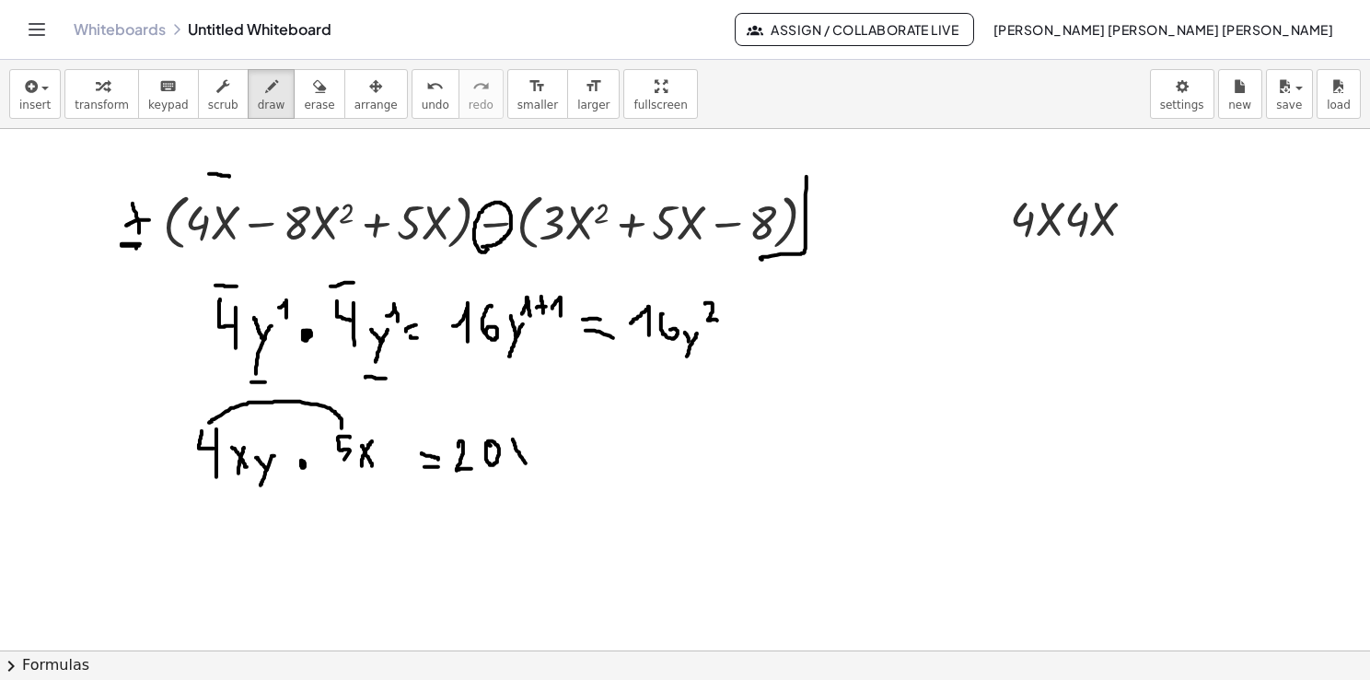
drag, startPoint x: 513, startPoint y: 439, endPoint x: 529, endPoint y: 466, distance: 31.0
click at [529, 466] on div at bounding box center [685, 651] width 1370 height 1044
drag, startPoint x: 527, startPoint y: 445, endPoint x: 510, endPoint y: 466, distance: 26.9
click at [510, 466] on div at bounding box center [685, 651] width 1370 height 1044
drag, startPoint x: 530, startPoint y: 425, endPoint x: 540, endPoint y: 434, distance: 12.4
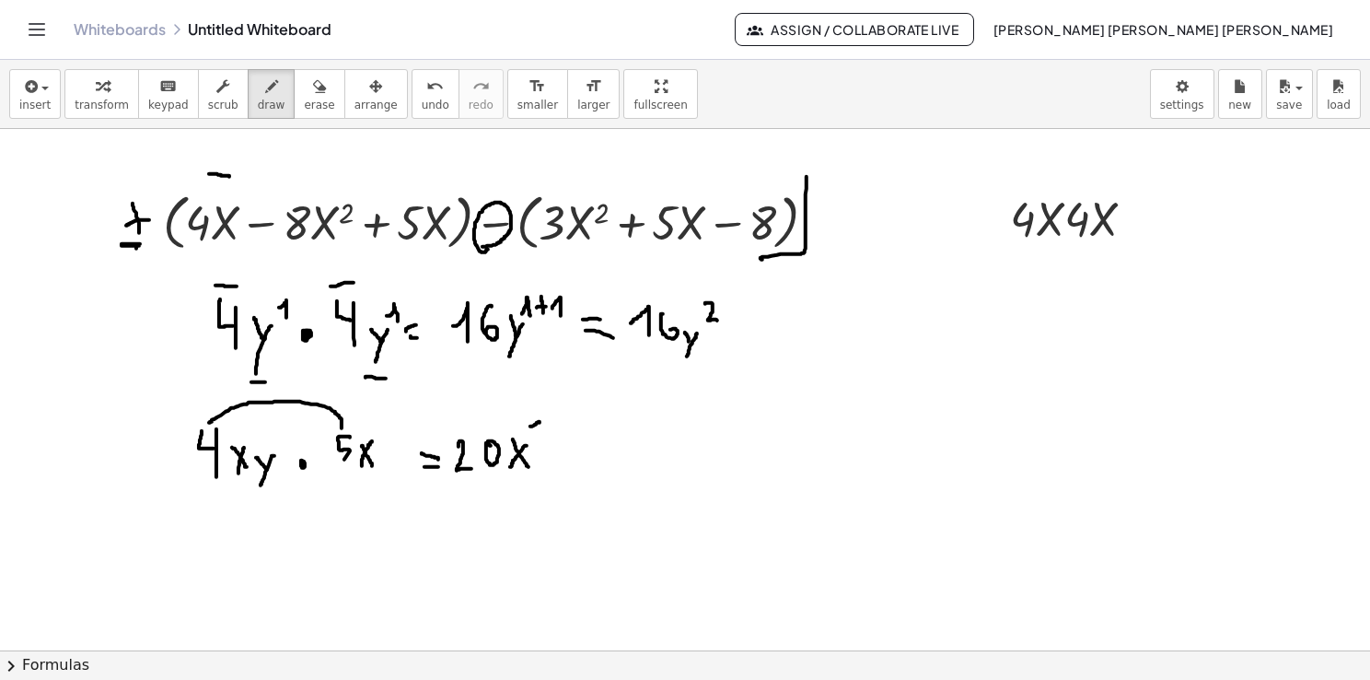
click at [540, 433] on div at bounding box center [685, 651] width 1370 height 1044
drag, startPoint x: 549, startPoint y: 428, endPoint x: 563, endPoint y: 426, distance: 13.9
click at [563, 426] on div at bounding box center [685, 651] width 1370 height 1044
drag, startPoint x: 554, startPoint y: 418, endPoint x: 557, endPoint y: 434, distance: 15.9
click at [556, 433] on div at bounding box center [685, 651] width 1370 height 1044
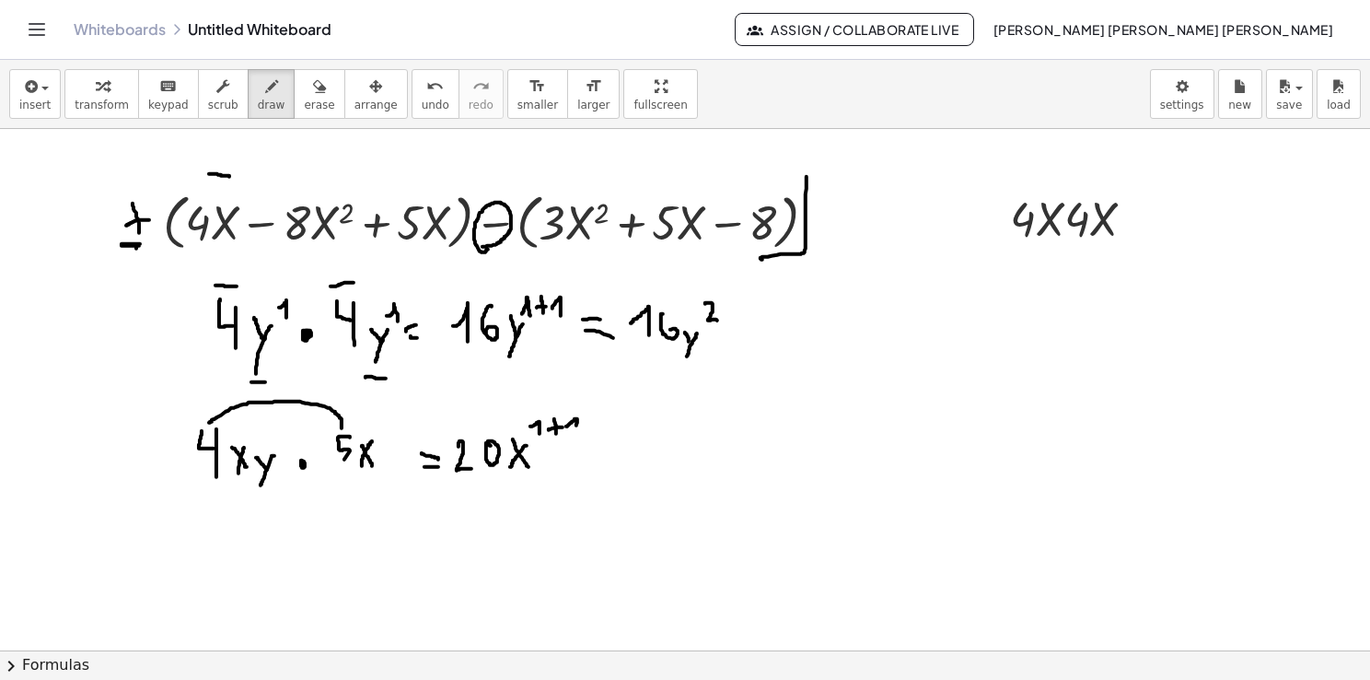
drag, startPoint x: 567, startPoint y: 425, endPoint x: 575, endPoint y: 434, distance: 11.1
click at [575, 433] on div at bounding box center [685, 651] width 1370 height 1044
drag, startPoint x: 589, startPoint y: 459, endPoint x: 597, endPoint y: 476, distance: 19.0
click at [596, 475] on div at bounding box center [685, 651] width 1370 height 1044
drag, startPoint x: 602, startPoint y: 466, endPoint x: 586, endPoint y: 491, distance: 29.9
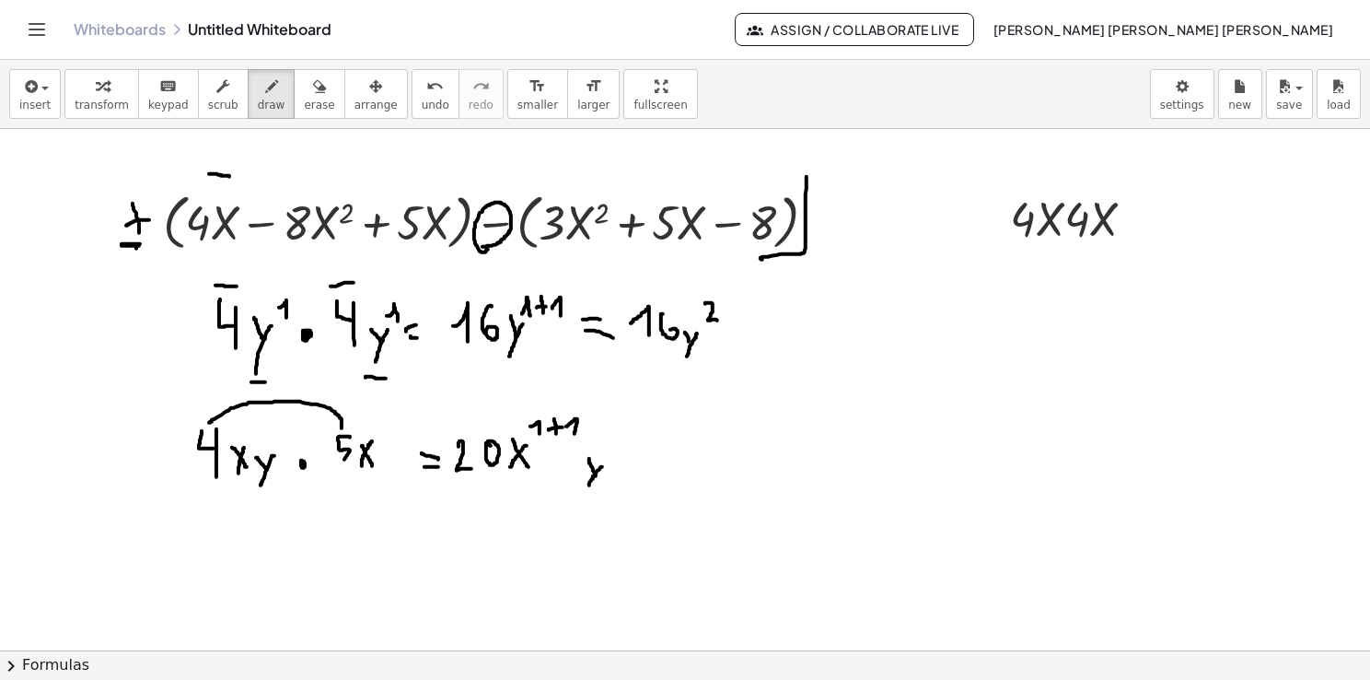
click at [586, 490] on div at bounding box center [685, 651] width 1370 height 1044
drag, startPoint x: 619, startPoint y: 459, endPoint x: 632, endPoint y: 454, distance: 14.0
click at [632, 454] on div at bounding box center [685, 651] width 1370 height 1044
drag, startPoint x: 620, startPoint y: 445, endPoint x: 630, endPoint y: 444, distance: 10.2
click at [630, 444] on div at bounding box center [685, 651] width 1370 height 1044
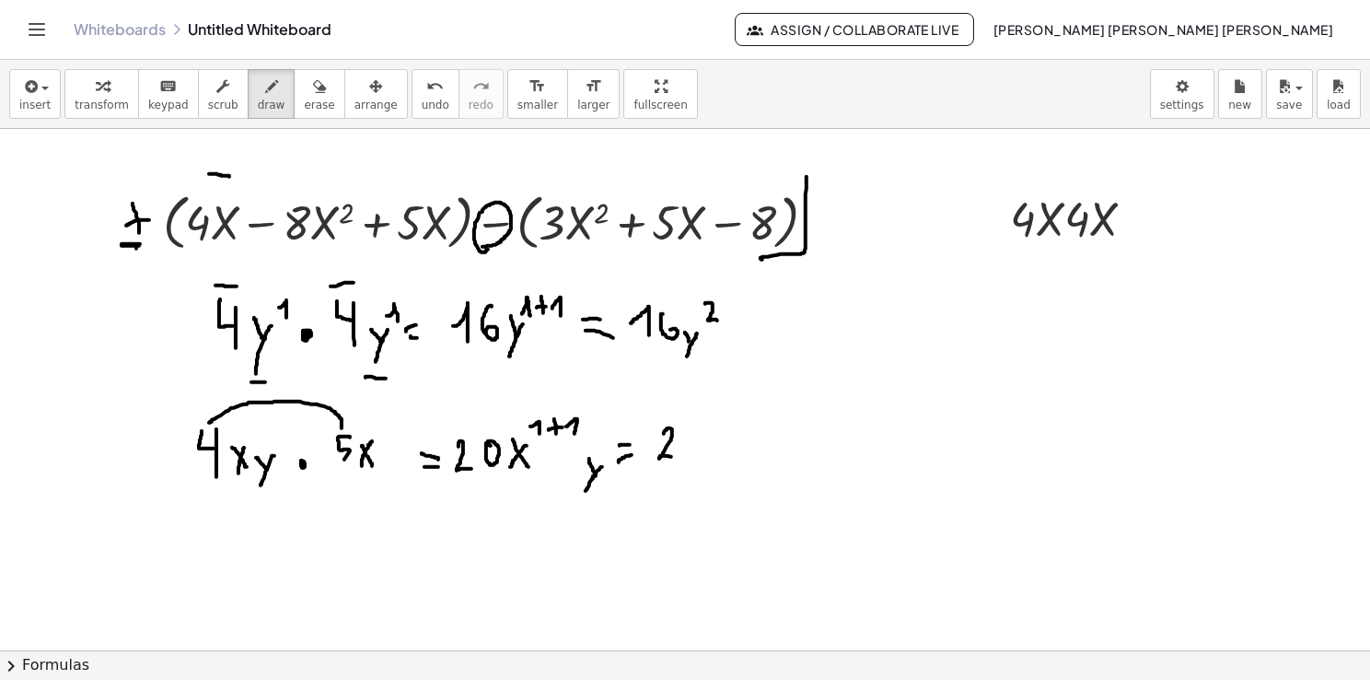
drag, startPoint x: 664, startPoint y: 433, endPoint x: 683, endPoint y: 458, distance: 31.5
click at [680, 461] on div at bounding box center [685, 651] width 1370 height 1044
click at [701, 425] on div at bounding box center [685, 651] width 1370 height 1044
drag, startPoint x: 719, startPoint y: 436, endPoint x: 731, endPoint y: 457, distance: 23.5
click at [730, 457] on div at bounding box center [685, 651] width 1370 height 1044
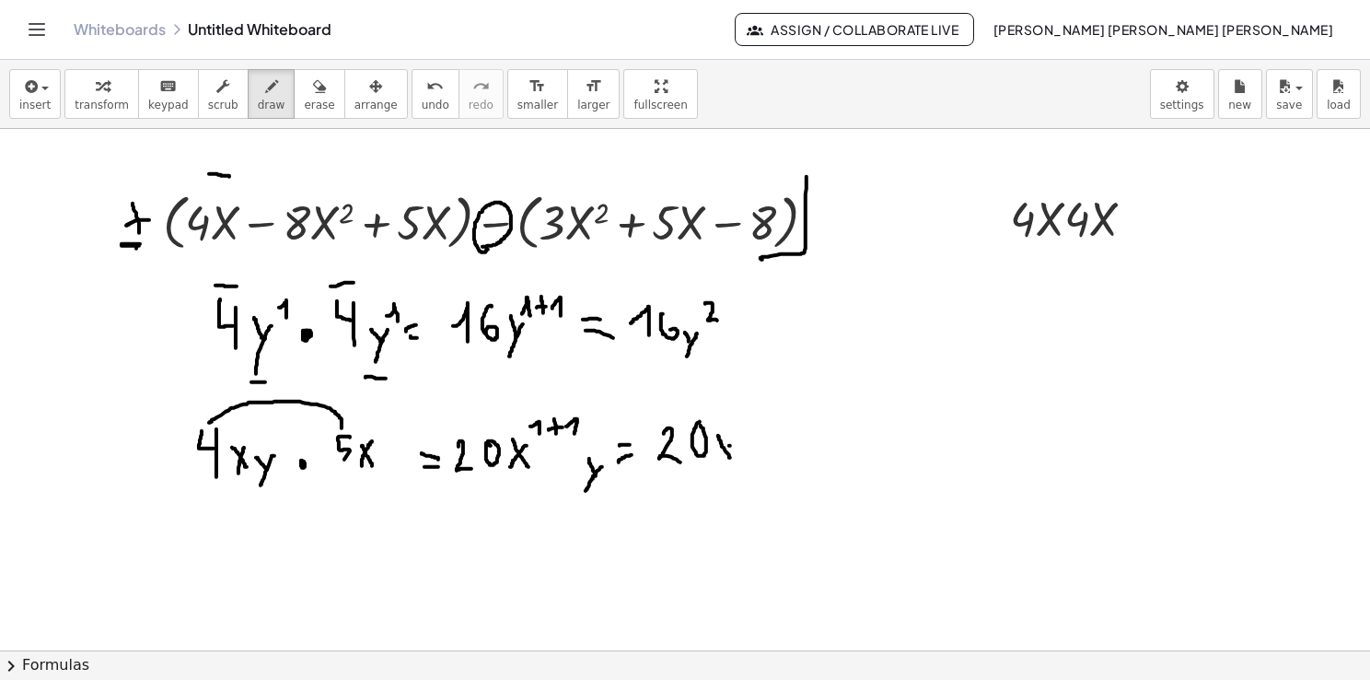
drag, startPoint x: 729, startPoint y: 445, endPoint x: 721, endPoint y: 454, distance: 12.4
click at [721, 454] on div at bounding box center [685, 651] width 1370 height 1044
drag, startPoint x: 733, startPoint y: 431, endPoint x: 742, endPoint y: 436, distance: 10.7
click at [742, 436] on div at bounding box center [685, 651] width 1370 height 1044
drag, startPoint x: 745, startPoint y: 443, endPoint x: 756, endPoint y: 450, distance: 13.3
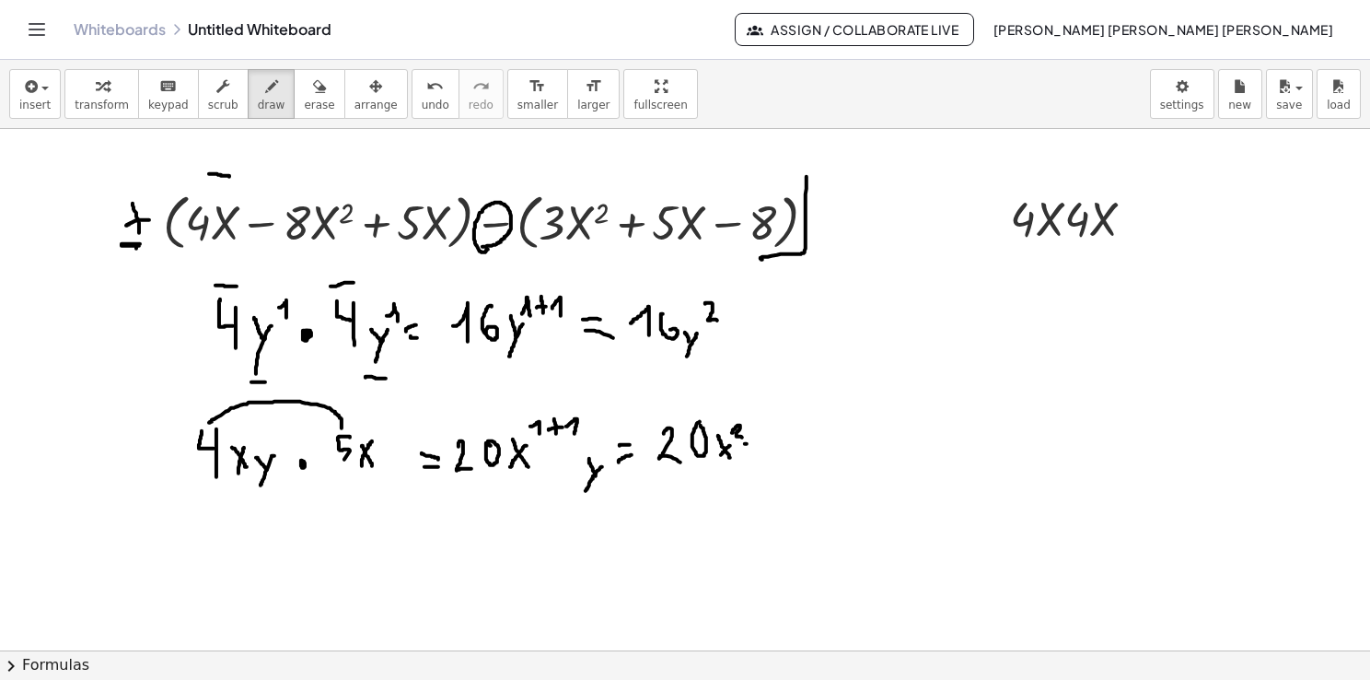
click at [756, 450] on div at bounding box center [685, 651] width 1370 height 1044
drag, startPoint x: 763, startPoint y: 441, endPoint x: 751, endPoint y: 469, distance: 30.1
click at [751, 469] on div at bounding box center [685, 651] width 1370 height 1044
drag, startPoint x: 198, startPoint y: 486, endPoint x: 388, endPoint y: 428, distance: 198.4
click at [388, 428] on div at bounding box center [685, 651] width 1370 height 1044
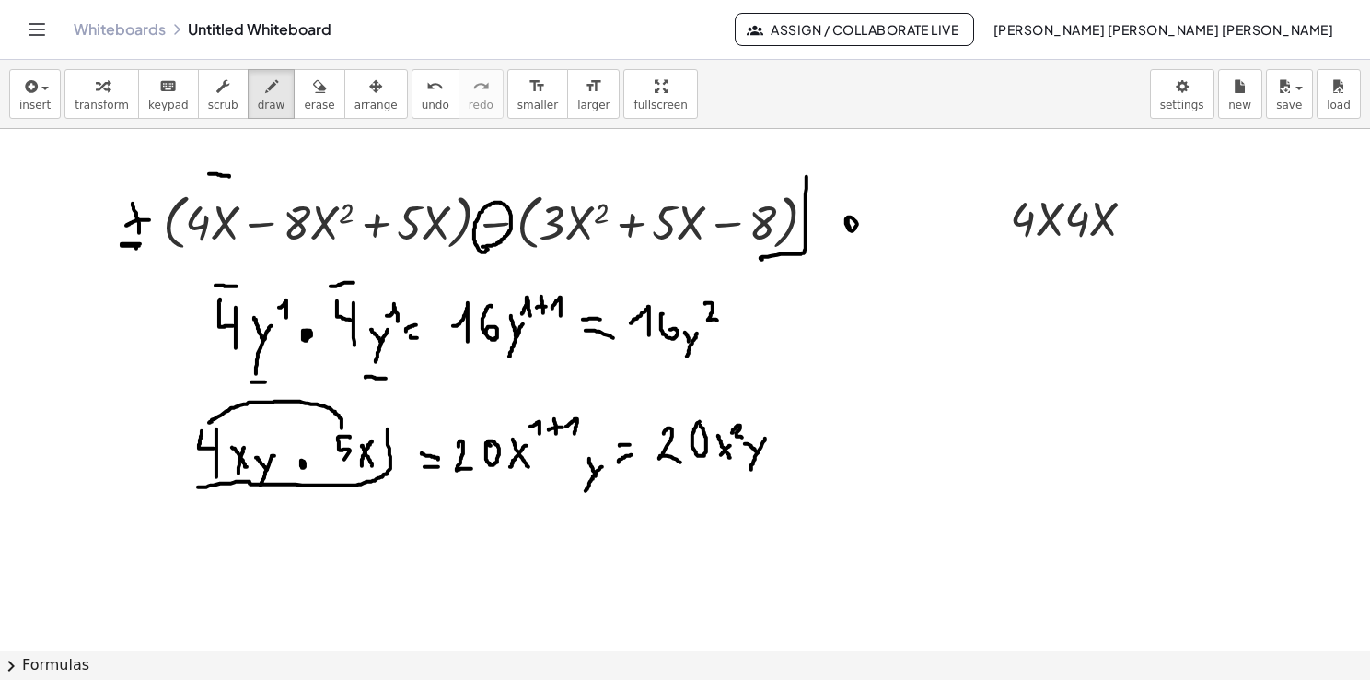
drag, startPoint x: 847, startPoint y: 218, endPoint x: 854, endPoint y: 228, distance: 12.0
click at [854, 228] on div at bounding box center [685, 651] width 1370 height 1044
click at [853, 227] on div at bounding box center [685, 651] width 1370 height 1044
drag, startPoint x: 839, startPoint y: 221, endPoint x: 849, endPoint y: 227, distance: 11.5
click at [847, 227] on div at bounding box center [685, 651] width 1370 height 1044
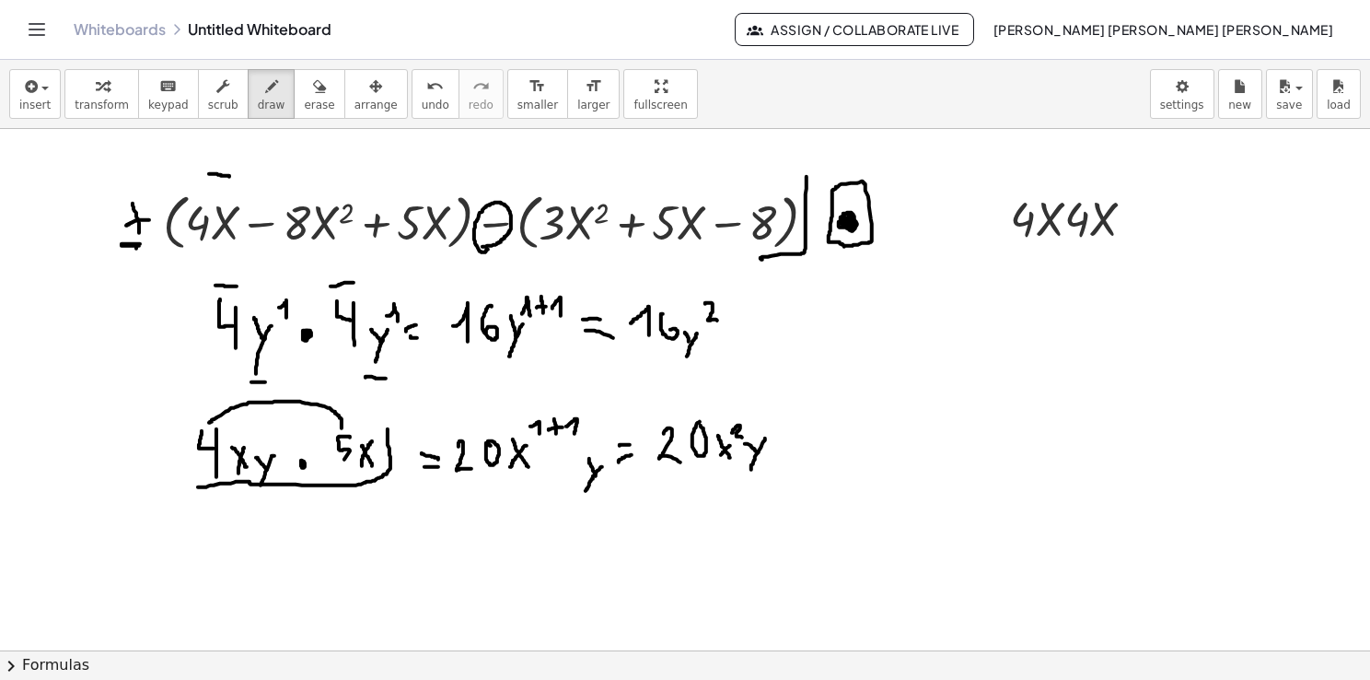
click at [843, 244] on div at bounding box center [685, 651] width 1370 height 1044
click at [920, 218] on div at bounding box center [685, 651] width 1370 height 1044
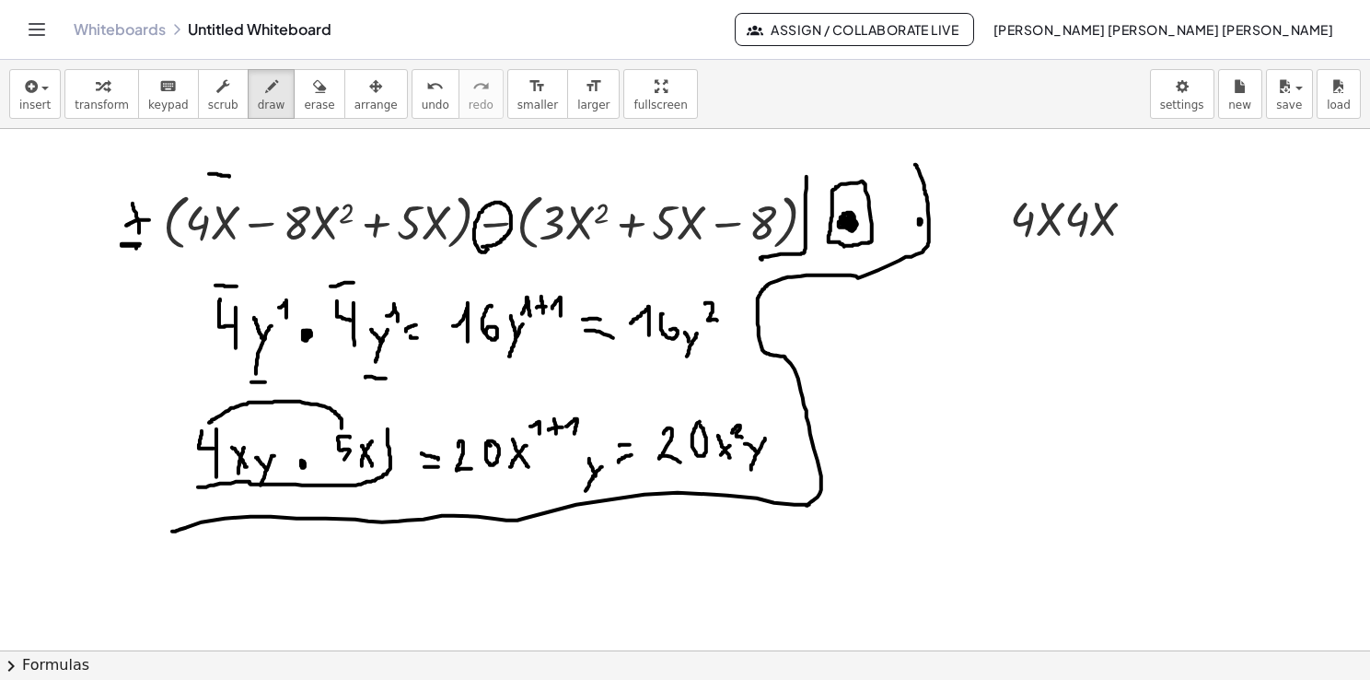
drag, startPoint x: 172, startPoint y: 530, endPoint x: 912, endPoint y: 162, distance: 826.1
click at [913, 161] on div at bounding box center [685, 651] width 1370 height 1044
